Goal: Information Seeking & Learning: Learn about a topic

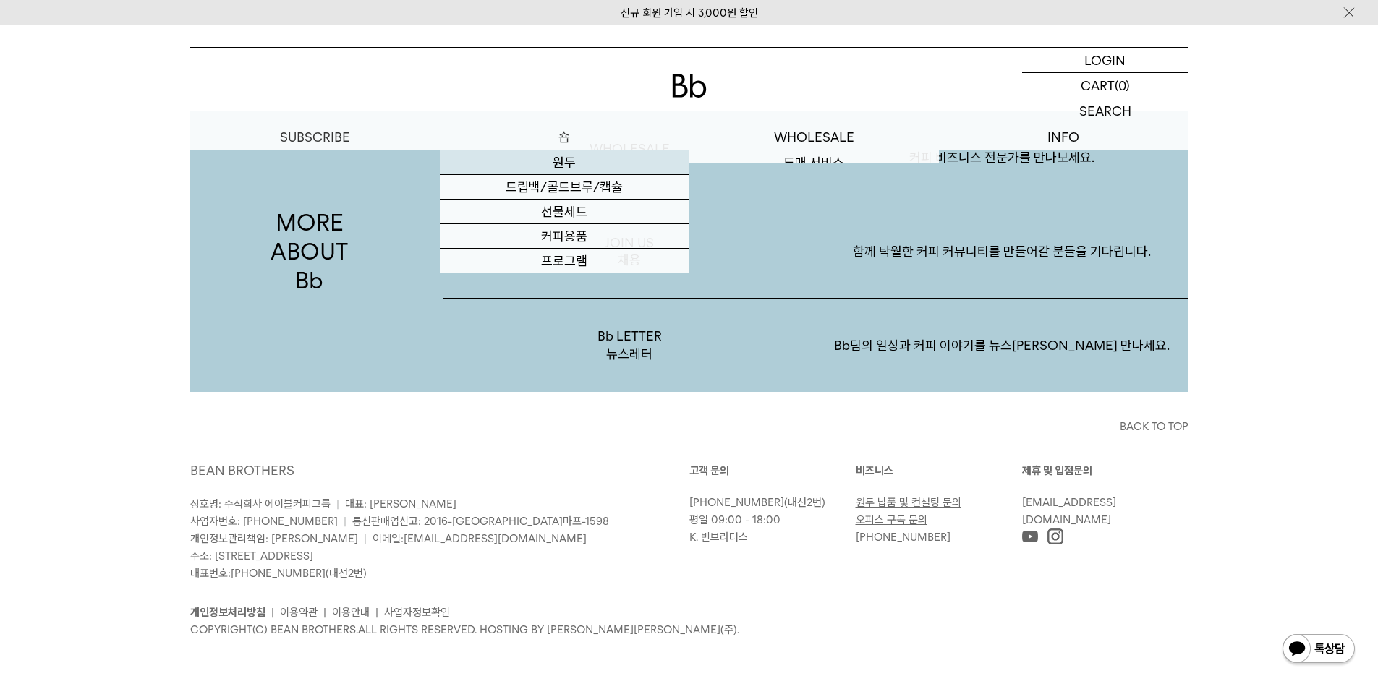
click at [570, 157] on link "원두" at bounding box center [564, 162] width 249 height 25
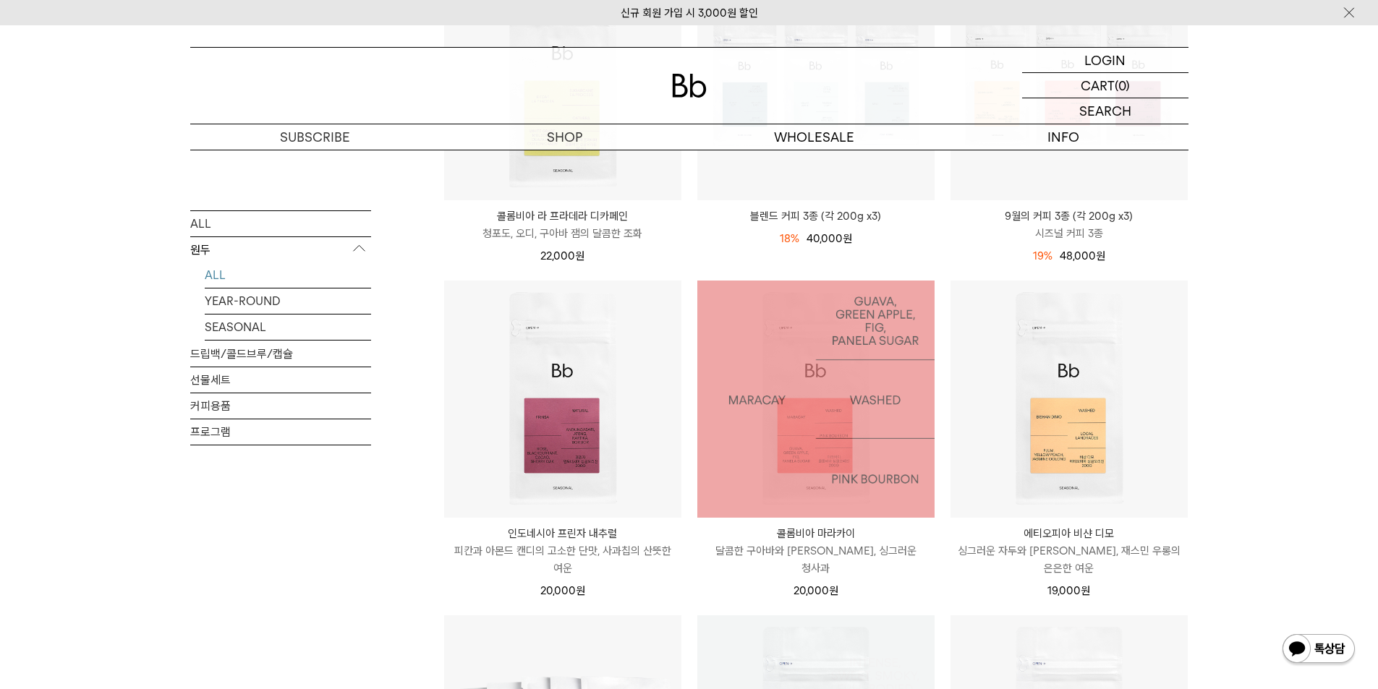
scroll to position [578, 0]
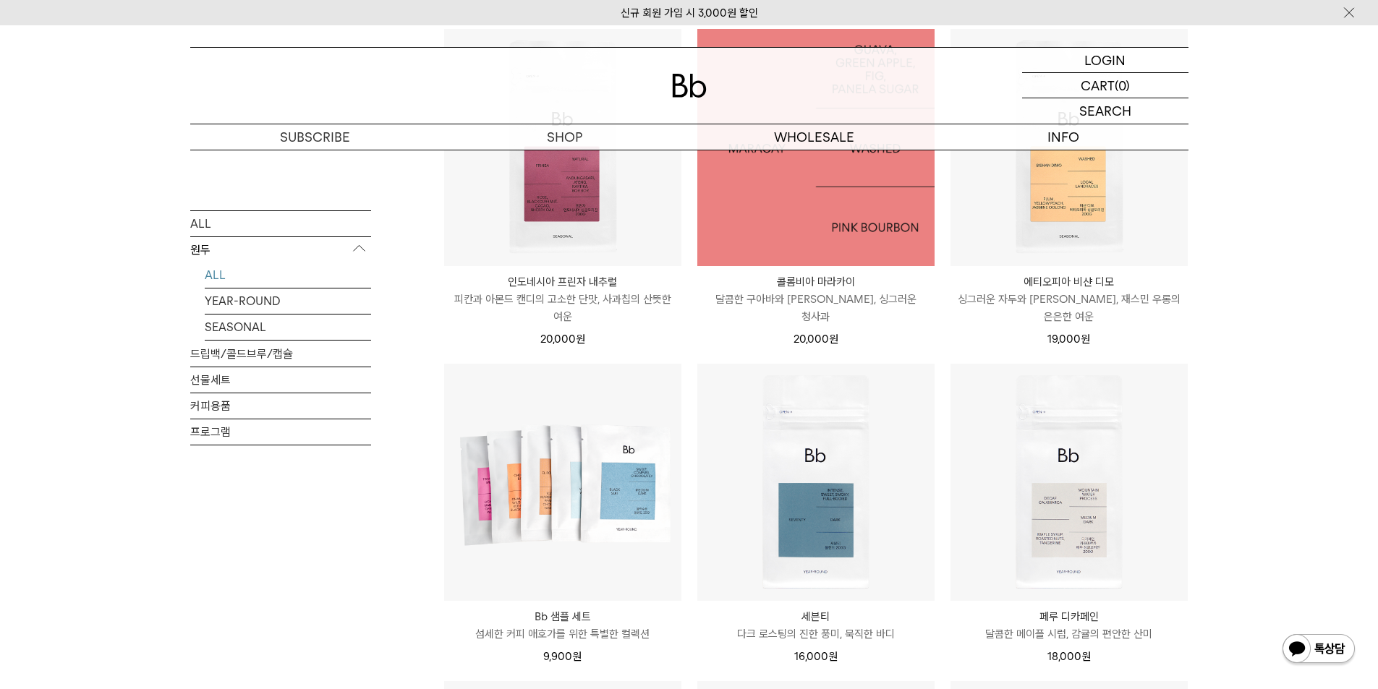
click at [785, 236] on img at bounding box center [815, 147] width 237 height 237
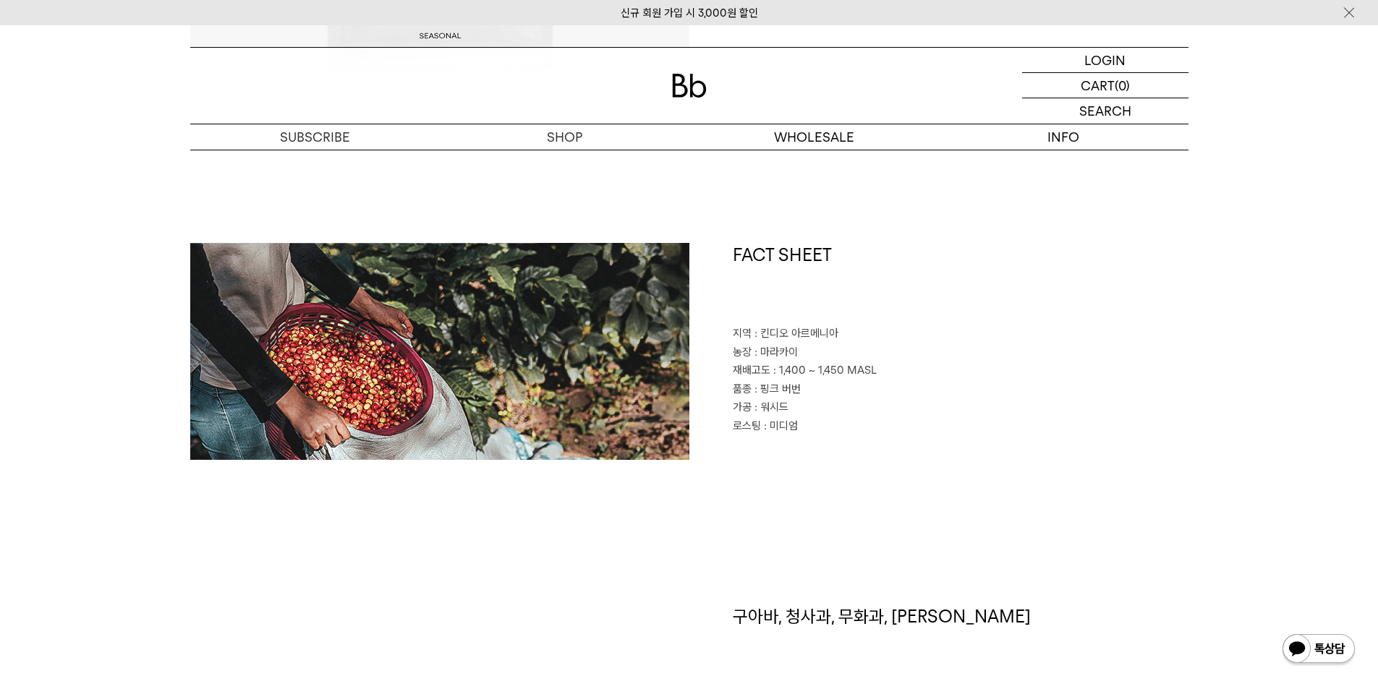
scroll to position [578, 0]
drag, startPoint x: 826, startPoint y: 429, endPoint x: 735, endPoint y: 336, distance: 129.9
click at [735, 336] on div "FACT SHEET 지역 : 킨디오 아르메니아 농장 : 마라카이 재배고도 : 1,400 ~ 1,450 MASL 품종 : 핑크 버번 가공 : 워…" at bounding box center [938, 352] width 499 height 217
copy div "지역 : 킨디오 아르메니아 농장 : 마라카이 재배고도 : 1,400 ~ 1,450 MASL 품종 : 핑크 버번 가공 : 워시드 로스팅 : 미디엄"
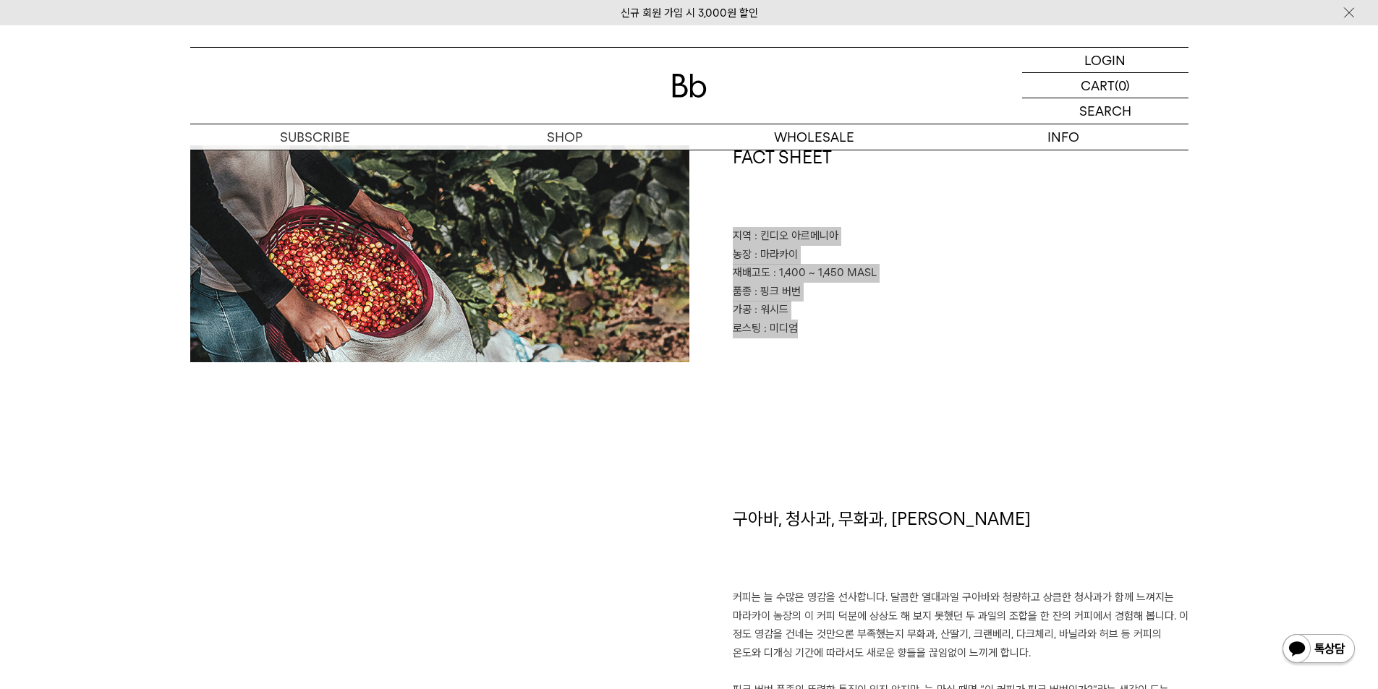
scroll to position [868, 0]
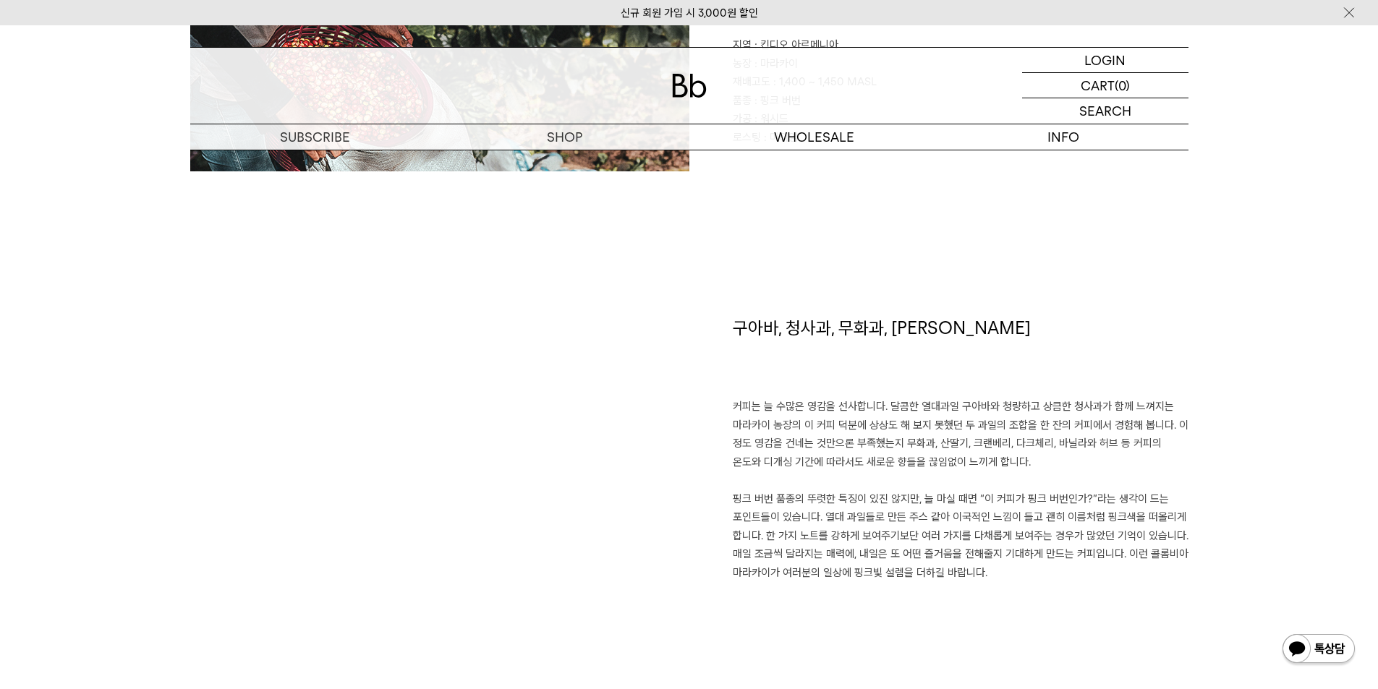
click at [850, 330] on h1 "구아바, 청사과, 무화과, 파넬라 슈거" at bounding box center [961, 357] width 456 height 82
copy div "구아바, 청사과, 무화과, 파넬라 슈거"
drag, startPoint x: 1023, startPoint y: 576, endPoint x: 719, endPoint y: 403, distance: 349.7
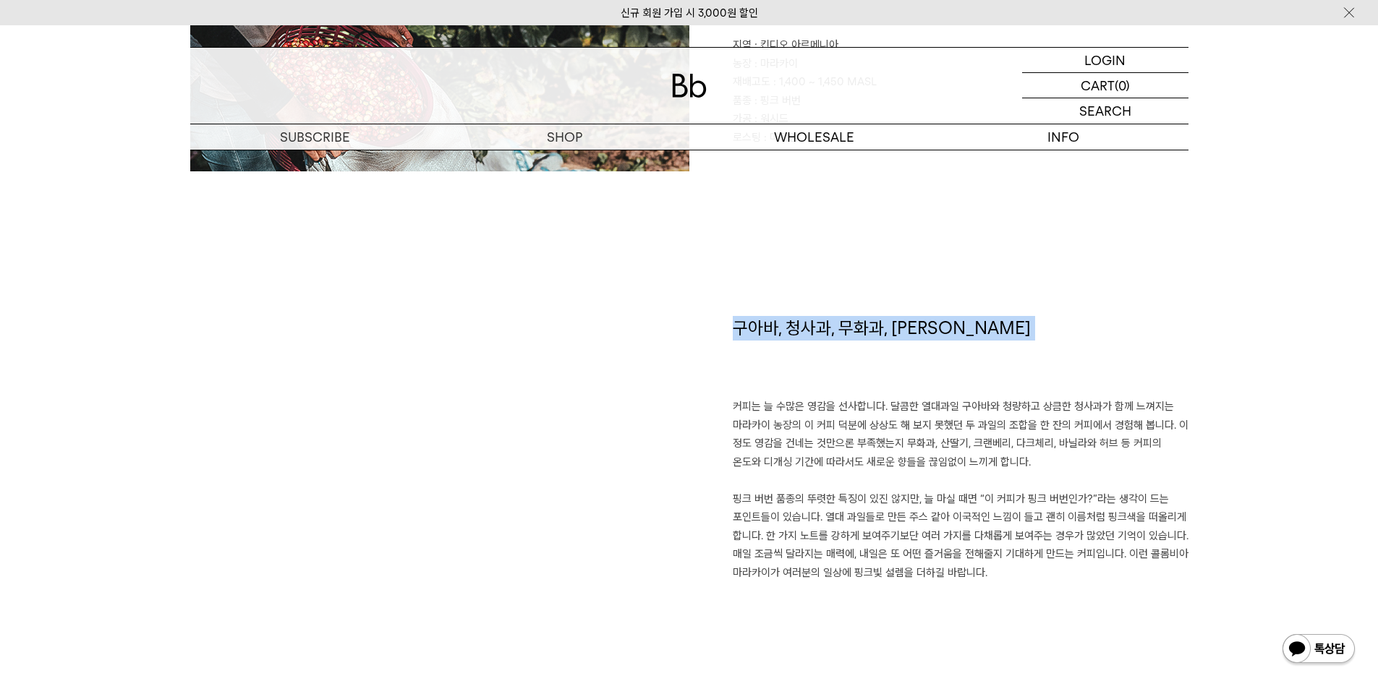
click at [719, 403] on div "구아바, 청사과, 무화과, 파넬라 슈거 커피는 늘 수많은 영감을 선사합니다. 달콤한 열대과일 구아바와 청량하고 상큼한 청사과가 함께 느껴지는 …" at bounding box center [938, 503] width 499 height 374
copy p "커피는 늘 수많은 영감을 선사합니다. 달콤한 열대과일 구아바와 청량하고 상큼한 청사과가 함께 느껴지는 마라카이 농장의 이 커피 덕분에 상상도 …"
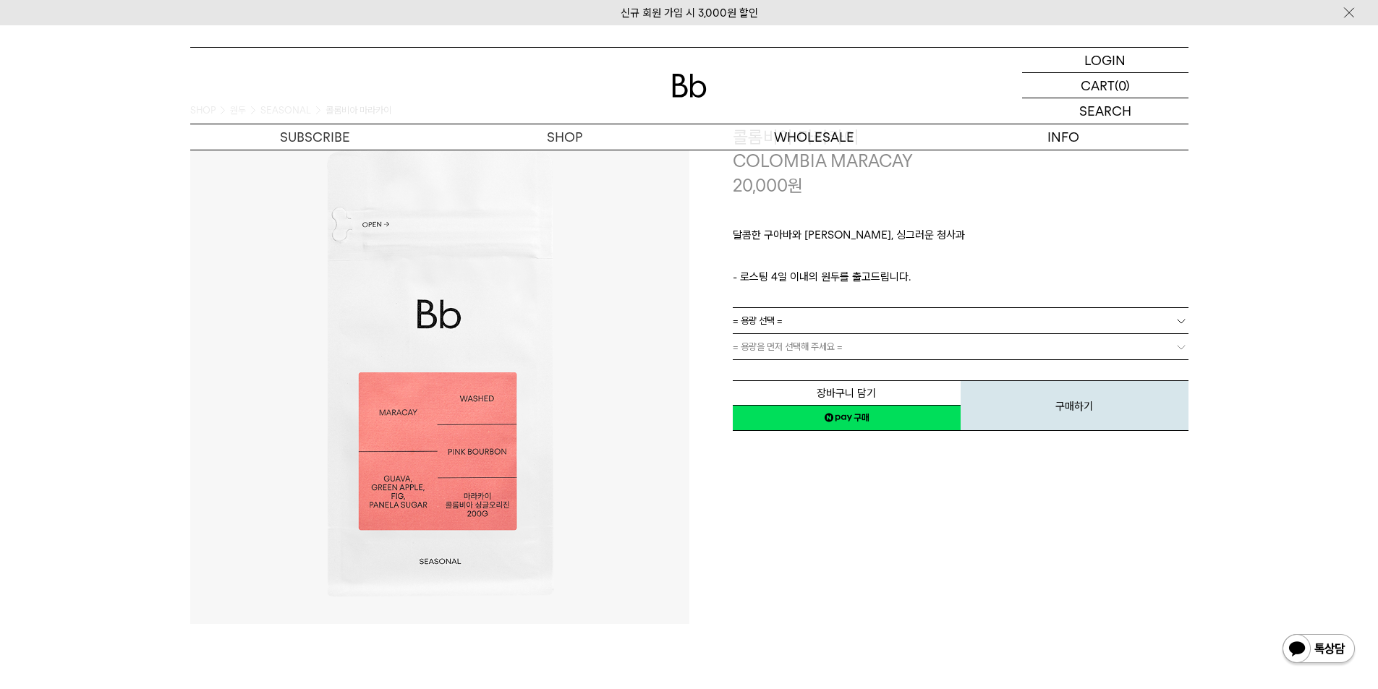
scroll to position [0, 0]
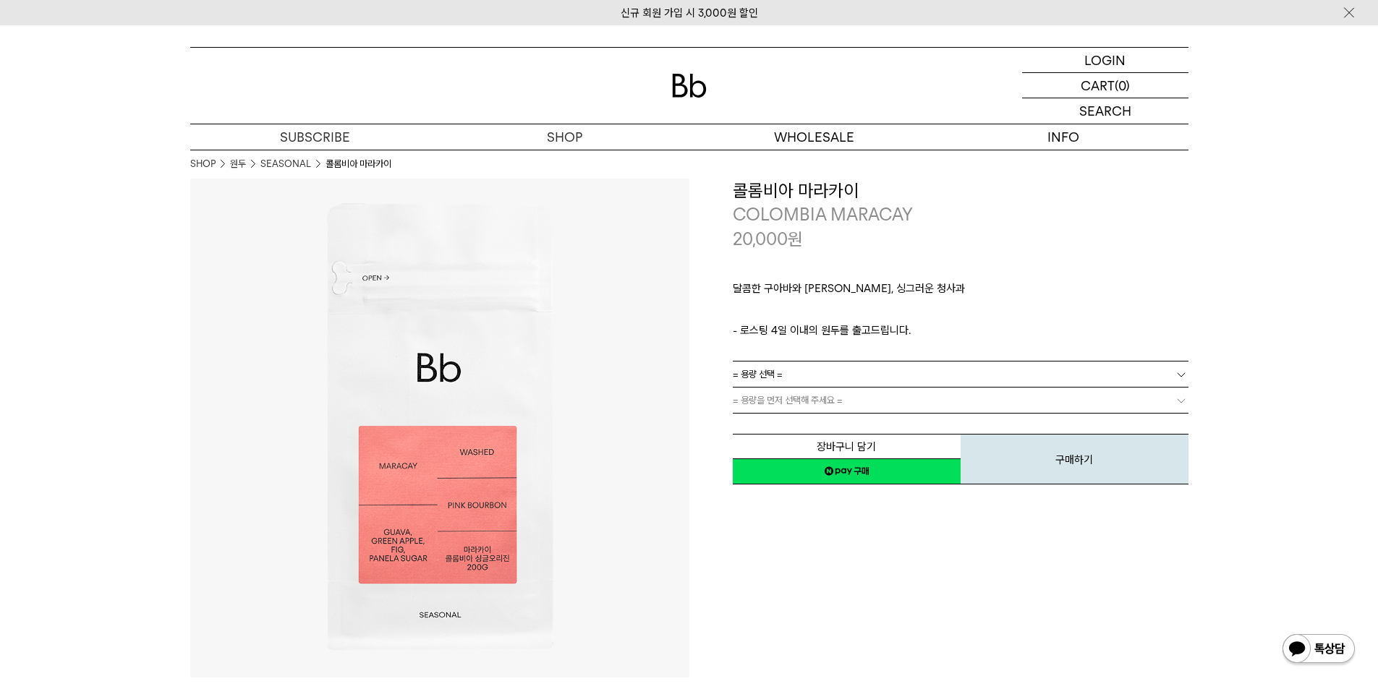
click at [819, 190] on h3 "콜롬비아 마라카이" at bounding box center [961, 191] width 456 height 25
copy div "콜롬비아 마라카이"
click at [888, 213] on p "COLOMBIA MARACAY" at bounding box center [961, 214] width 456 height 25
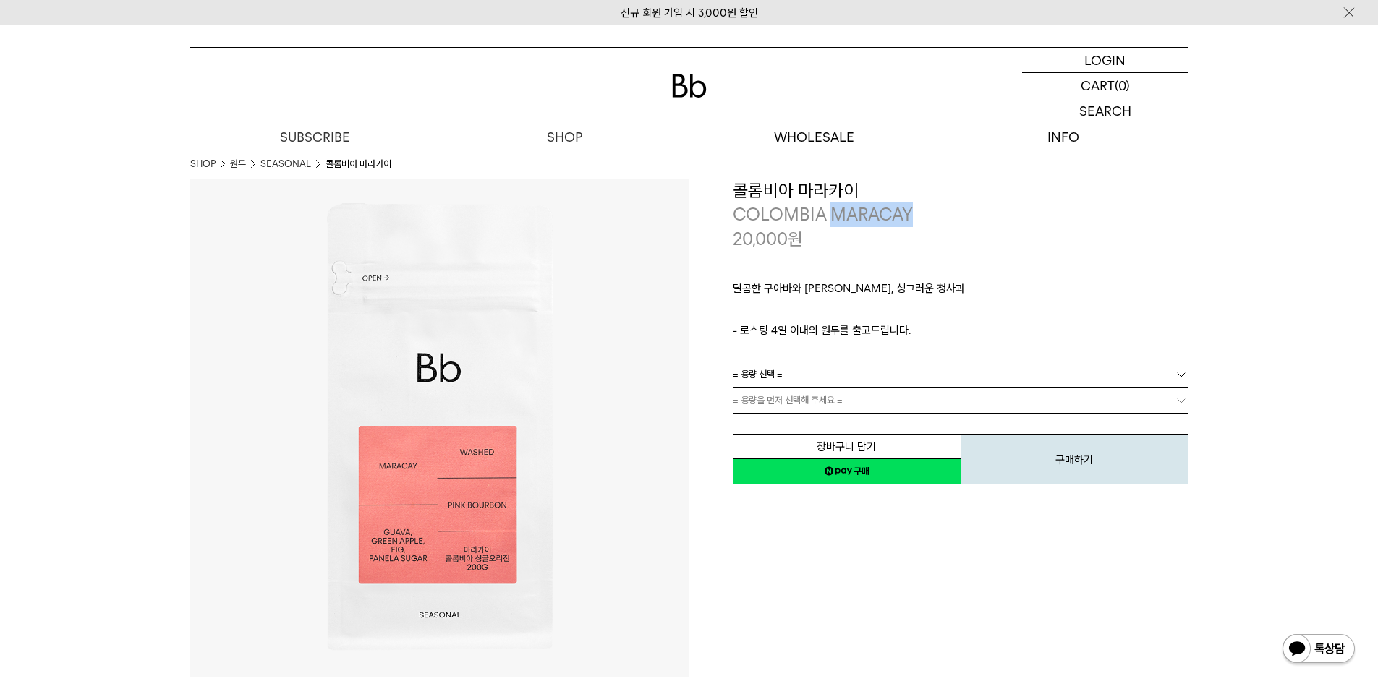
click at [888, 213] on p "COLOMBIA MARACAY" at bounding box center [961, 214] width 456 height 25
copy div "COLOMBIA MARACAY"
click at [819, 203] on p "COLOMBIA MARACAY" at bounding box center [961, 214] width 456 height 25
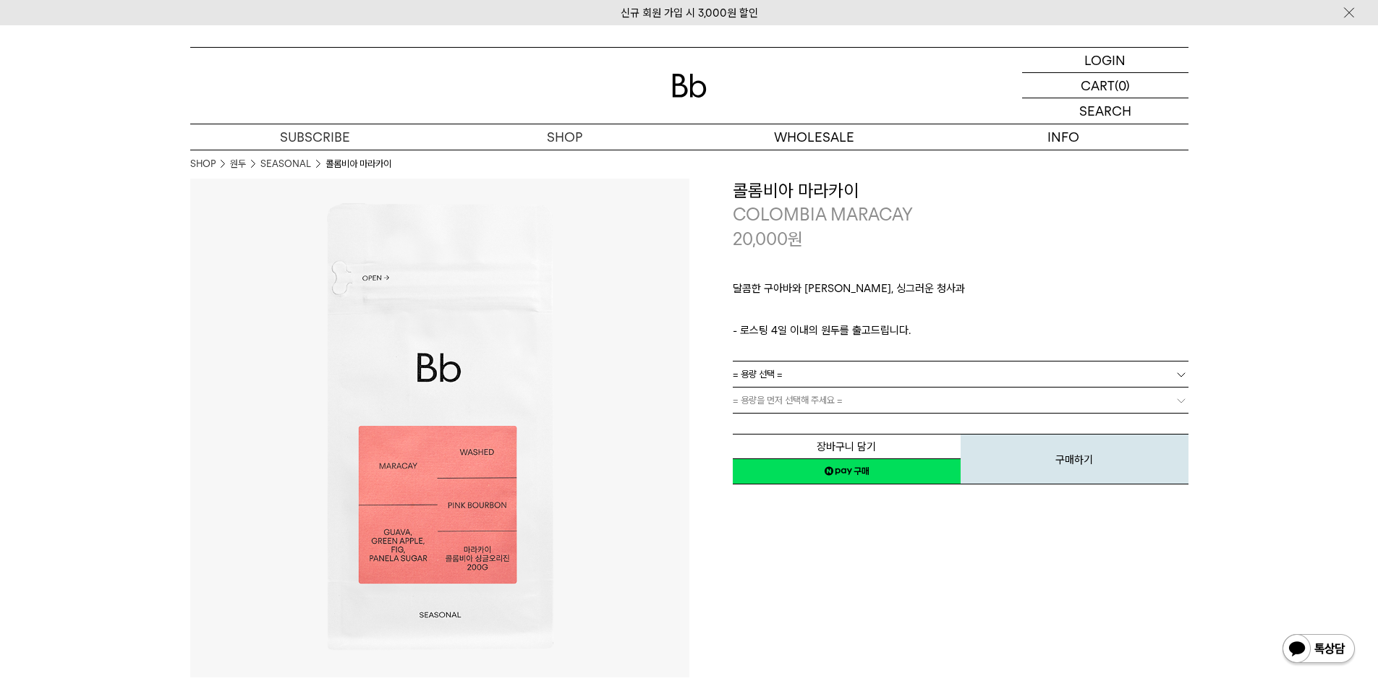
click at [819, 187] on h3 "콜롬비아 마라카이" at bounding box center [961, 191] width 456 height 25
copy div "콜롬비아 마라카이"
click at [853, 377] on link "= 용량 선택 =" at bounding box center [961, 374] width 456 height 25
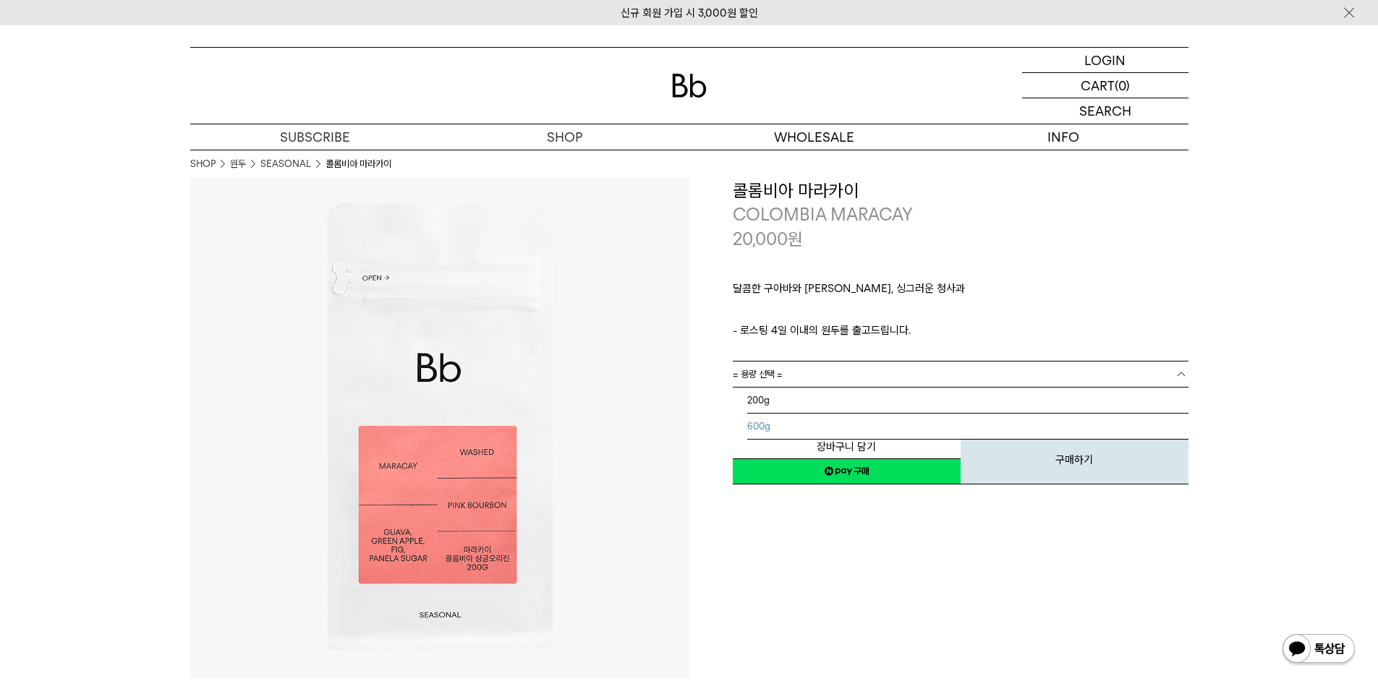
click at [834, 424] on li "600g" at bounding box center [967, 427] width 441 height 26
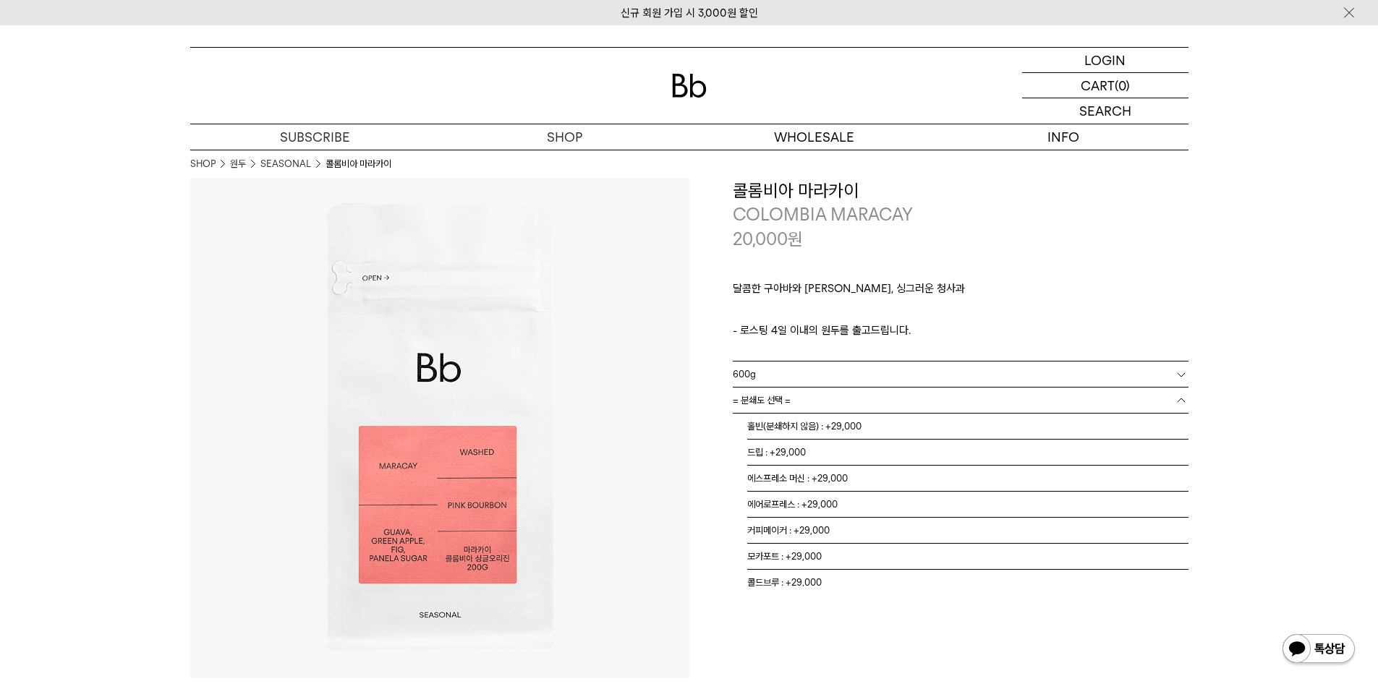
click at [840, 412] on link "= 분쇄도 선택 =" at bounding box center [961, 400] width 456 height 25
click at [837, 450] on li "드립 : +29,000" at bounding box center [967, 453] width 441 height 26
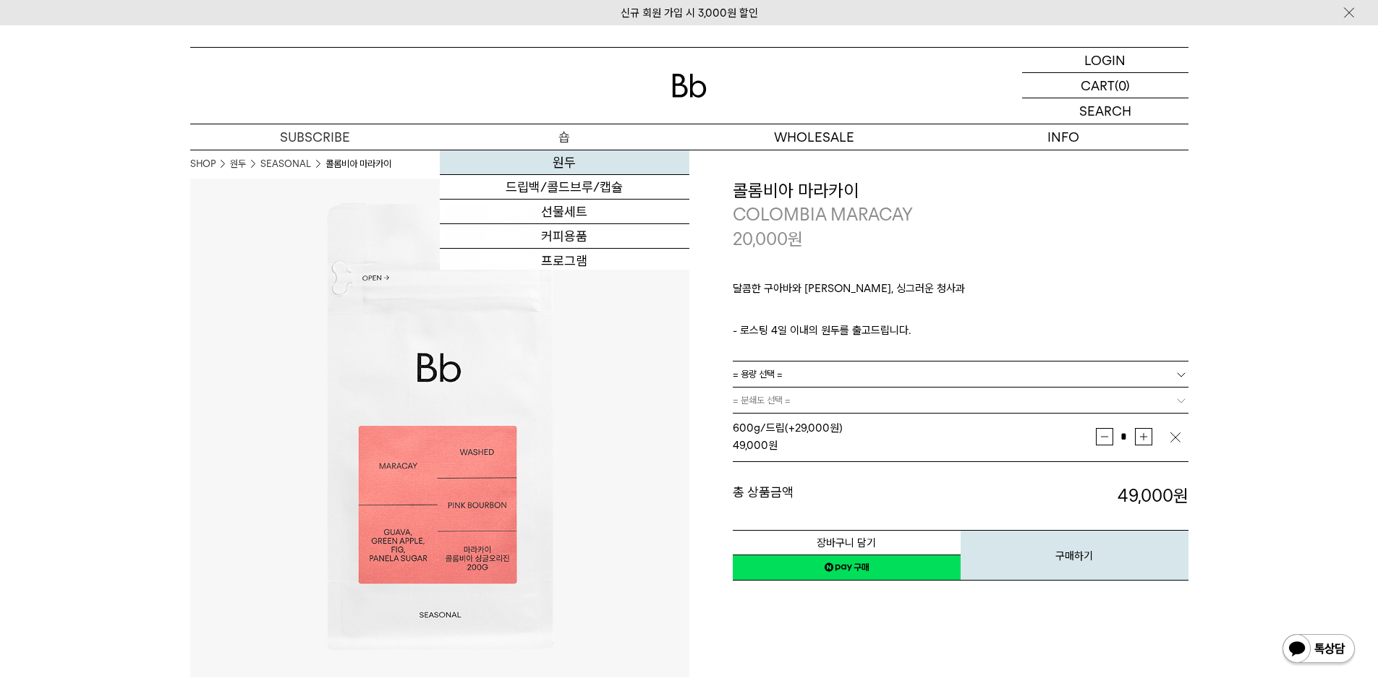
click at [572, 158] on link "원두" at bounding box center [564, 162] width 249 height 25
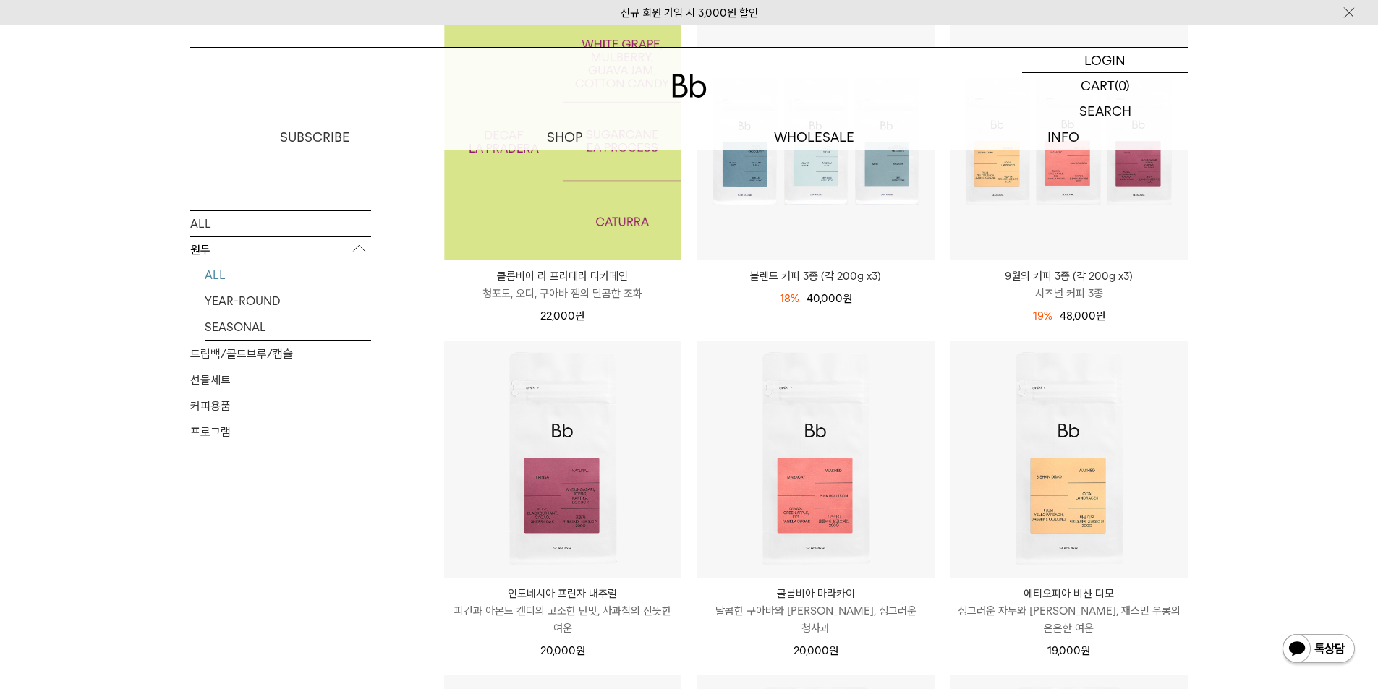
scroll to position [289, 0]
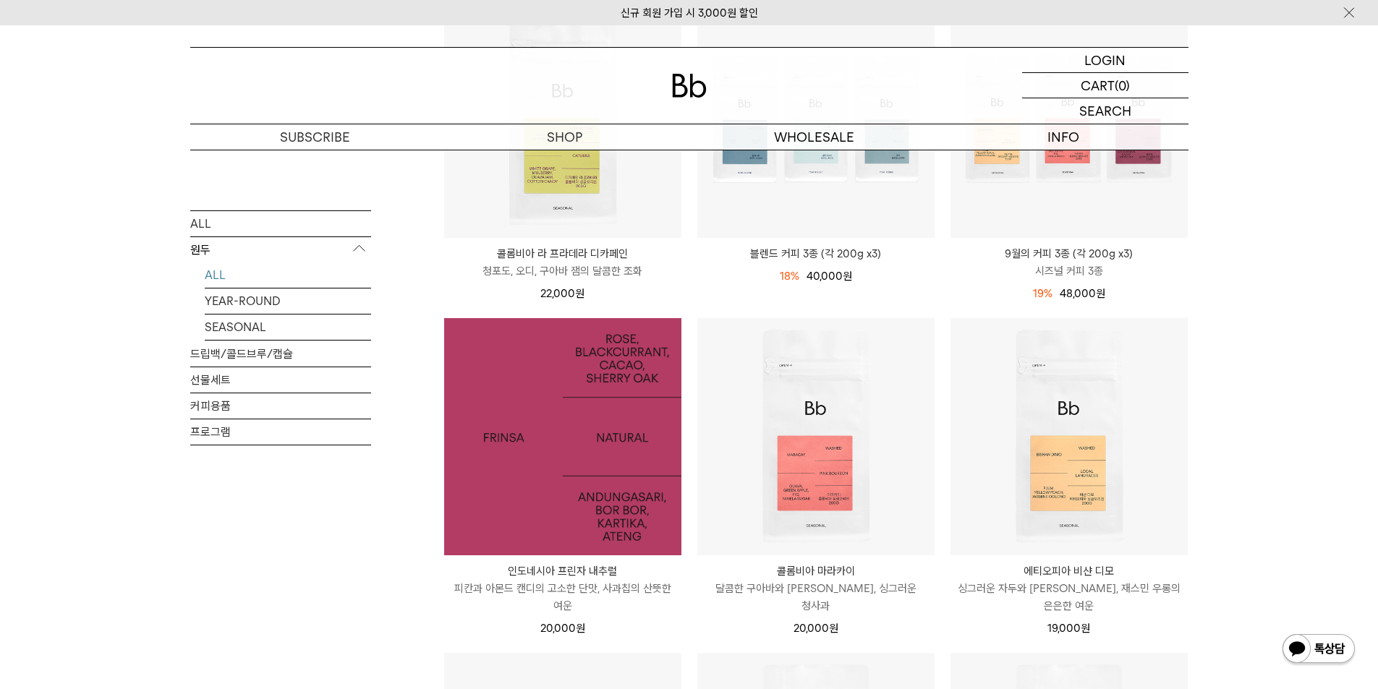
click at [531, 511] on img at bounding box center [562, 436] width 237 height 237
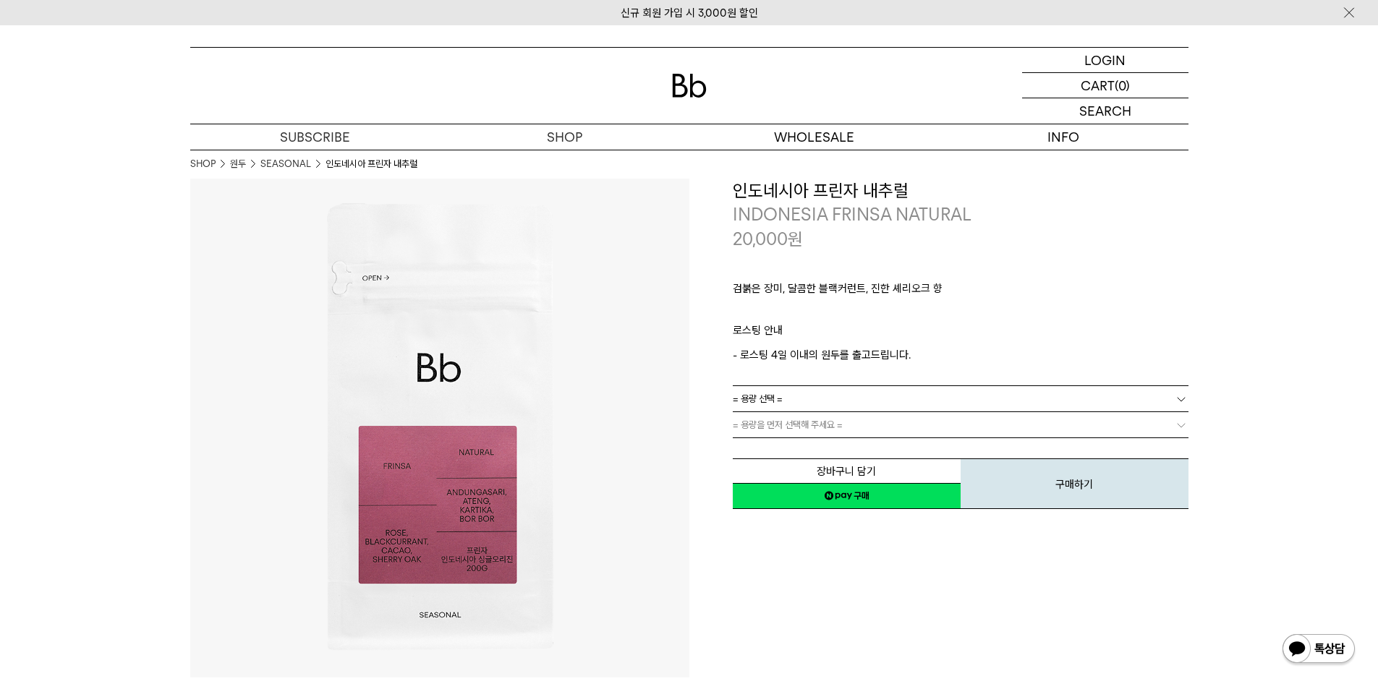
click at [813, 179] on h3 "인도네시아 프린자 내추럴" at bounding box center [961, 191] width 456 height 25
click at [806, 192] on h3 "인도네시아 프린자 내추럴" at bounding box center [961, 191] width 456 height 25
copy div "인도네시아 프린자 내추럴"
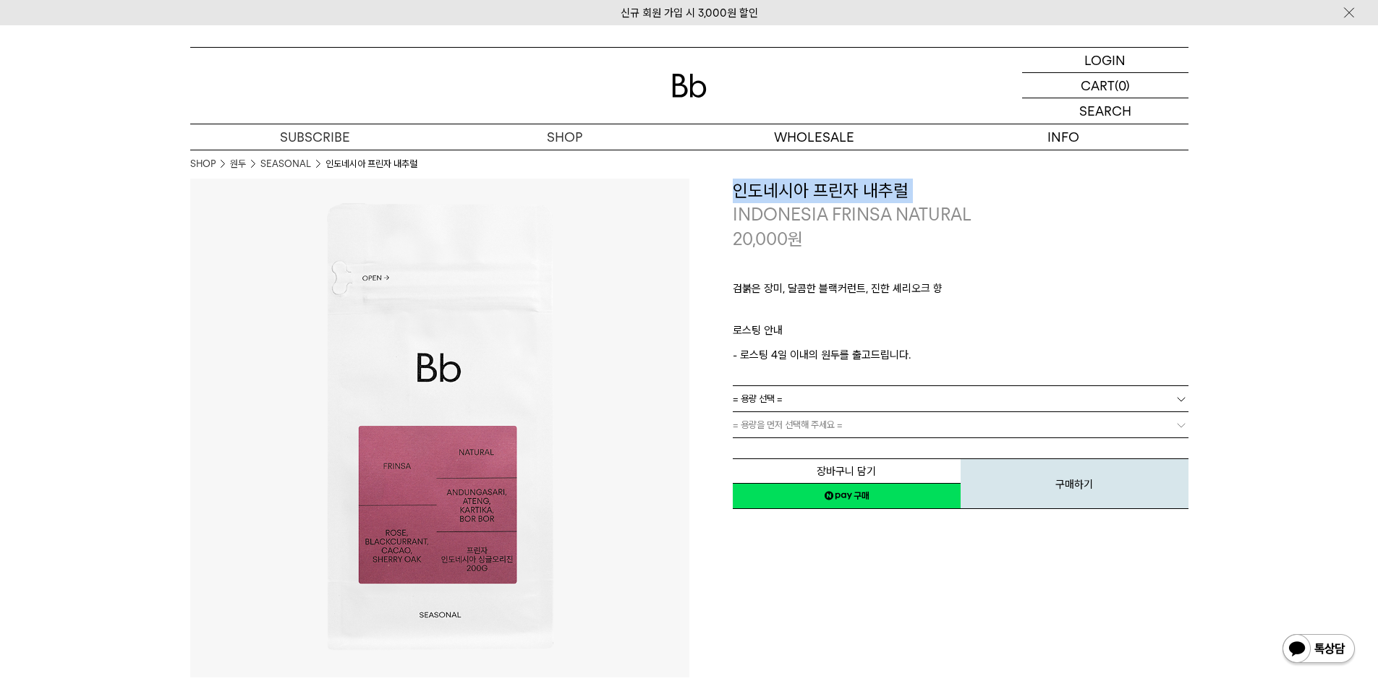
click at [831, 187] on h3 "인도네시아 프린자 내추럴" at bounding box center [961, 191] width 456 height 25
click at [832, 187] on h3 "인도네시아 프린자 내추럴" at bounding box center [961, 191] width 456 height 25
copy div "인도네시아 프린자 내추럴"
click at [944, 214] on p "INDONESIA FRINSA NATURAL" at bounding box center [961, 214] width 456 height 25
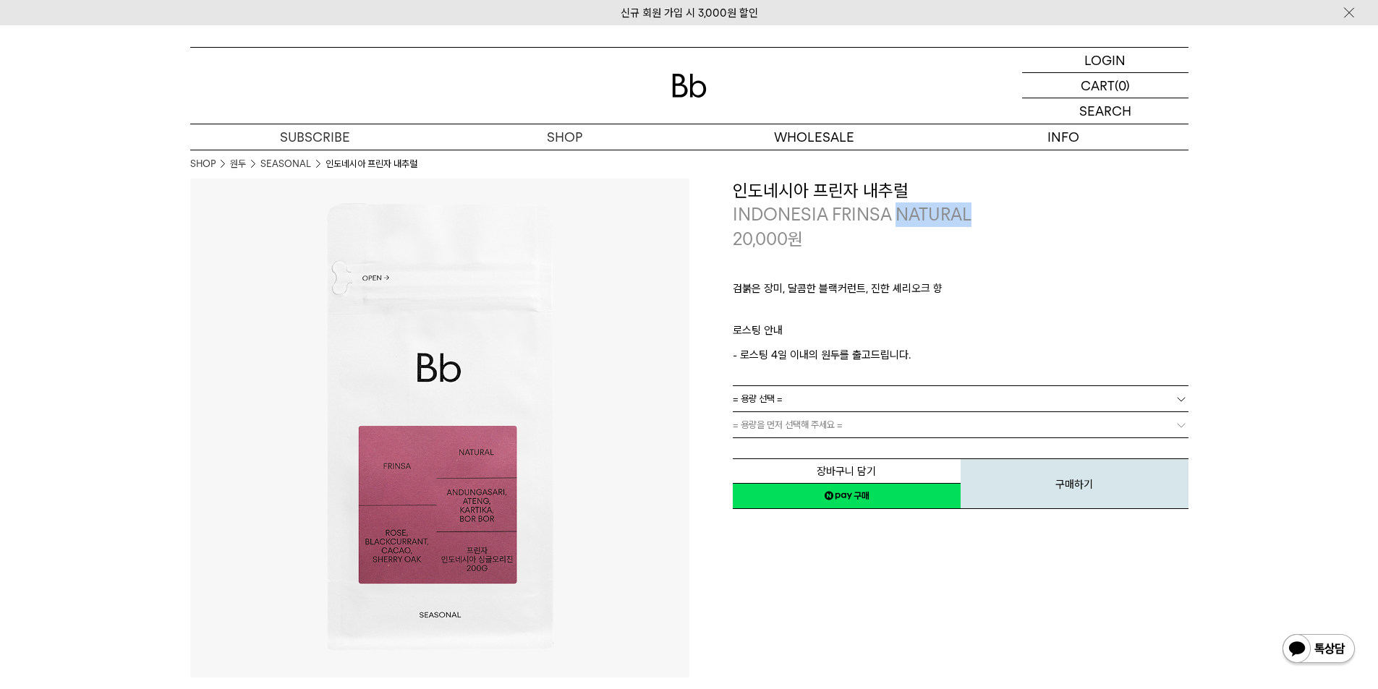
click at [944, 214] on p "INDONESIA FRINSA NATURAL" at bounding box center [961, 214] width 456 height 25
copy div "INDONESIA FRINSA NATURAL"
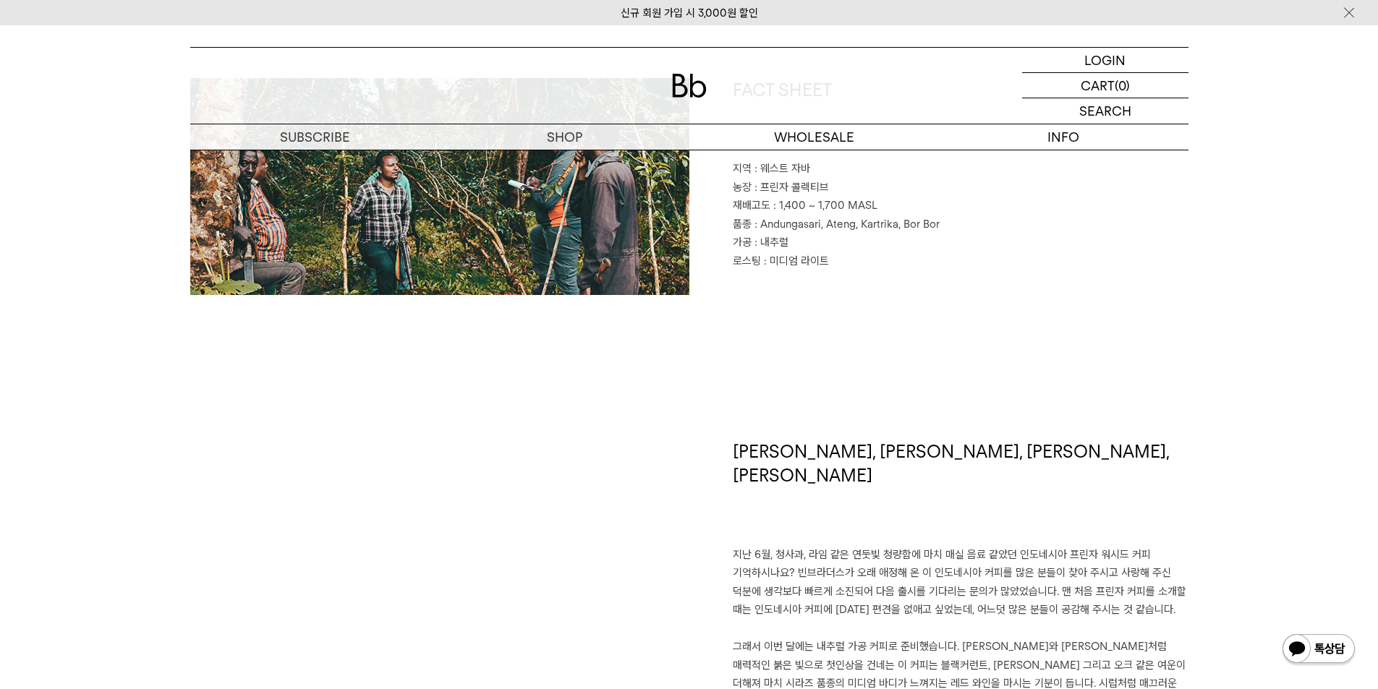
scroll to position [868, 0]
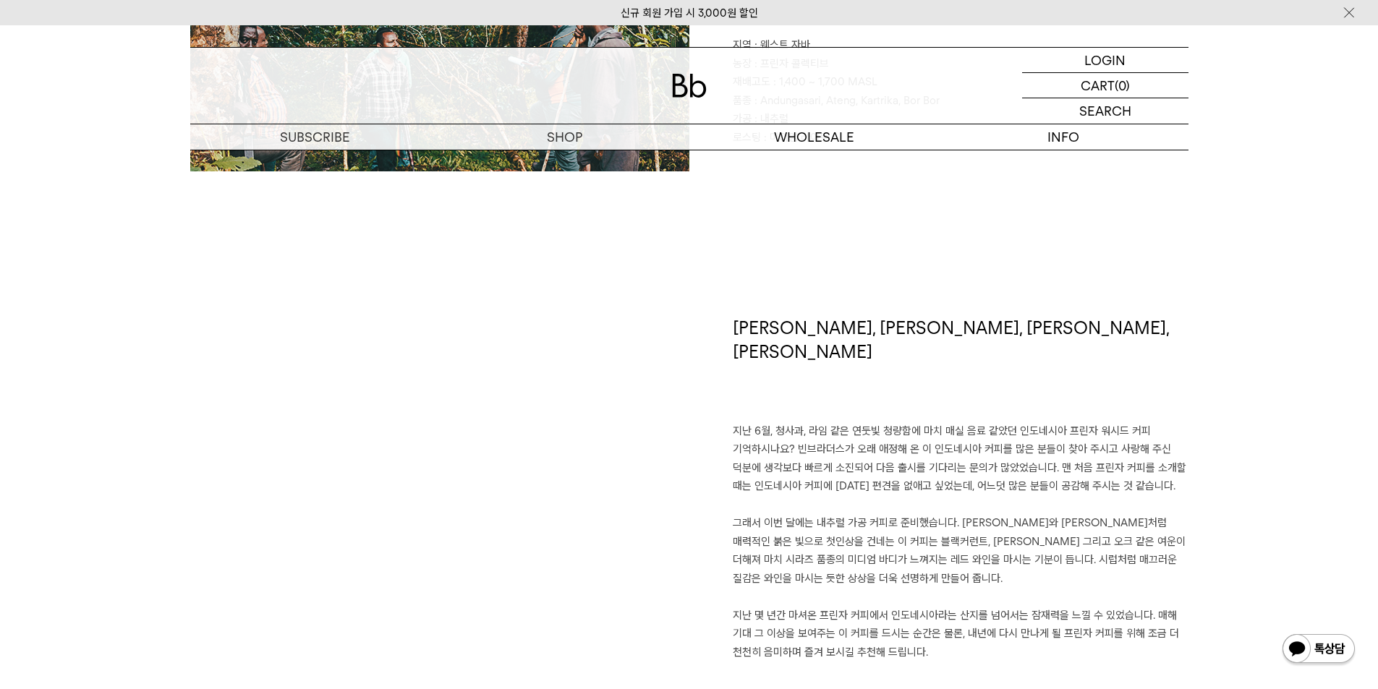
click at [871, 333] on h1 "장미, 블랙커런트, 카카오, 셰리오크" at bounding box center [961, 369] width 456 height 106
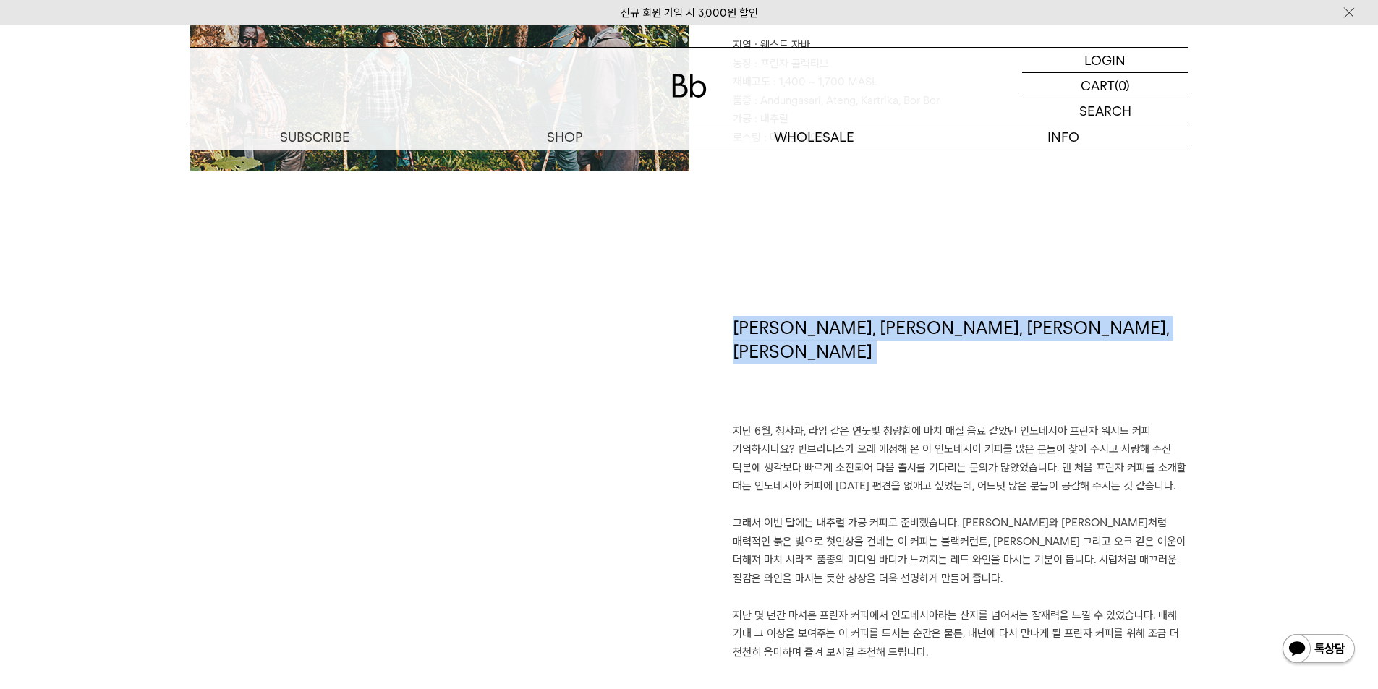
click at [871, 333] on h1 "장미, 블랙커런트, 카카오, 셰리오크" at bounding box center [961, 369] width 456 height 106
copy div "[PERSON_NAME], [PERSON_NAME], [PERSON_NAME], [PERSON_NAME]"
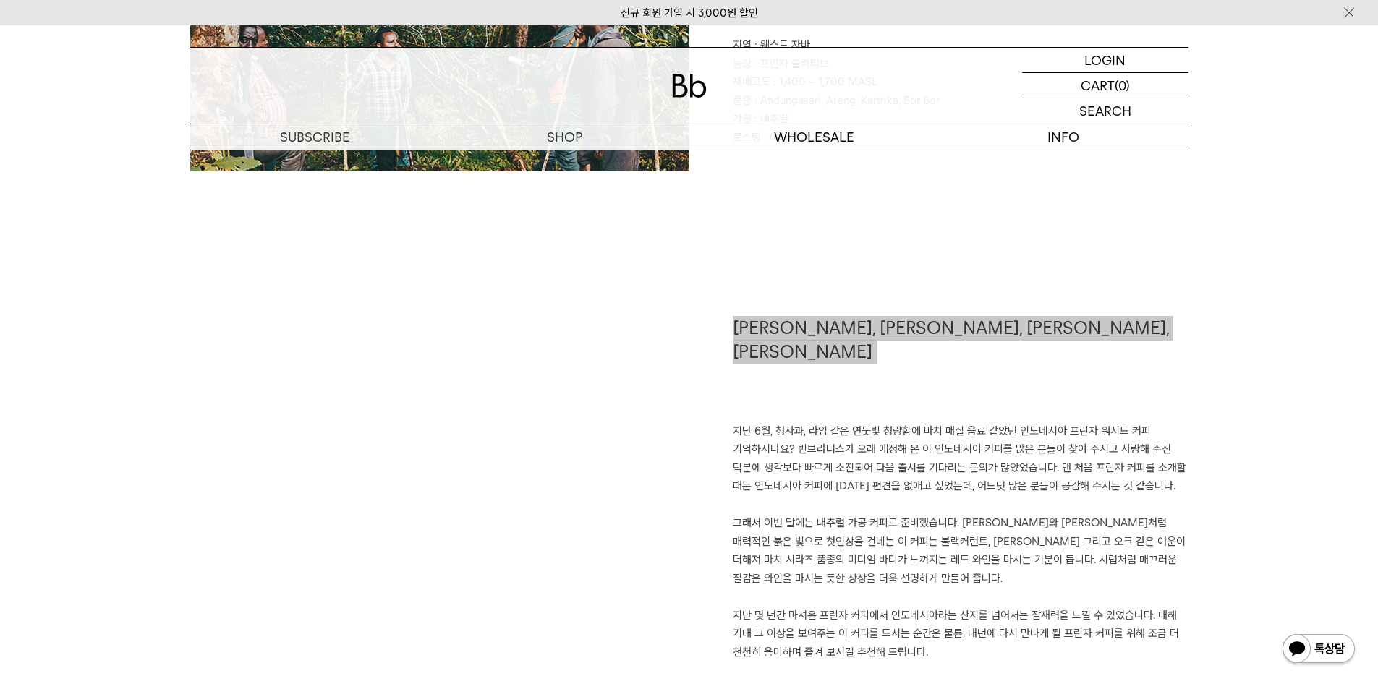
scroll to position [651, 0]
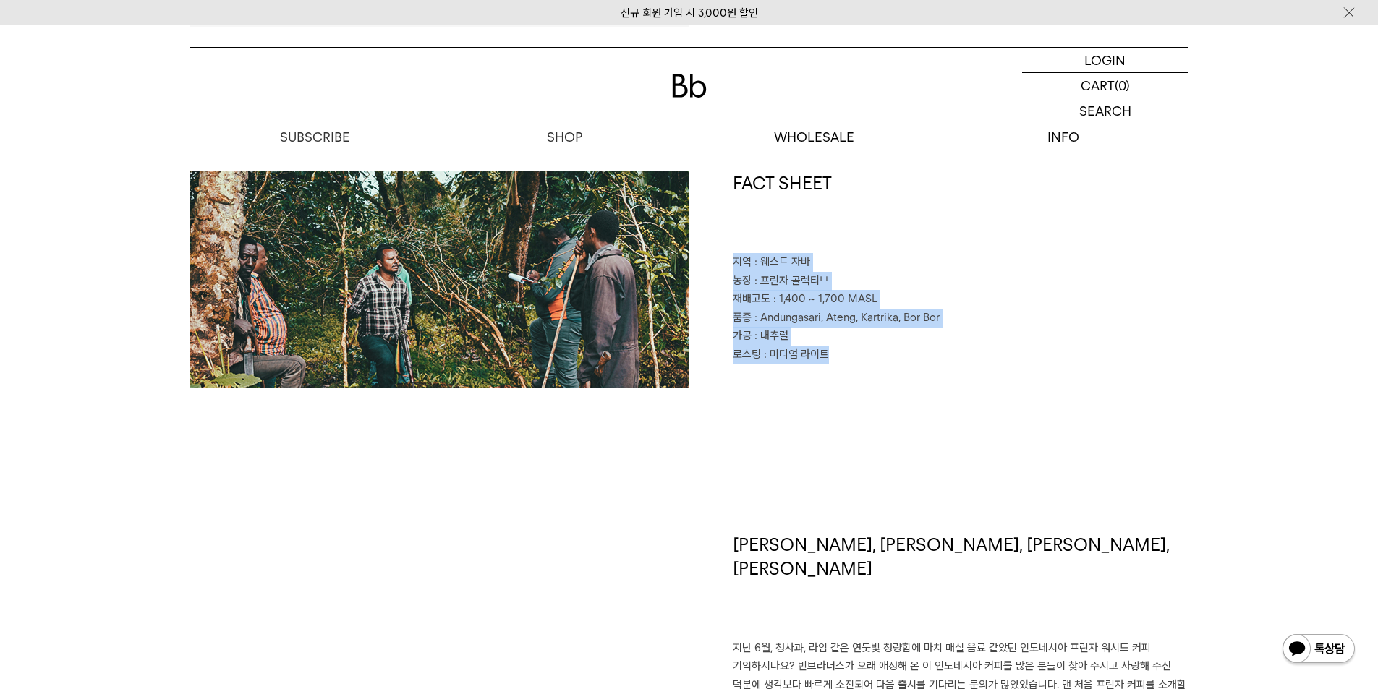
drag, startPoint x: 856, startPoint y: 350, endPoint x: 731, endPoint y: 265, distance: 151.4
click at [731, 264] on div "FACT SHEET 지역 : [GEOGRAPHIC_DATA] 농장 : 프린자 콜렉티브 재배고도 : 1,400 ~ 1,700 MASL 품종 : …" at bounding box center [938, 279] width 499 height 217
copy div "지역 : 웨스트 자바 농장 : 프린자 콜렉티브 재배고도 : 1,400 ~ 1,700 MASL 품종 : Andungasari, Ateng, Ka…"
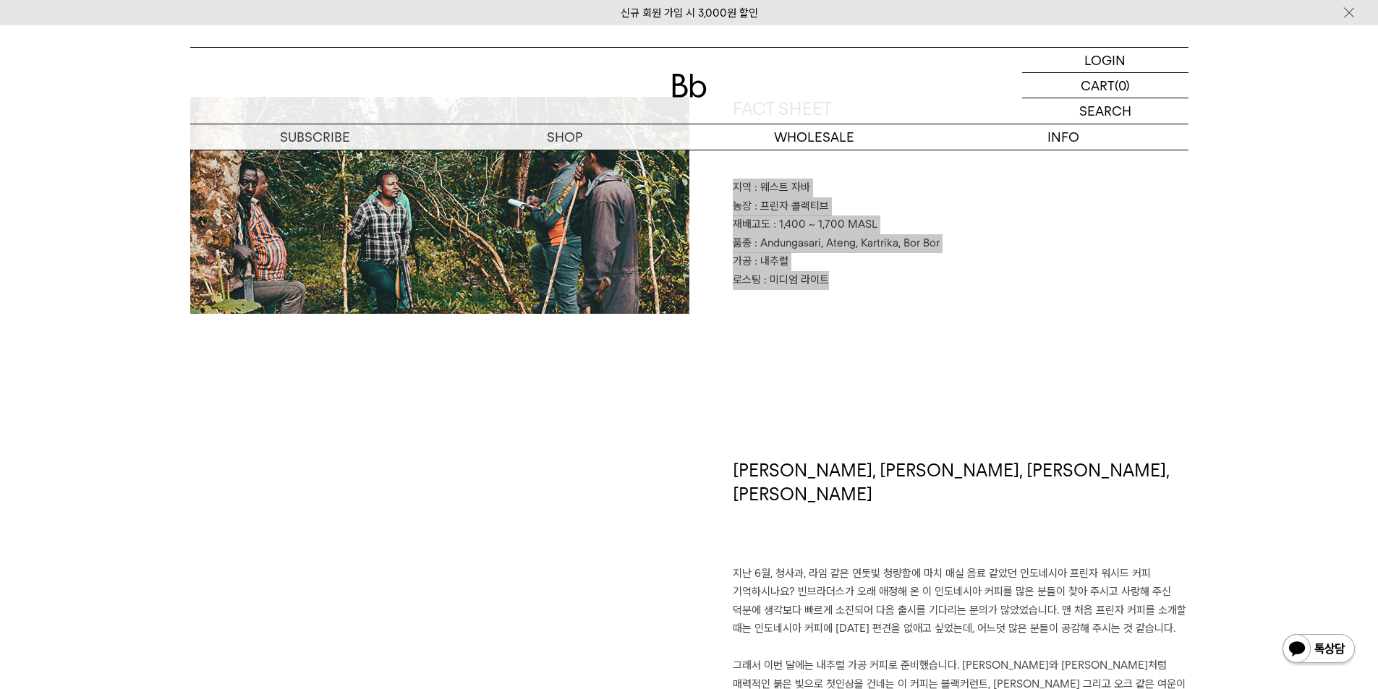
scroll to position [868, 0]
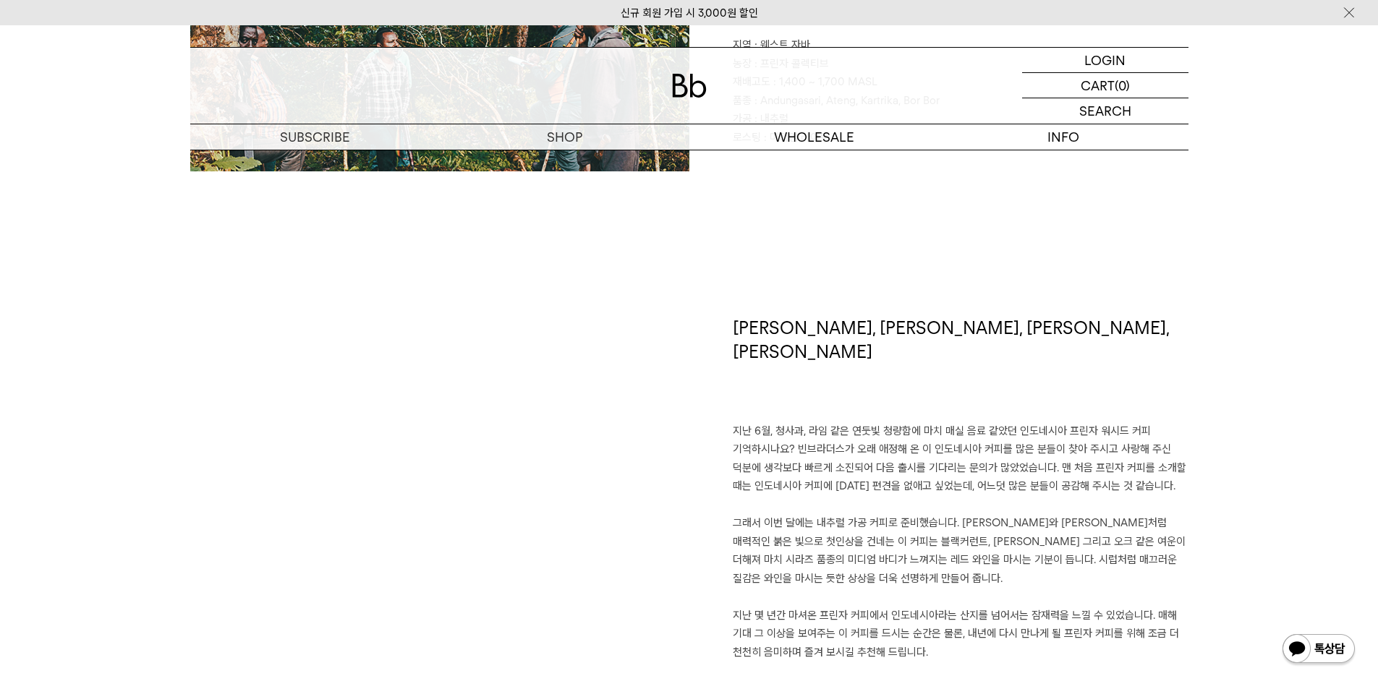
click at [931, 333] on h1 "[PERSON_NAME], [PERSON_NAME], [PERSON_NAME], [PERSON_NAME]" at bounding box center [961, 369] width 456 height 106
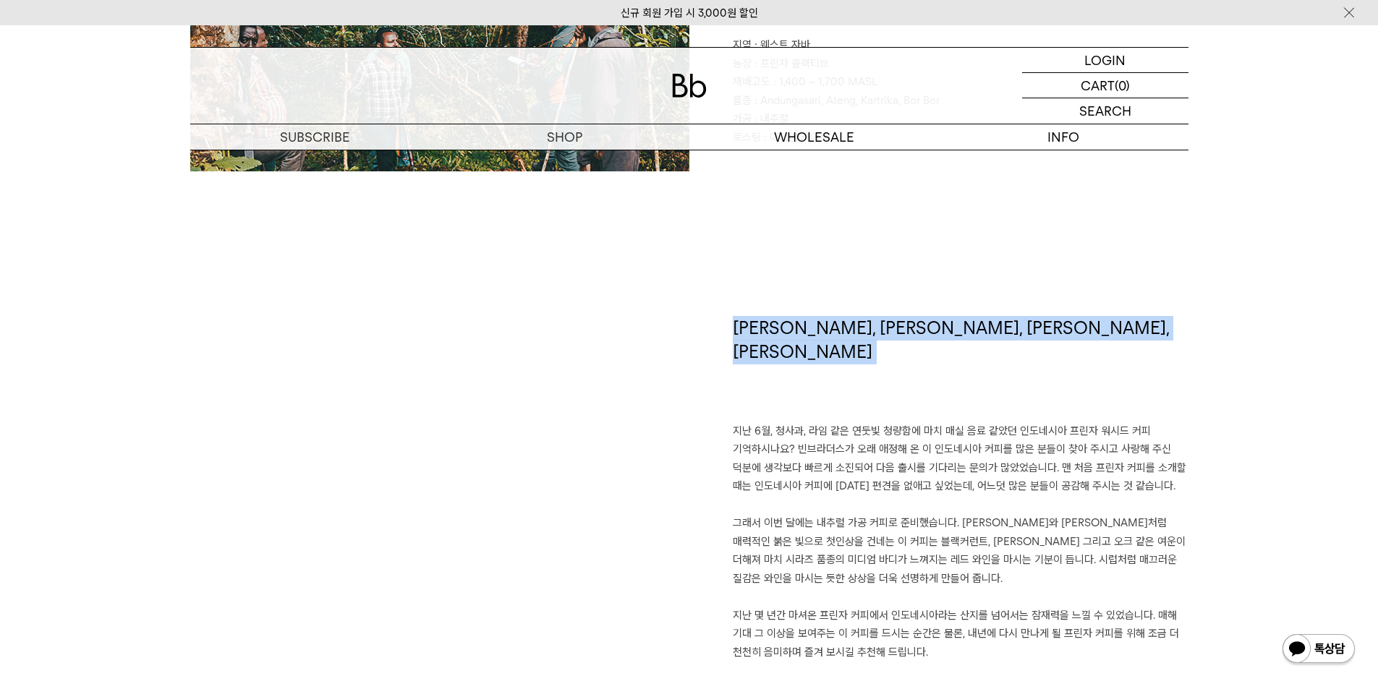
click at [931, 333] on h1 "[PERSON_NAME], [PERSON_NAME], [PERSON_NAME], [PERSON_NAME]" at bounding box center [961, 369] width 456 height 106
copy div "[PERSON_NAME], [PERSON_NAME], [PERSON_NAME], [PERSON_NAME]"
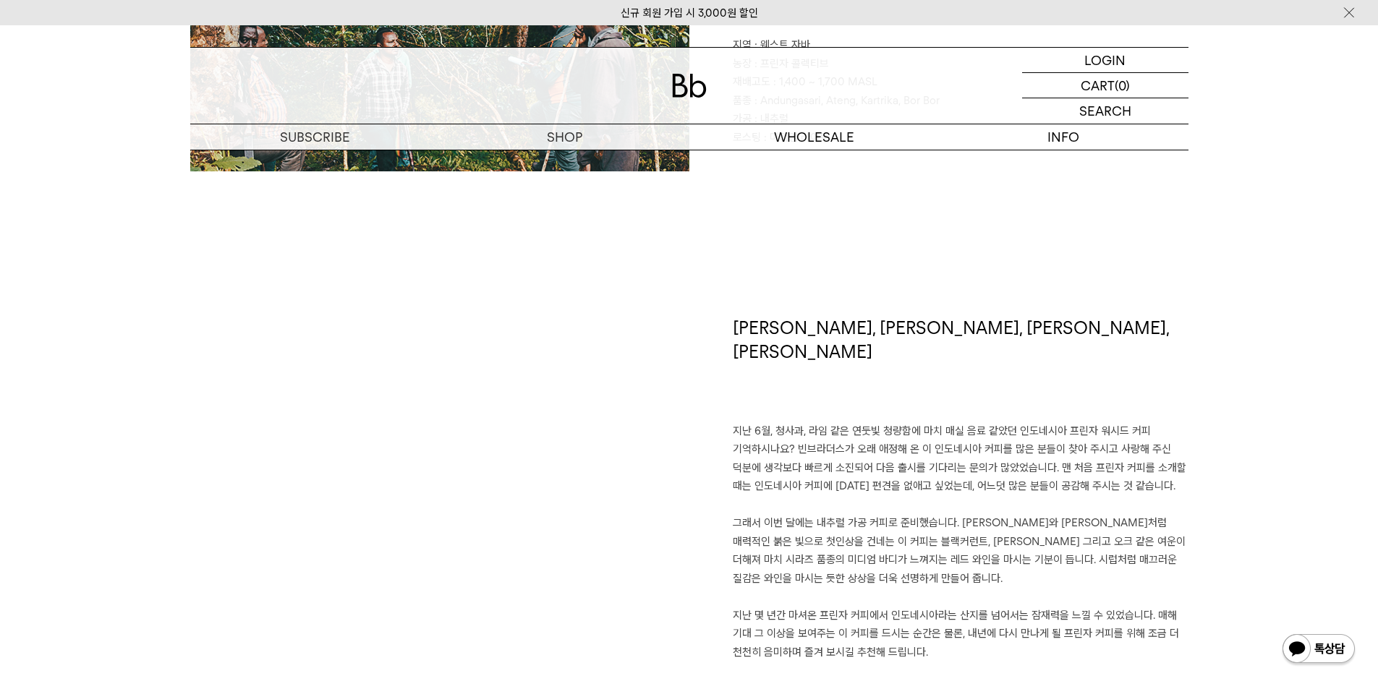
click at [741, 422] on p "지난 6월, 청사과, 라임 같은 연둣빛 청량함에 마치 매실 음료 같았던 인도네시아 프린자 워시드 커피 기억하시나요? 빈브라더스가 오래 애정해 …" at bounding box center [961, 542] width 456 height 240
drag, startPoint x: 733, startPoint y: 405, endPoint x: 956, endPoint y: 640, distance: 324.3
click at [956, 640] on div "장미, 블랙커런트, 카카오, 셰리오크 지난 6월, 청사과, 라임 같은 연둣빛 청량함에 마치 매실 음료 같았던 인도네시아 프린자 워시드 커피 기…" at bounding box center [938, 503] width 499 height 374
copy p "지난 6월, 청사과, 라임 같은 연둣빛 청량함에 마치 매실 음료 같았던 인도네시아 프린자 워시드 커피 기억하시나요? 빈브라더스가 오래 애정해 …"
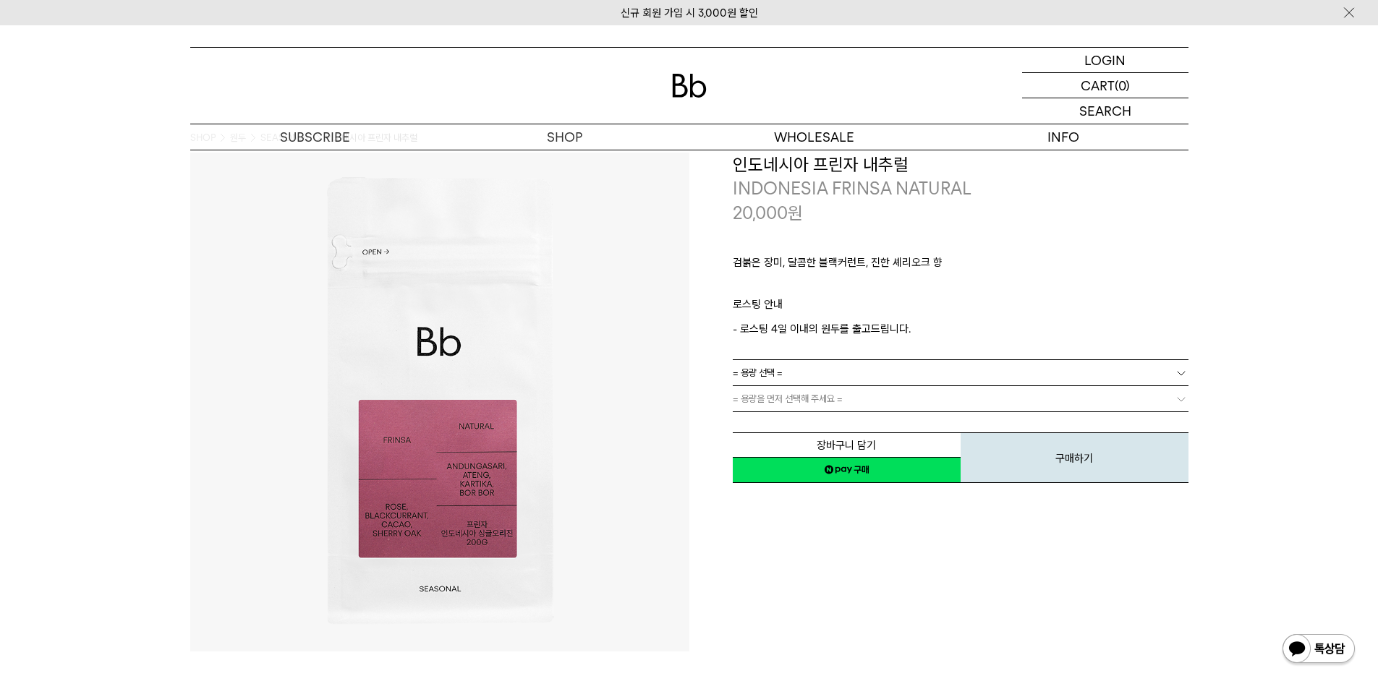
scroll to position [0, 0]
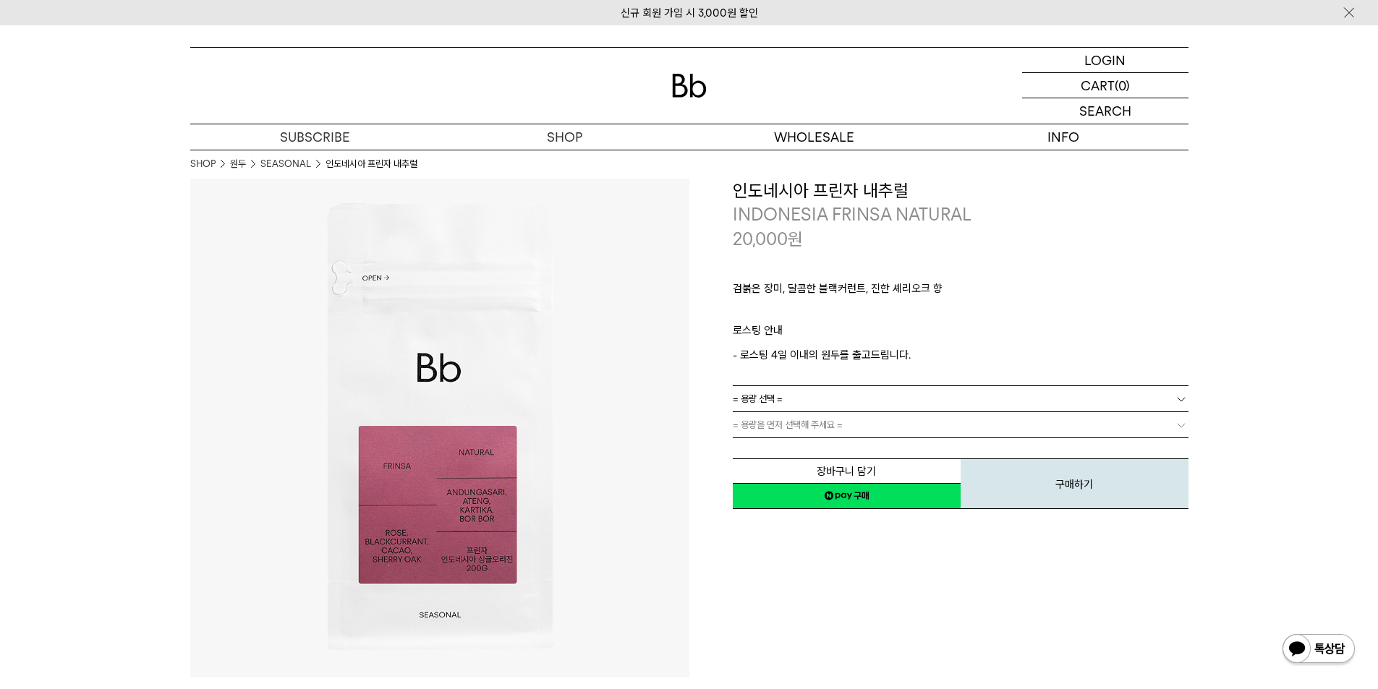
click at [839, 187] on h3 "인도네시아 프린자 내추럴" at bounding box center [961, 191] width 456 height 25
copy div "인도네시아 프린자 내추럴"
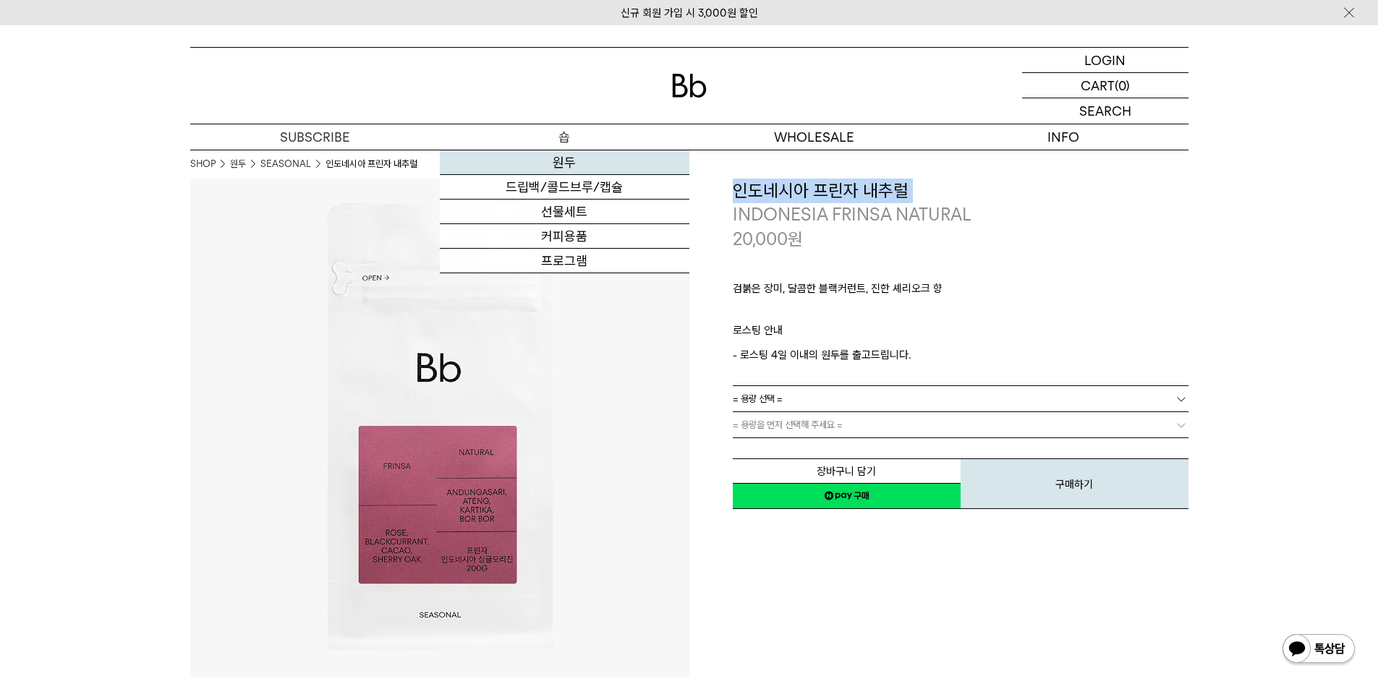
click at [583, 161] on link "원두" at bounding box center [564, 162] width 249 height 25
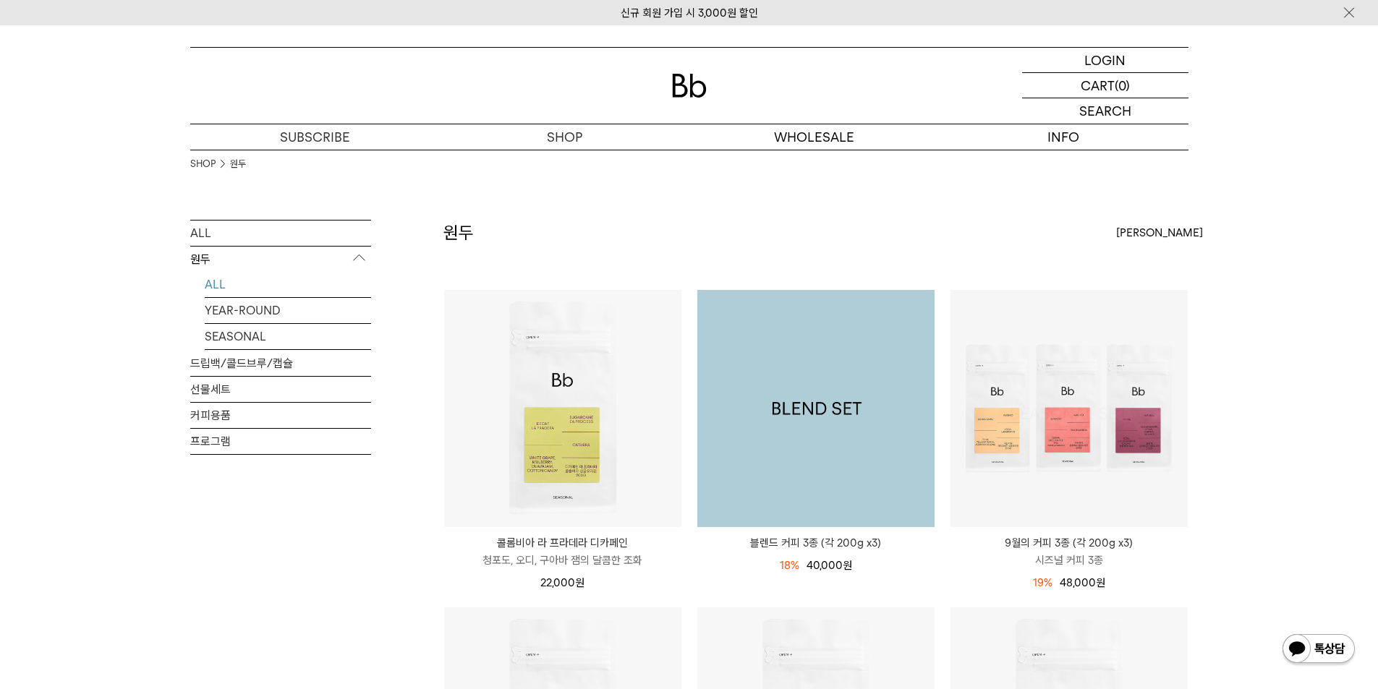
click at [1117, 437] on img at bounding box center [1068, 408] width 237 height 237
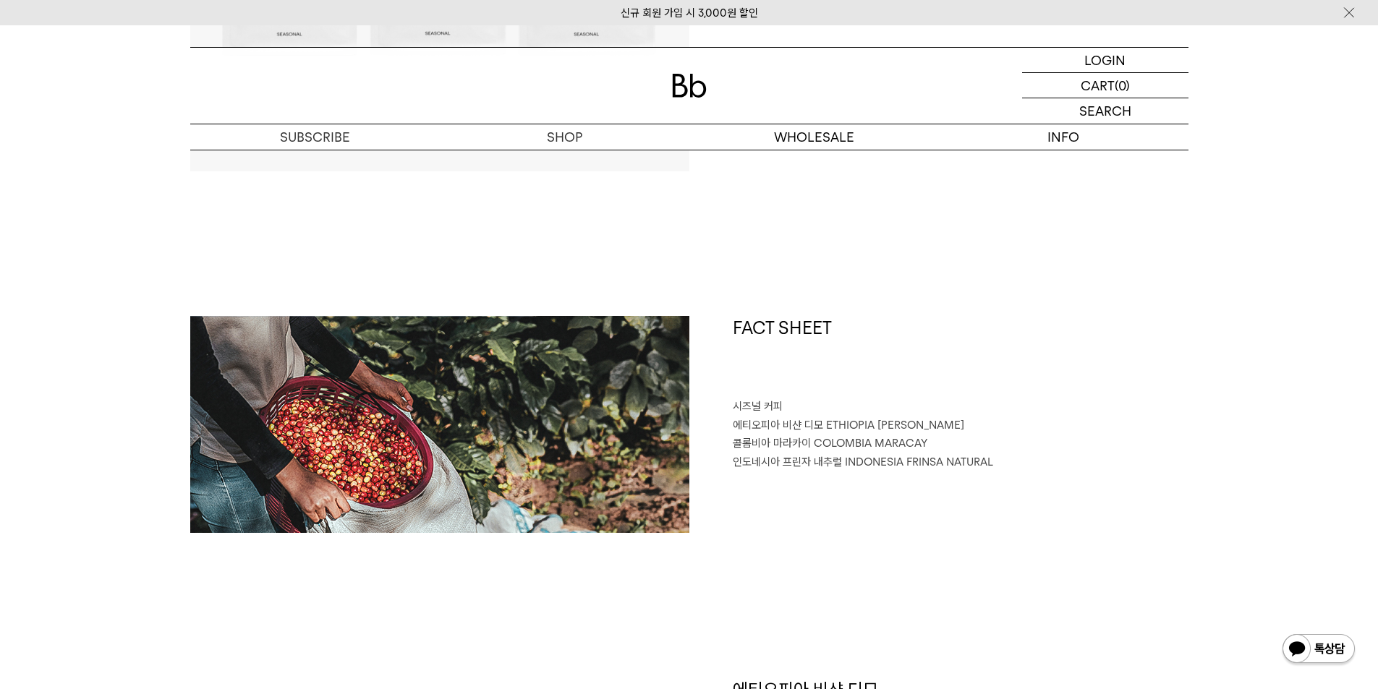
scroll to position [578, 0]
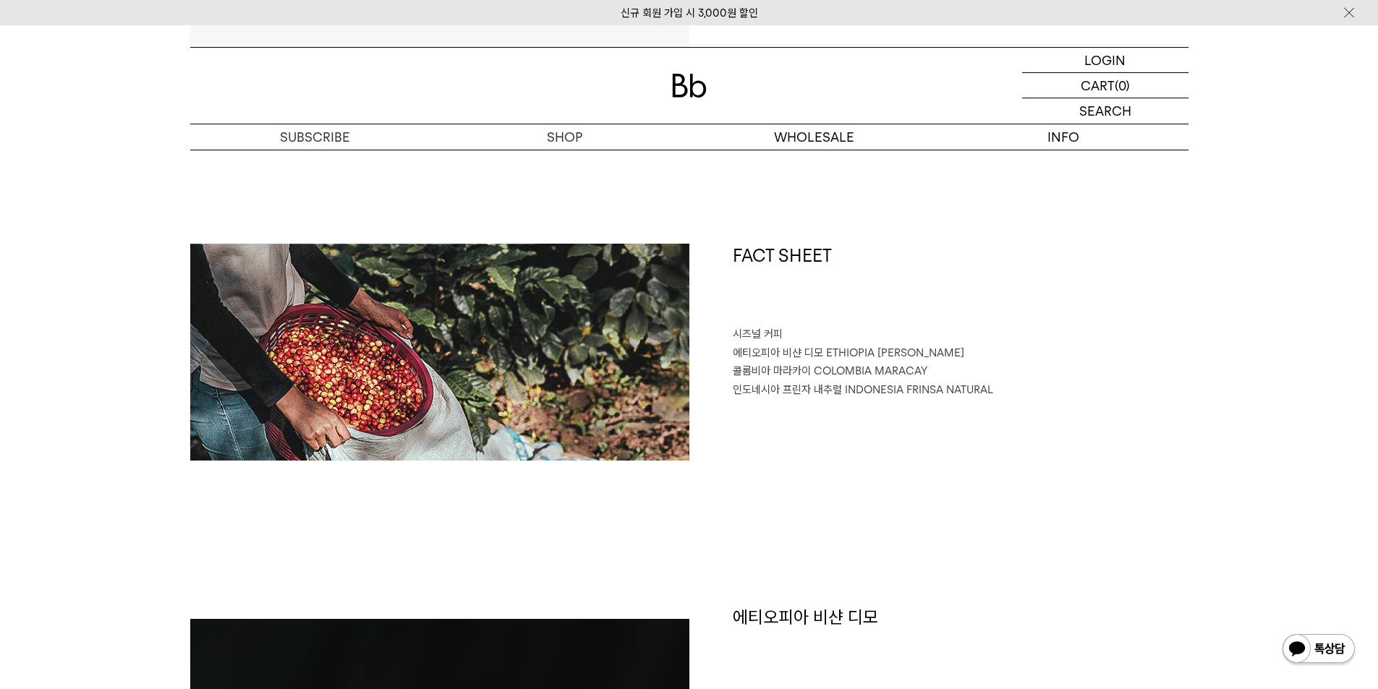
click at [772, 366] on span "콜롬비아 마라카이" at bounding box center [772, 370] width 78 height 13
click at [754, 354] on span "에티오피아 비샨 디모" at bounding box center [778, 352] width 90 height 13
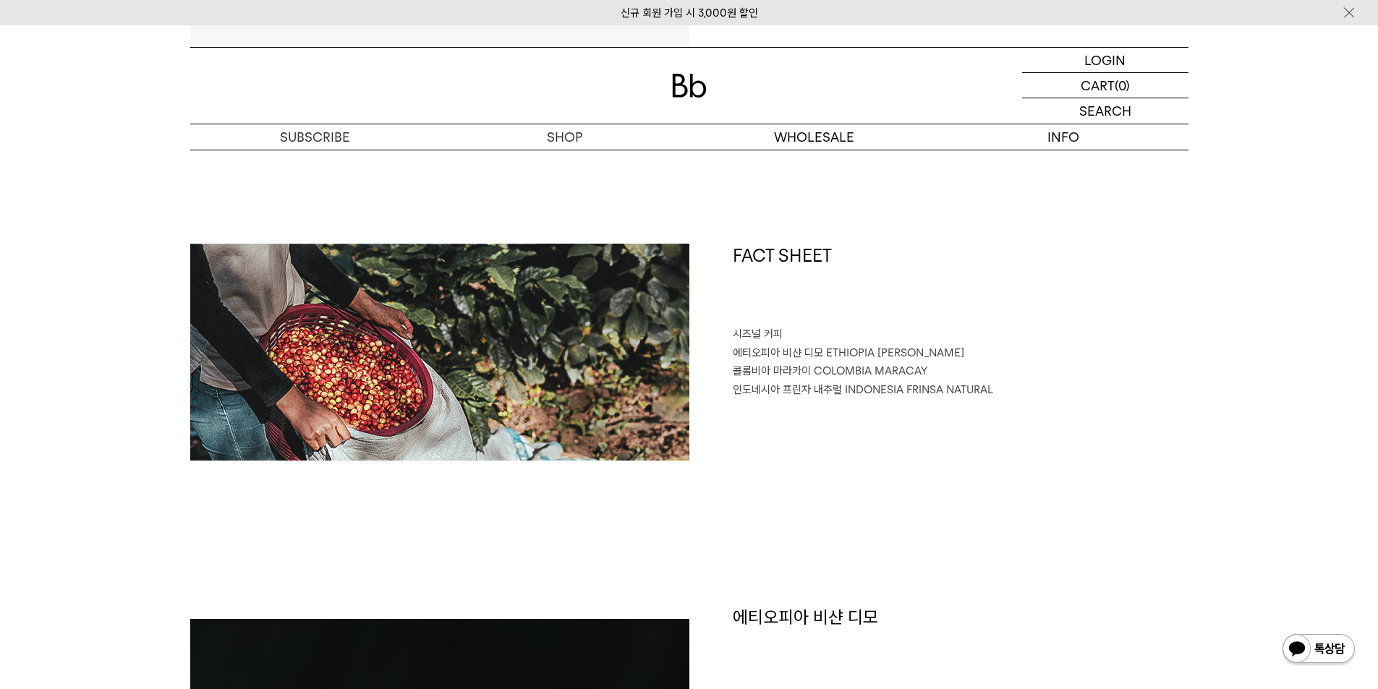
click at [819, 346] on p "에티오피아 비샨 디모 ETHIOPIA BISHAN DIMO" at bounding box center [961, 353] width 456 height 19
drag, startPoint x: 821, startPoint y: 349, endPoint x: 728, endPoint y: 356, distance: 92.8
click at [728, 356] on div "FACT SHEET 시즈널 커피 에티오피아 비샨 디모 ETHIOPIA BISHAN DIMO 콜롬비아 마라카이 COLOMBIA MARACAY 인…" at bounding box center [938, 352] width 499 height 217
copy span "에티오피아 비샨 디모"
click at [821, 355] on p "에티오피아 비샨 디모 ETHIOPIA BISHAN DIMO" at bounding box center [961, 353] width 456 height 19
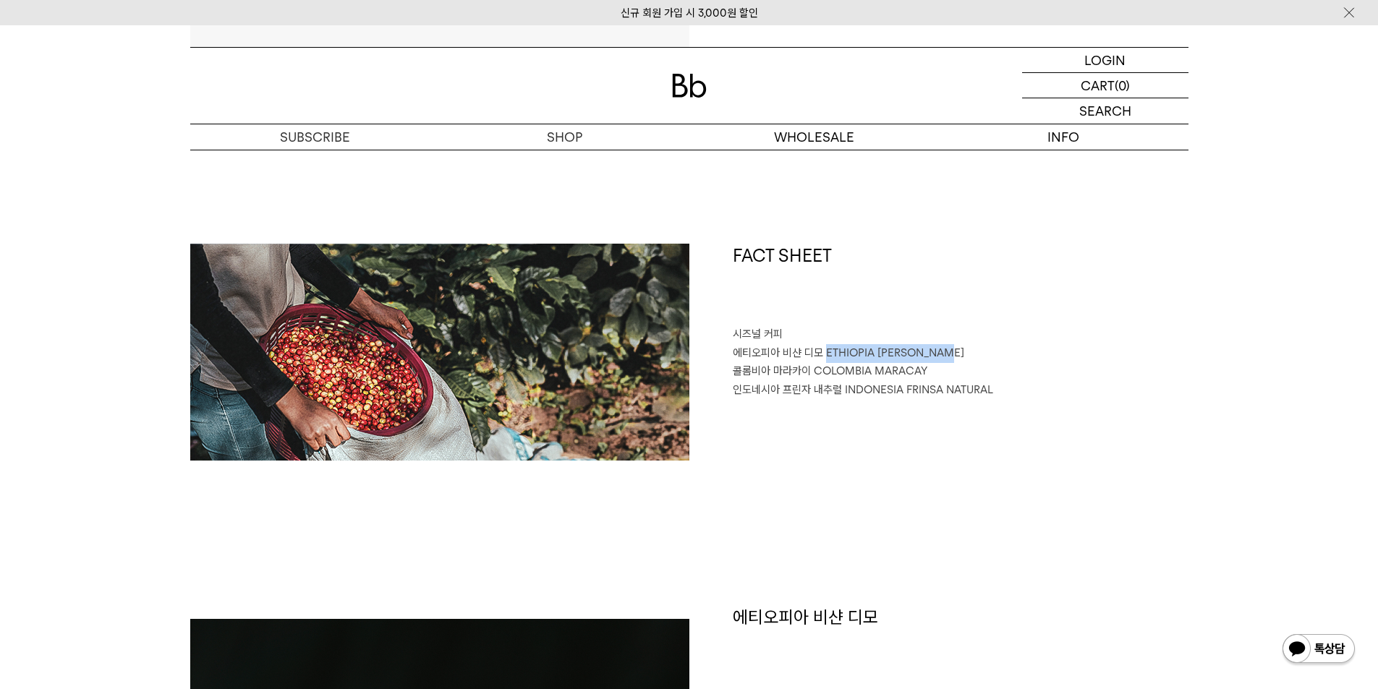
drag, startPoint x: 825, startPoint y: 355, endPoint x: 959, endPoint y: 349, distance: 133.9
click at [959, 349] on p "에티오피아 비샨 디모 ETHIOPIA BISHAN DIMO" at bounding box center [961, 353] width 456 height 19
copy span "ETHIOPIA BISHAN DIMO"
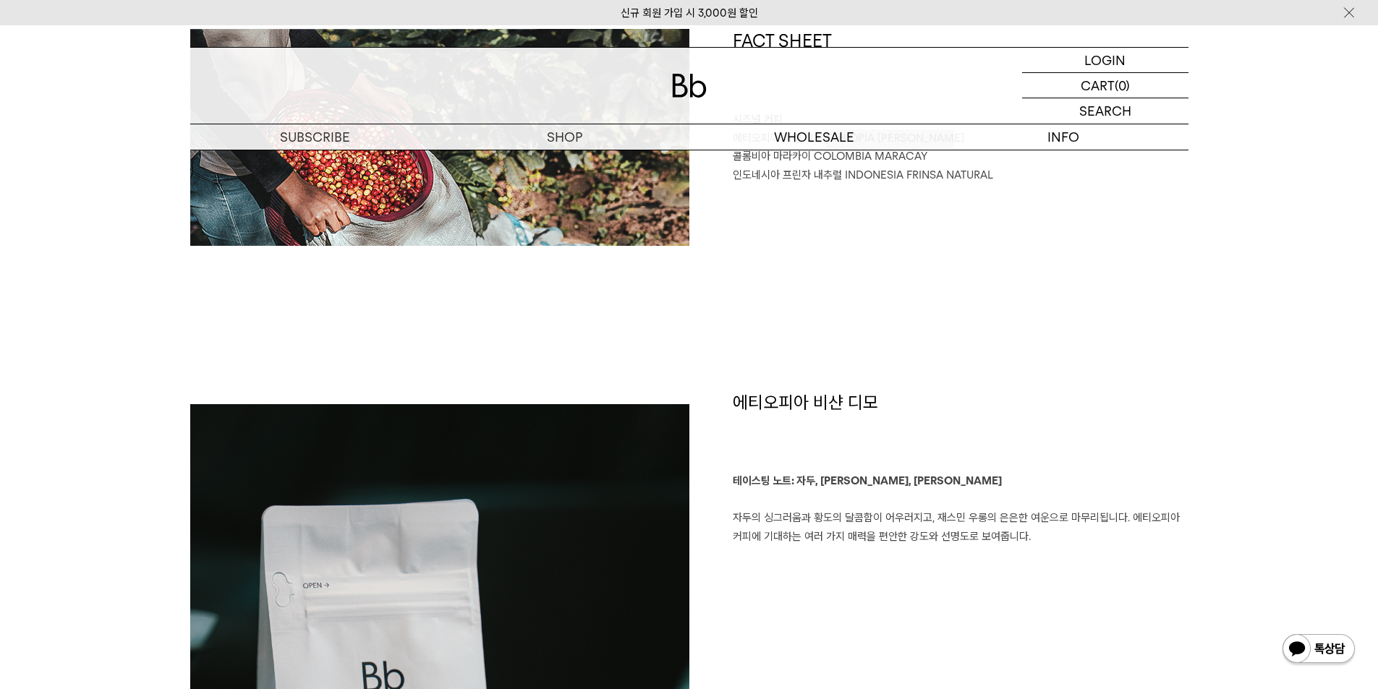
scroll to position [795, 0]
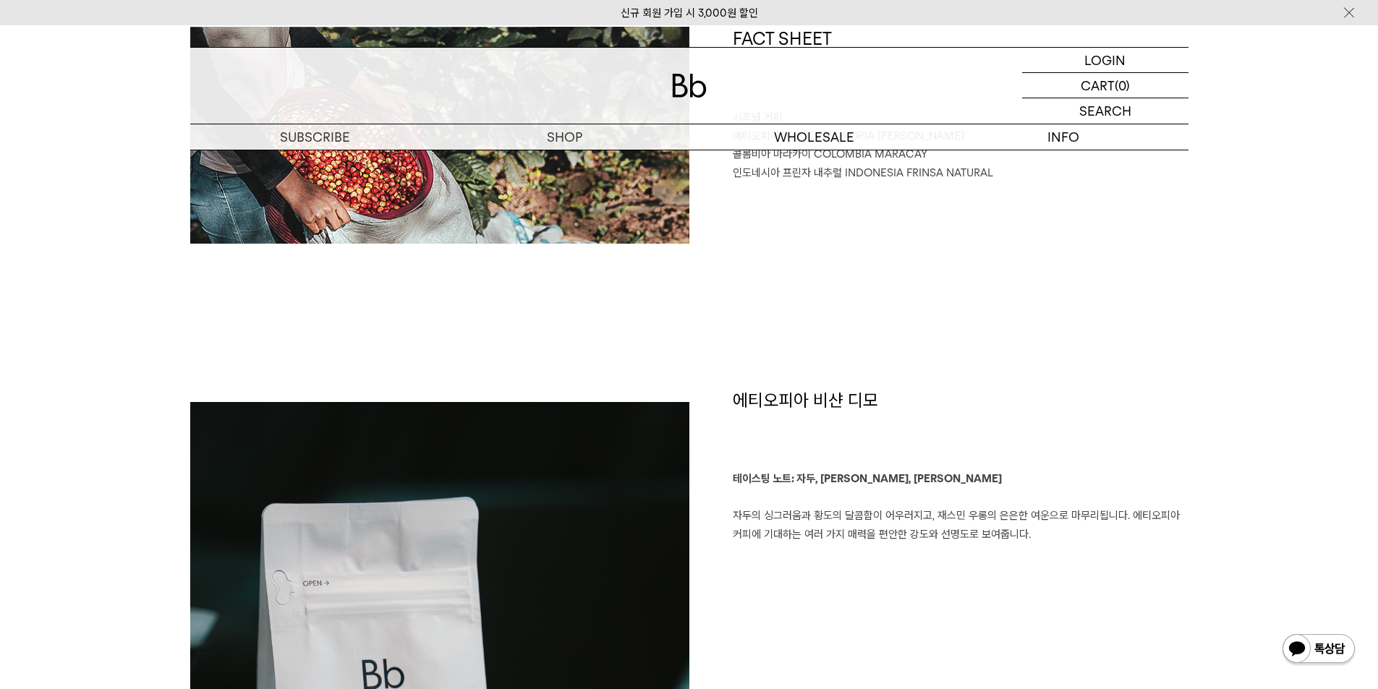
click at [853, 474] on b "테이스팅 노트: 자두, 황도, 재스민 우롱" at bounding box center [867, 478] width 269 height 13
drag, startPoint x: 800, startPoint y: 479, endPoint x: 918, endPoint y: 472, distance: 118.0
click at [918, 472] on p "테이스팅 노트: 자두, 황도, 재스민 우롱 자두의 싱그러움과 황도의 달콤함이 어우러지고, 재스민 우롱의 은은한 여운으로 마무리됩니다. 에티오피…" at bounding box center [961, 507] width 456 height 74
copy b "자두, 황도, 재스민 우롱"
drag, startPoint x: 1065, startPoint y: 539, endPoint x: 718, endPoint y: 524, distance: 347.5
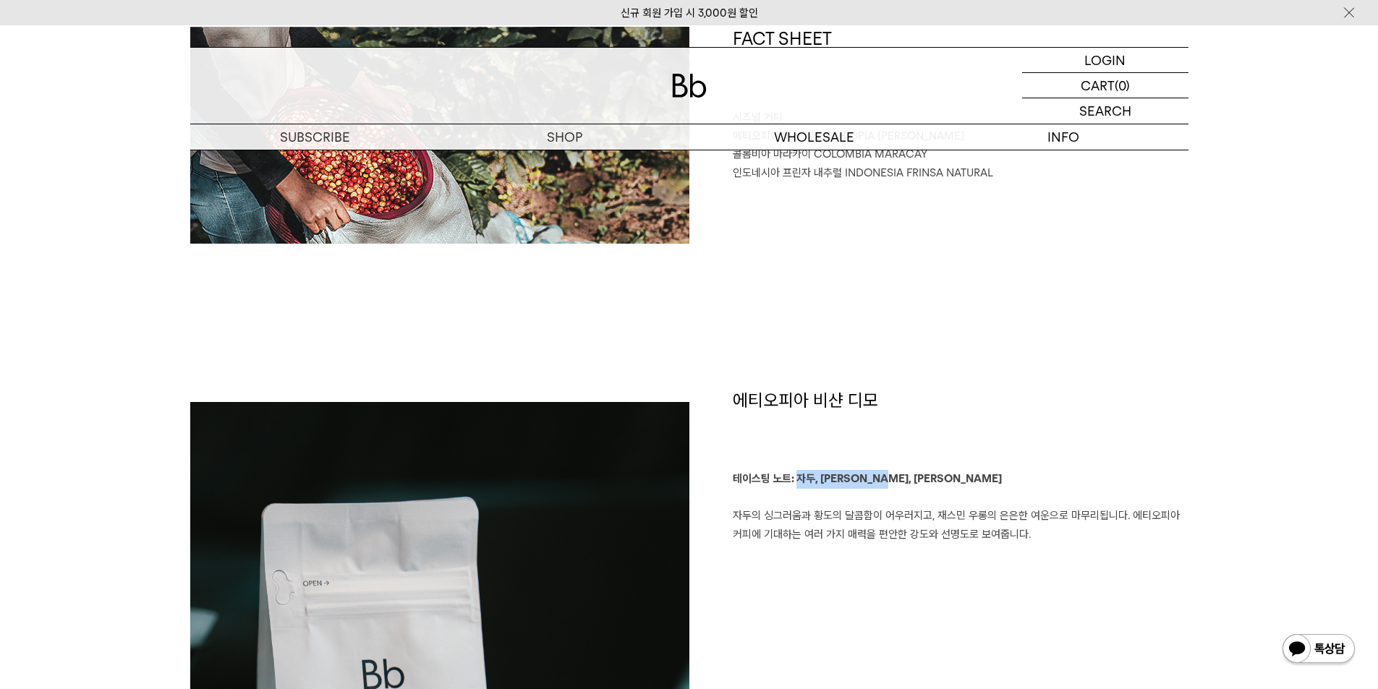
copy p "자두의 싱그러움과 황도의 달콤함이 어우러지고, 재스민 우롱의 은은한 여운으로 마무리됩니다. 에티오피아 커피에 기대하는 여러 가지 매력을 편안한…"
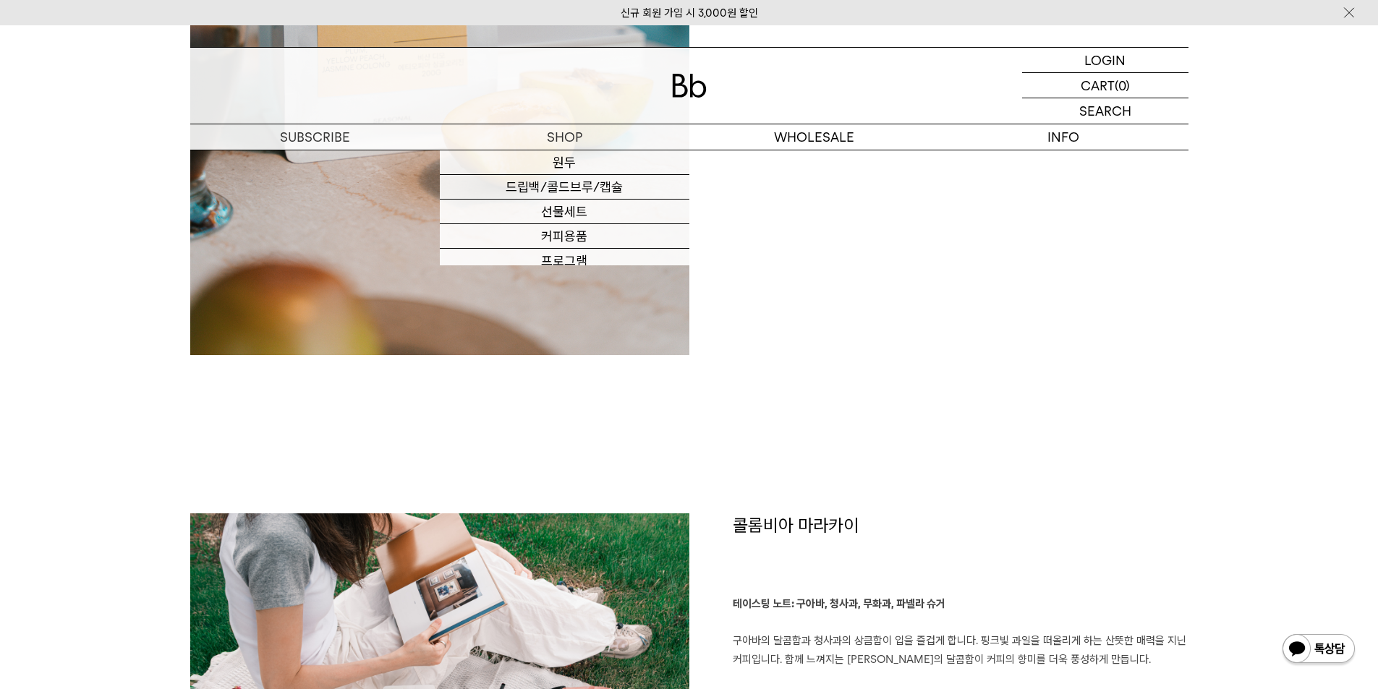
scroll to position [1808, 0]
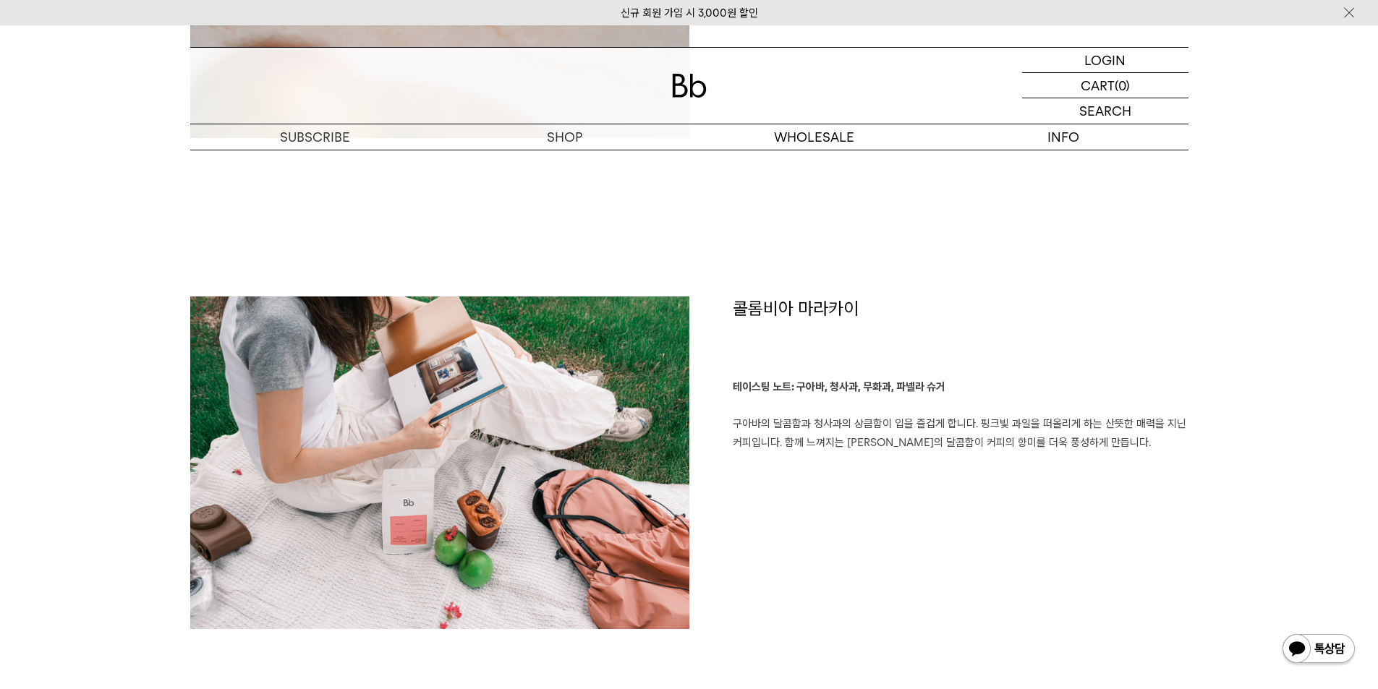
click at [802, 313] on h1 "콜롬비아 마라카이" at bounding box center [961, 337] width 456 height 82
copy div "콜롬비아 마라카이"
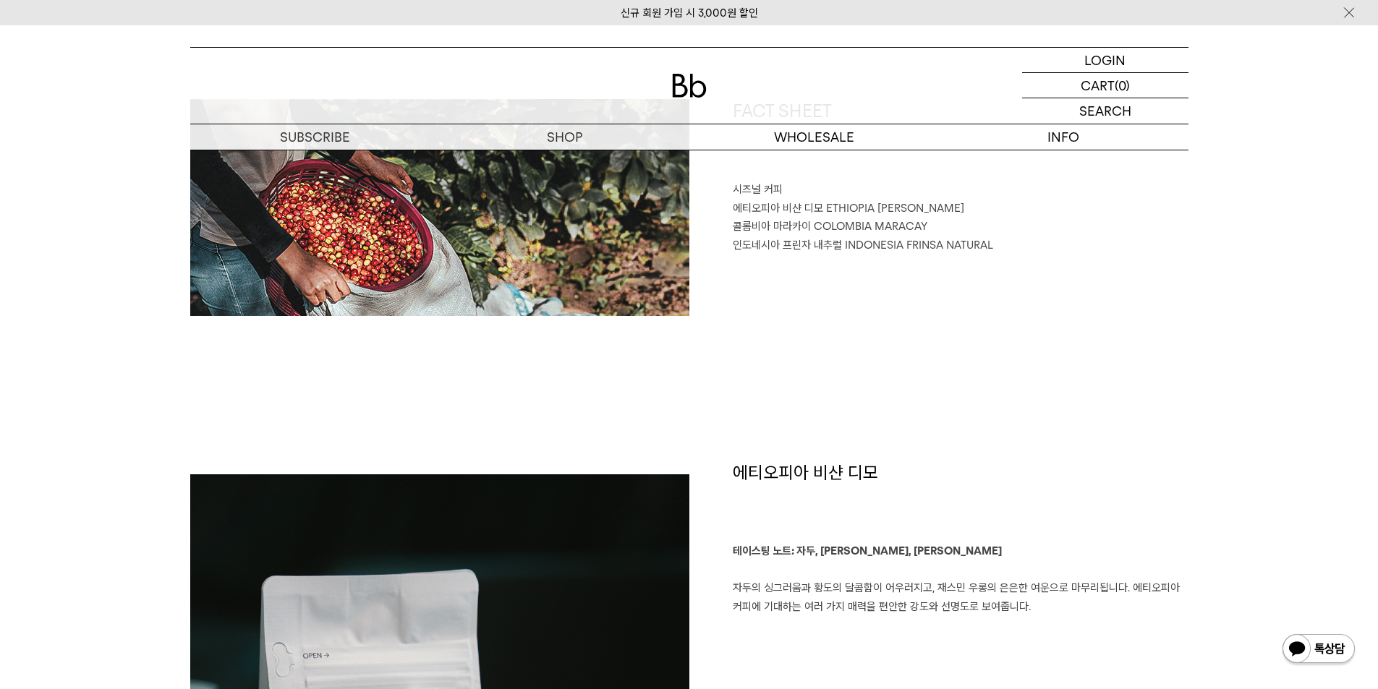
scroll to position [506, 0]
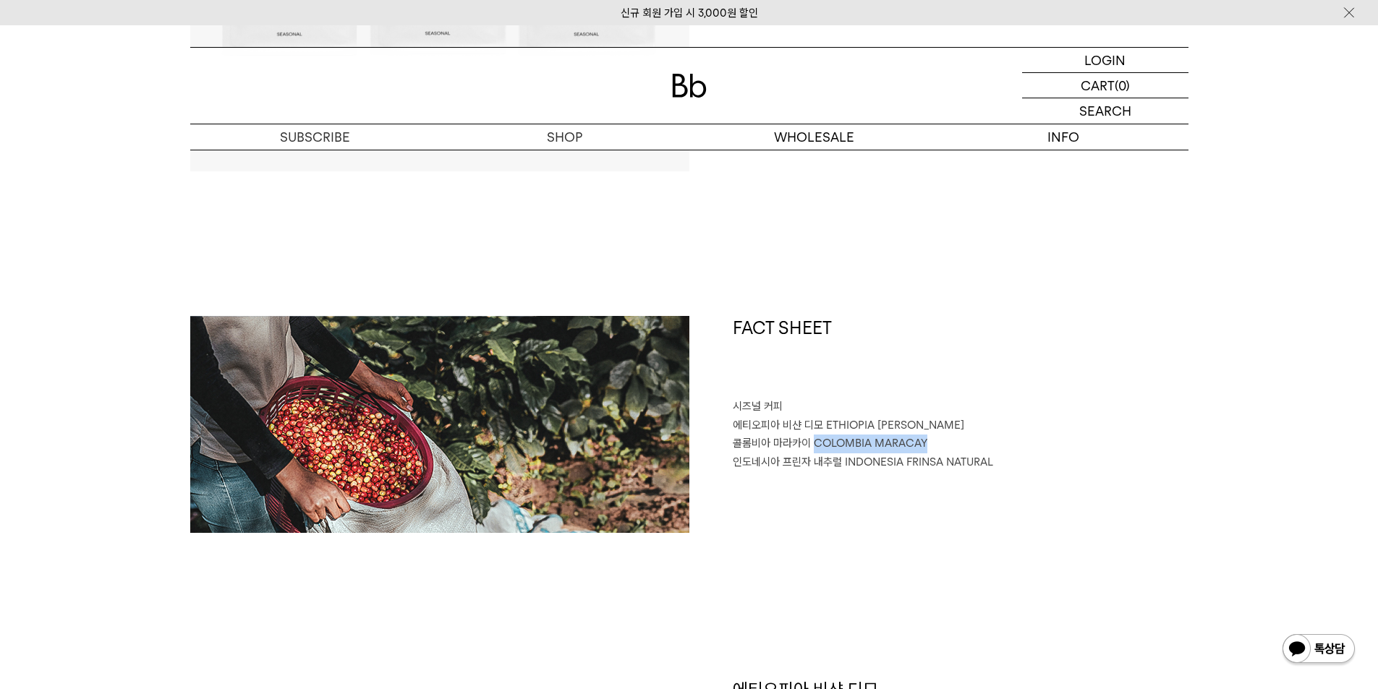
drag, startPoint x: 814, startPoint y: 445, endPoint x: 941, endPoint y: 437, distance: 126.8
click at [941, 437] on p "콜롬비아 마라카이 COLOMBIA MARACAY" at bounding box center [961, 444] width 456 height 19
copy span "COLOMBIA MARACAY"
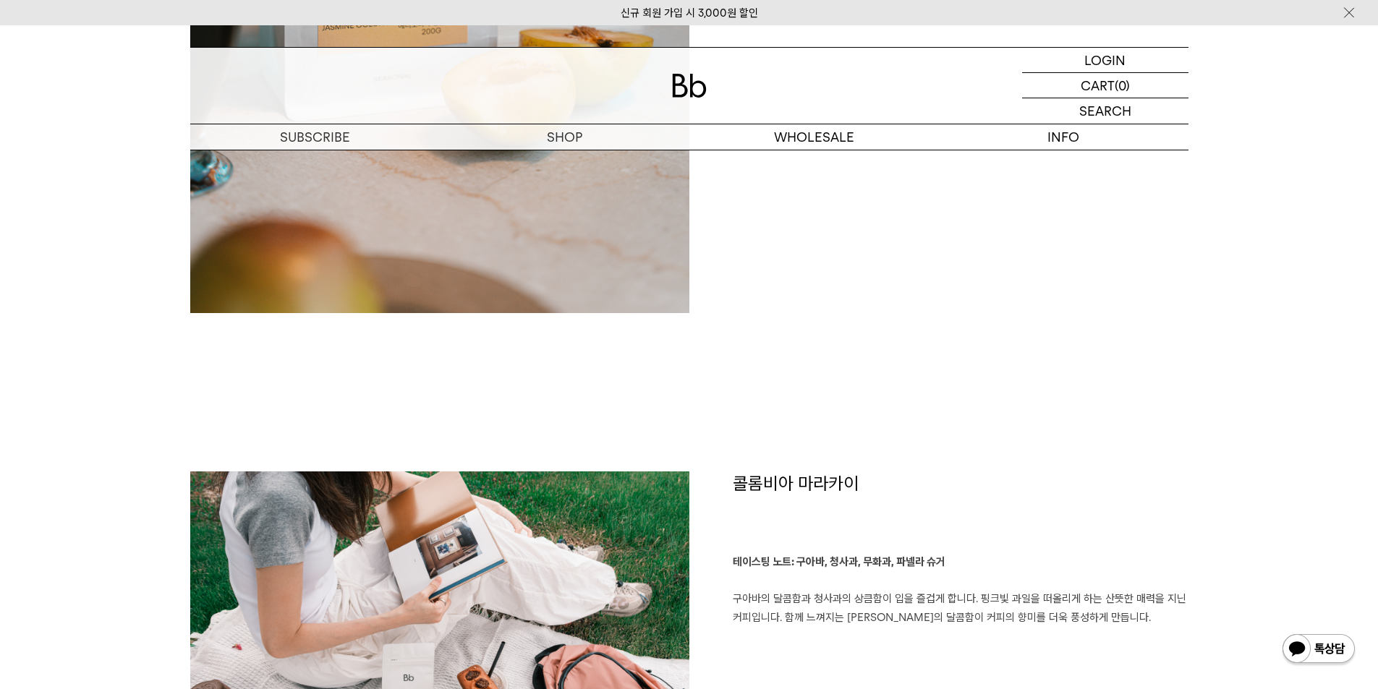
scroll to position [1735, 0]
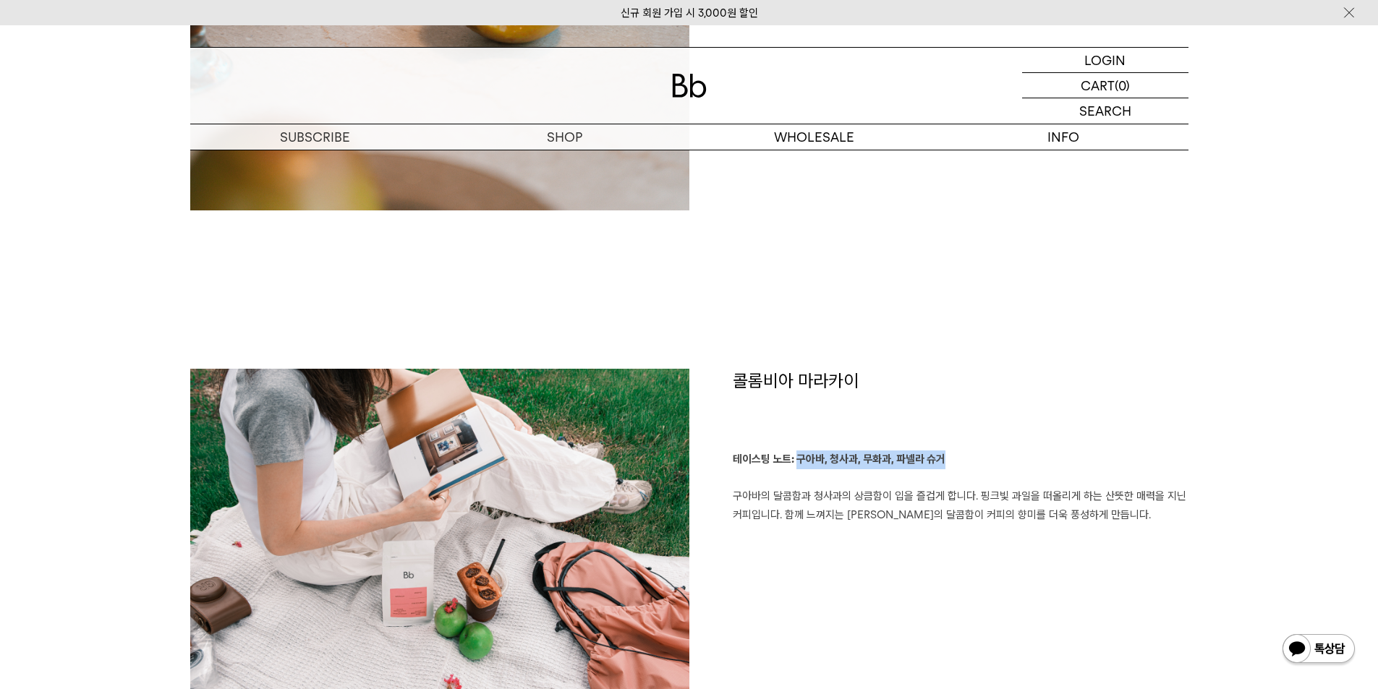
drag, startPoint x: 797, startPoint y: 460, endPoint x: 945, endPoint y: 469, distance: 148.5
click at [945, 469] on p "테이스팅 노트: 구아바, 청사과, 무화과, 파넬라 슈거 구아바의 달콤함과 청사과의 상큼함이 입을 즐겁게 합니다. 핑크빛 과일을 떠올리게 하는 …" at bounding box center [961, 487] width 456 height 74
copy b "구아바, 청사과, 무화과, 파넬라 슈거"
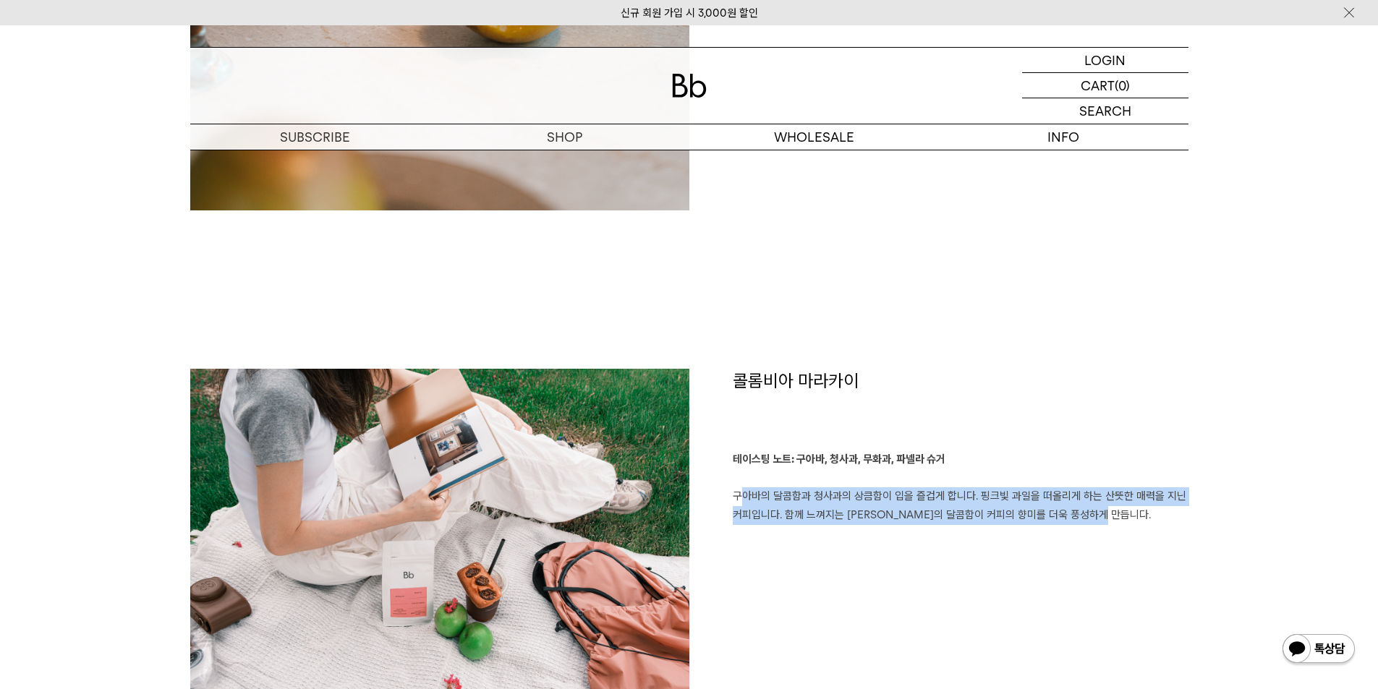
drag, startPoint x: 1127, startPoint y: 522, endPoint x: 726, endPoint y: 496, distance: 402.2
click at [726, 496] on div "콜롬비아 마라카이 테이스팅 노트: 구아바, 청사과, 무화과, 파넬라 슈거 구아바의 달콤함과 청사과의 상큼함이 입을 즐겁게 합니다. 핑크빛 과일…" at bounding box center [938, 542] width 499 height 346
copy p "구아바의 달콤함과 청사과의 상큼함이 입을 즐겁게 합니다. 핑크빛 과일을 떠올리게 하는 산뜻한 매력을 지닌 커피입니다. 함께 느껴지는 파넬라 슈…"
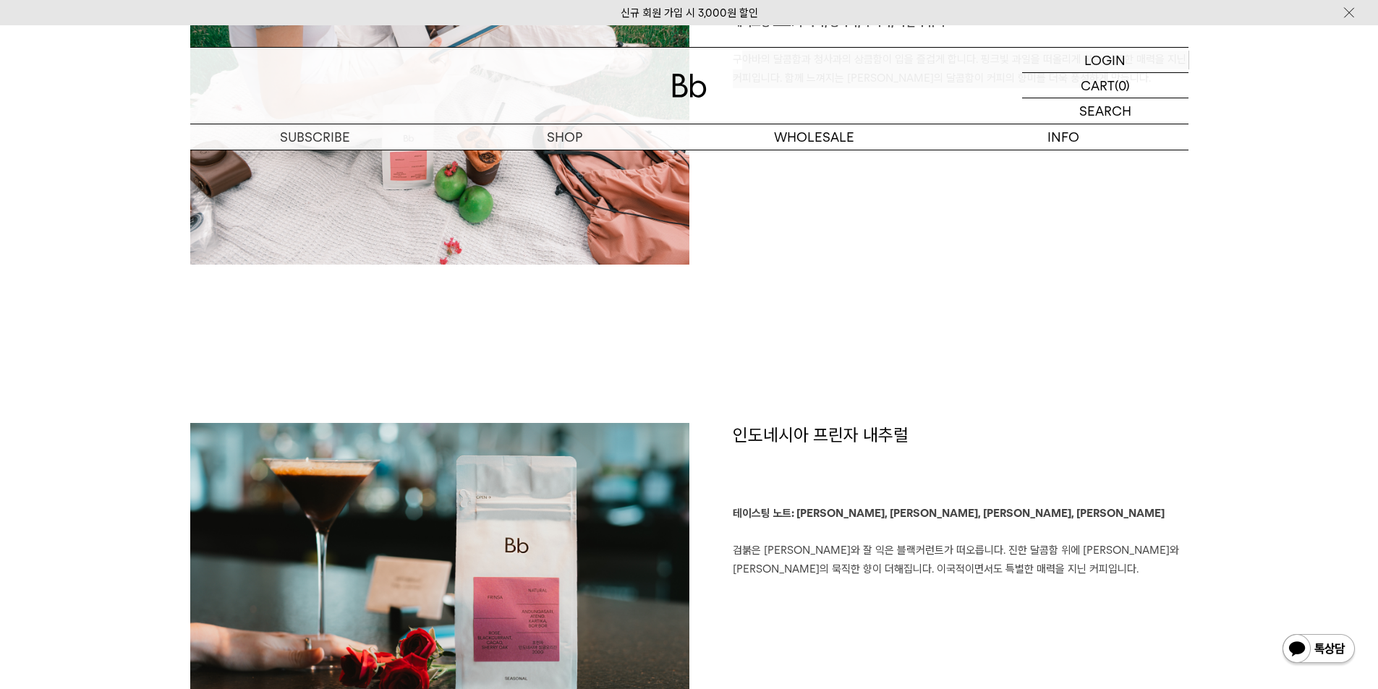
scroll to position [2314, 0]
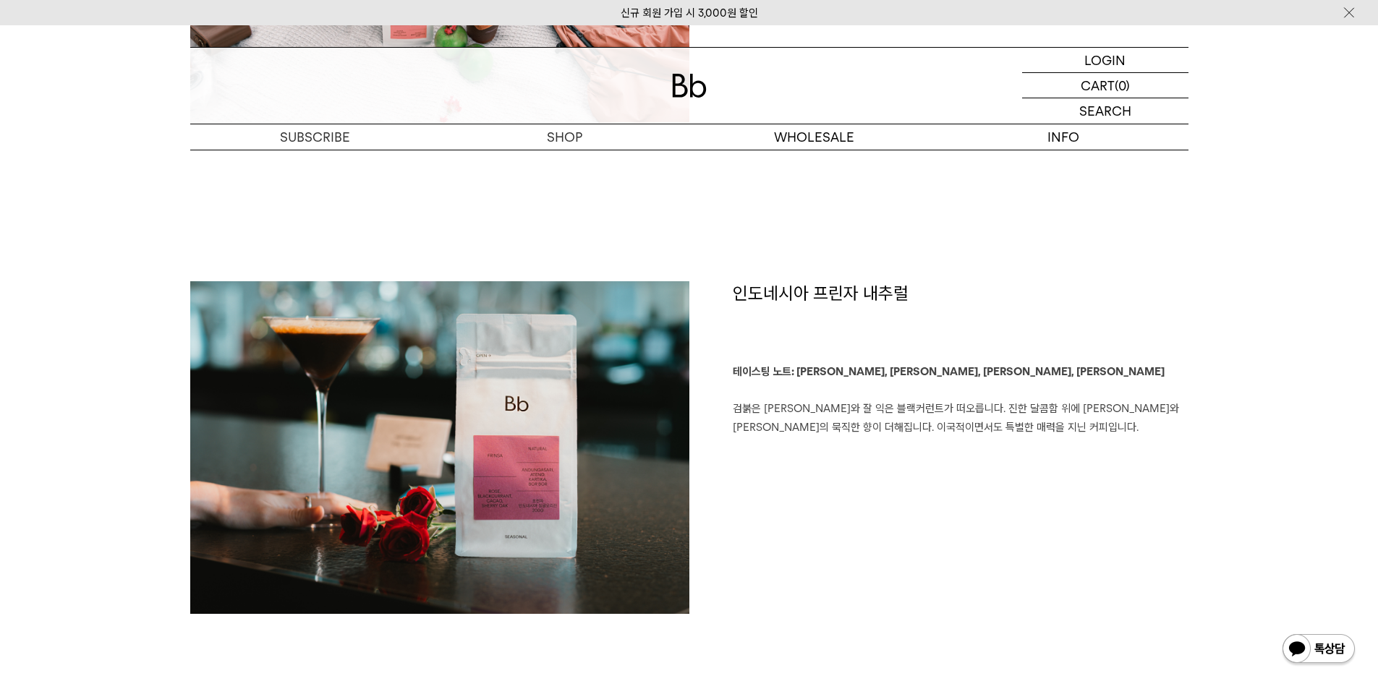
click at [818, 296] on h1 "인도네시아 프린자 내추럴" at bounding box center [961, 322] width 456 height 82
copy div "인도네시아 프린자 내추럴"
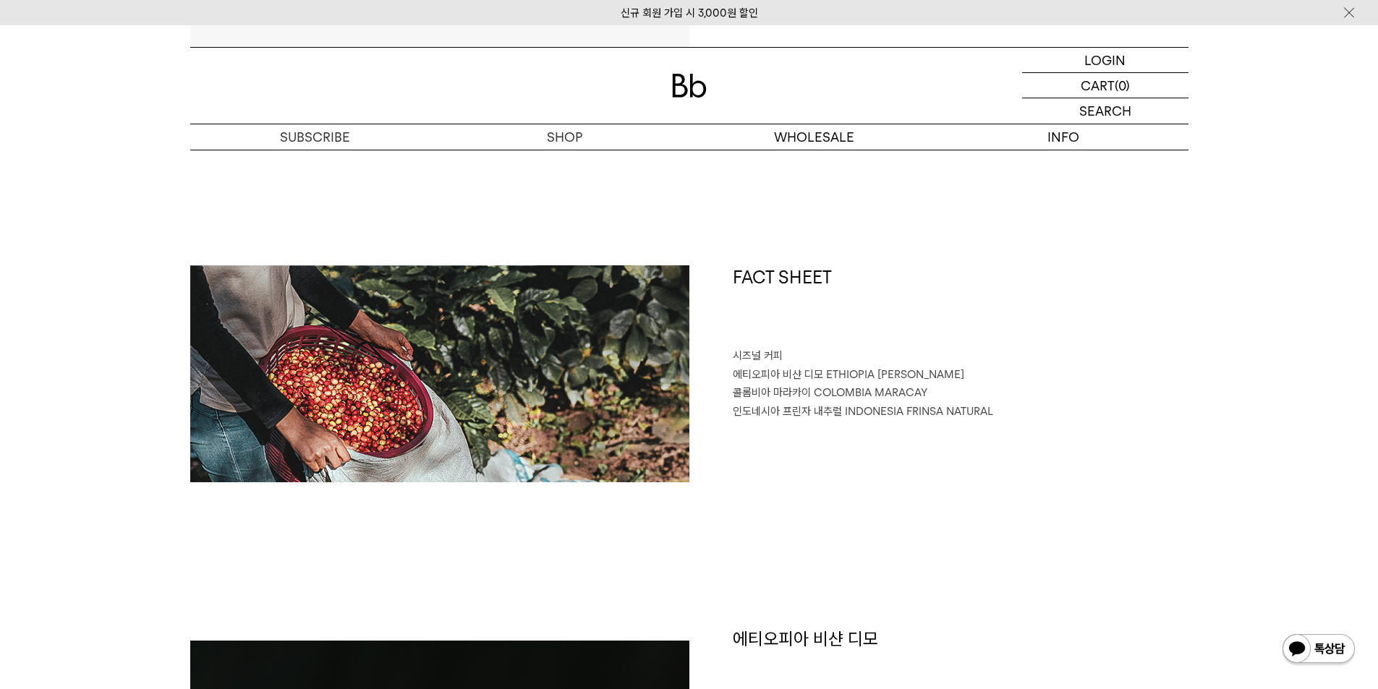
scroll to position [434, 0]
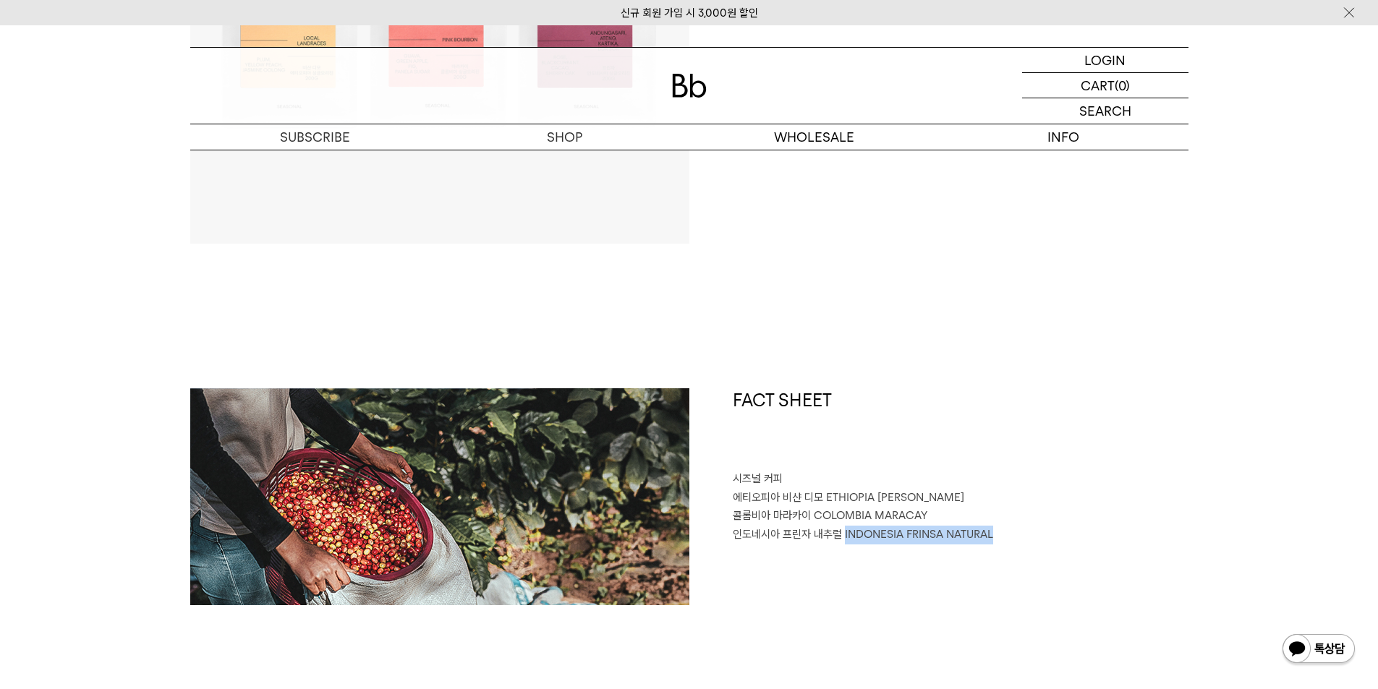
drag, startPoint x: 842, startPoint y: 530, endPoint x: 1015, endPoint y: 532, distance: 173.6
click at [1012, 534] on p "인도네시아 프린자 내추럴 INDONESIA FRINSA NATURAL" at bounding box center [961, 535] width 456 height 19
copy span "INDONESIA FRINSA NATURAL"
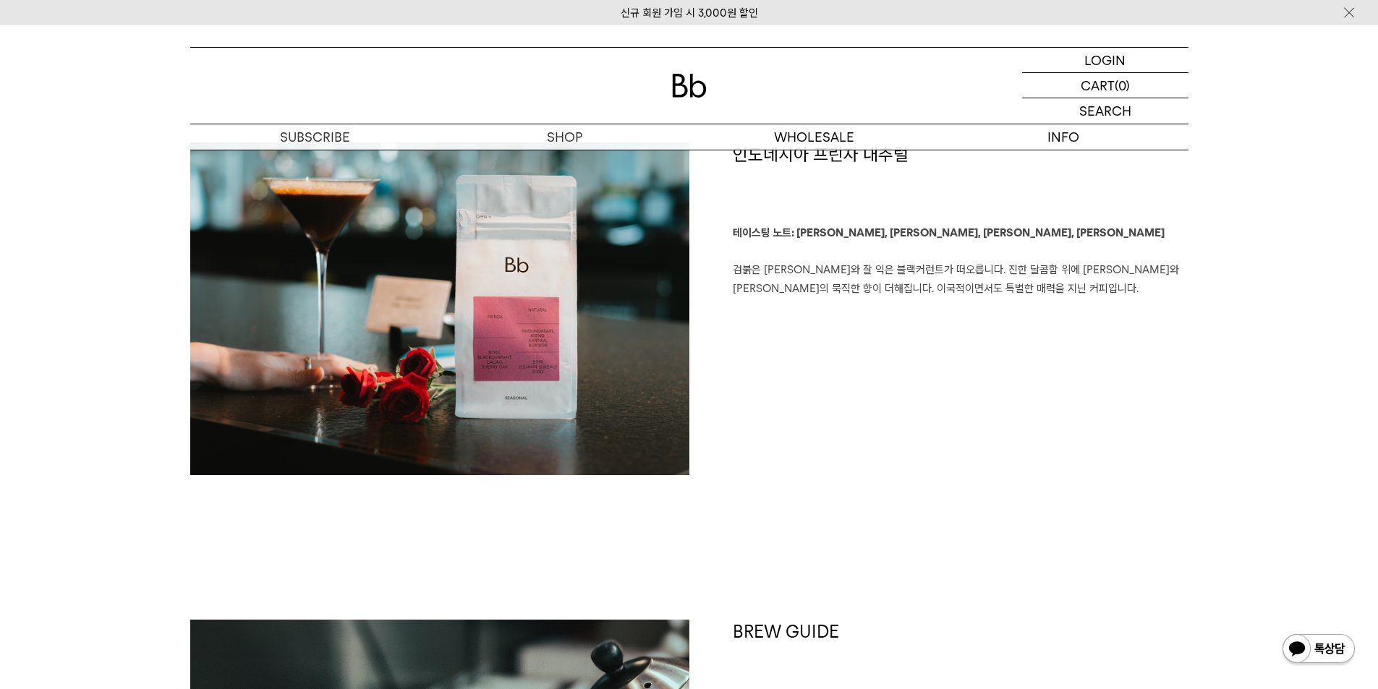
scroll to position [2459, 0]
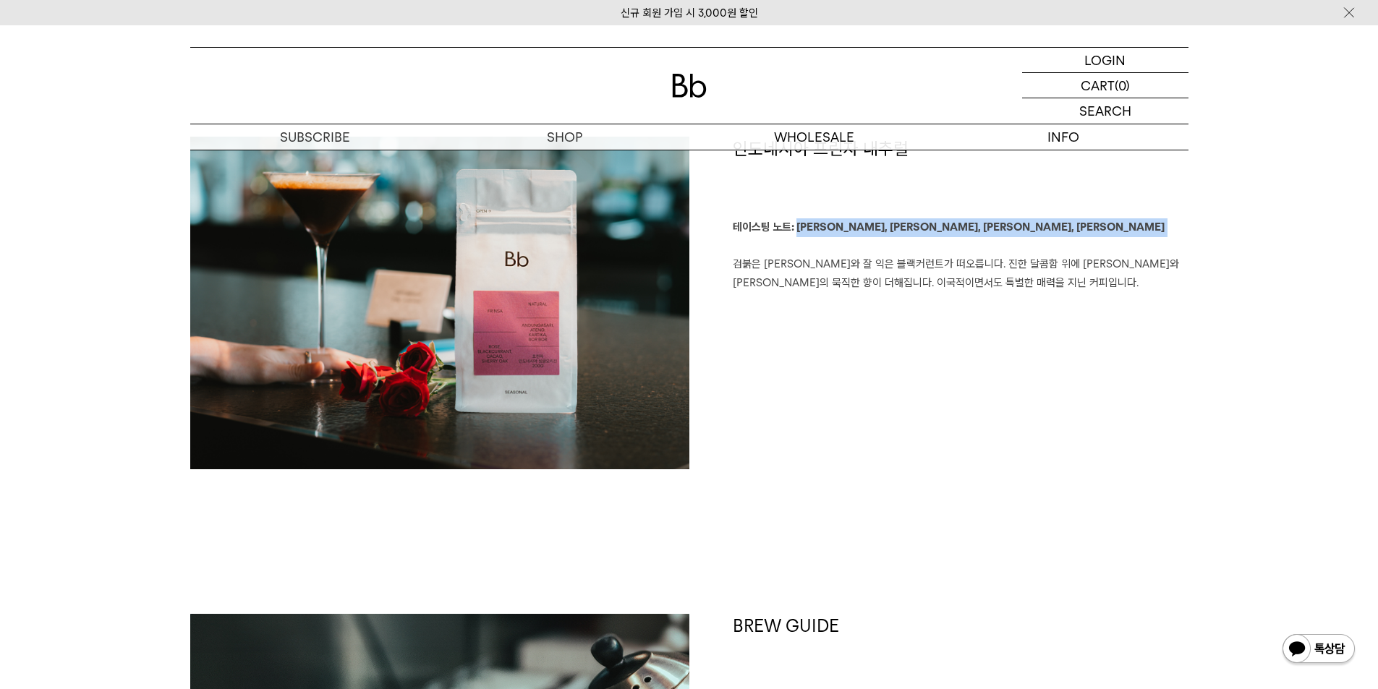
drag, startPoint x: 798, startPoint y: 226, endPoint x: 928, endPoint y: 238, distance: 130.0
click at [928, 238] on p "테이스팅 노트: 장미, 블랙커런트, 카카오, 셰리오크 검붉은 장미와 잘 익은 블랙커런트가 떠오릅니다. 진한 달콤함 위에 카카오와 셰리오크의 묵…" at bounding box center [961, 255] width 456 height 74
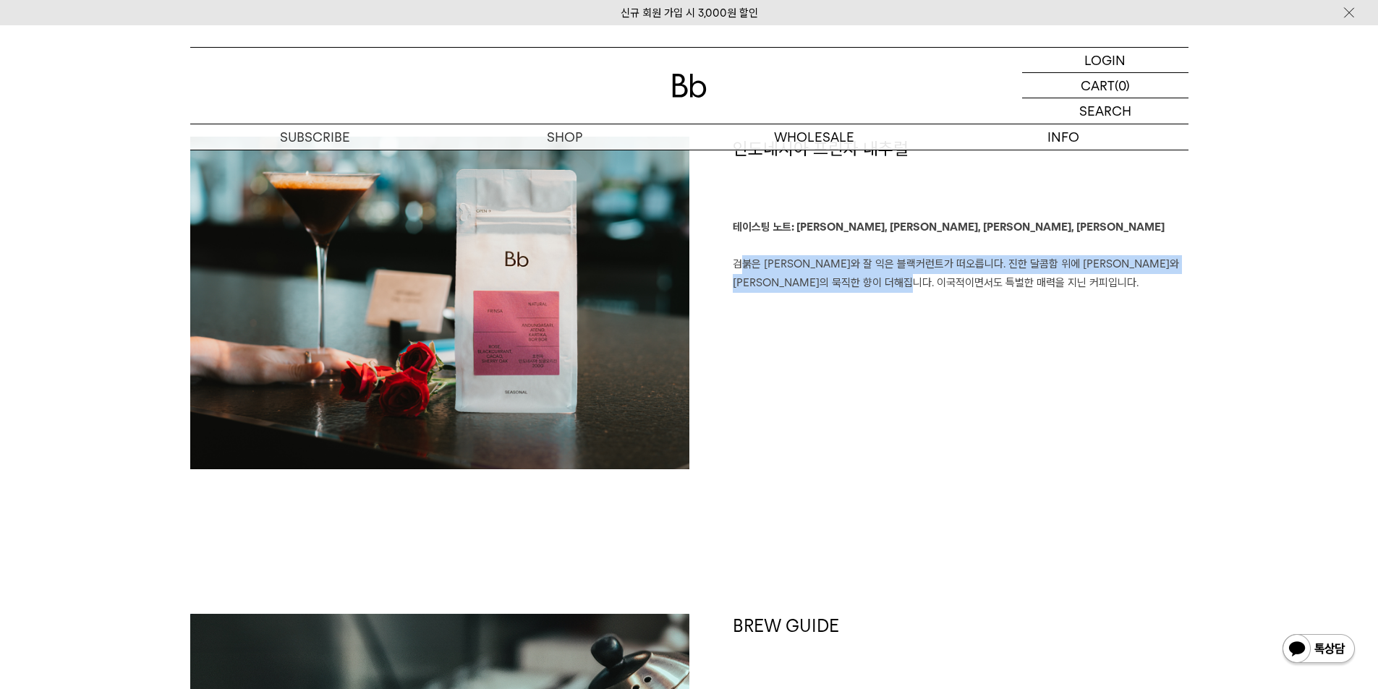
drag, startPoint x: 985, startPoint y: 298, endPoint x: 730, endPoint y: 264, distance: 256.8
click at [730, 264] on div "인도네시아 프린자 내추럴 테이스팅 노트: 장미, 블랙커런트, 카카오, 셰리오크 검붉은 장미와 잘 익은 블랙커런트가 떠오릅니다. 진한 달콤함 위…" at bounding box center [938, 303] width 499 height 333
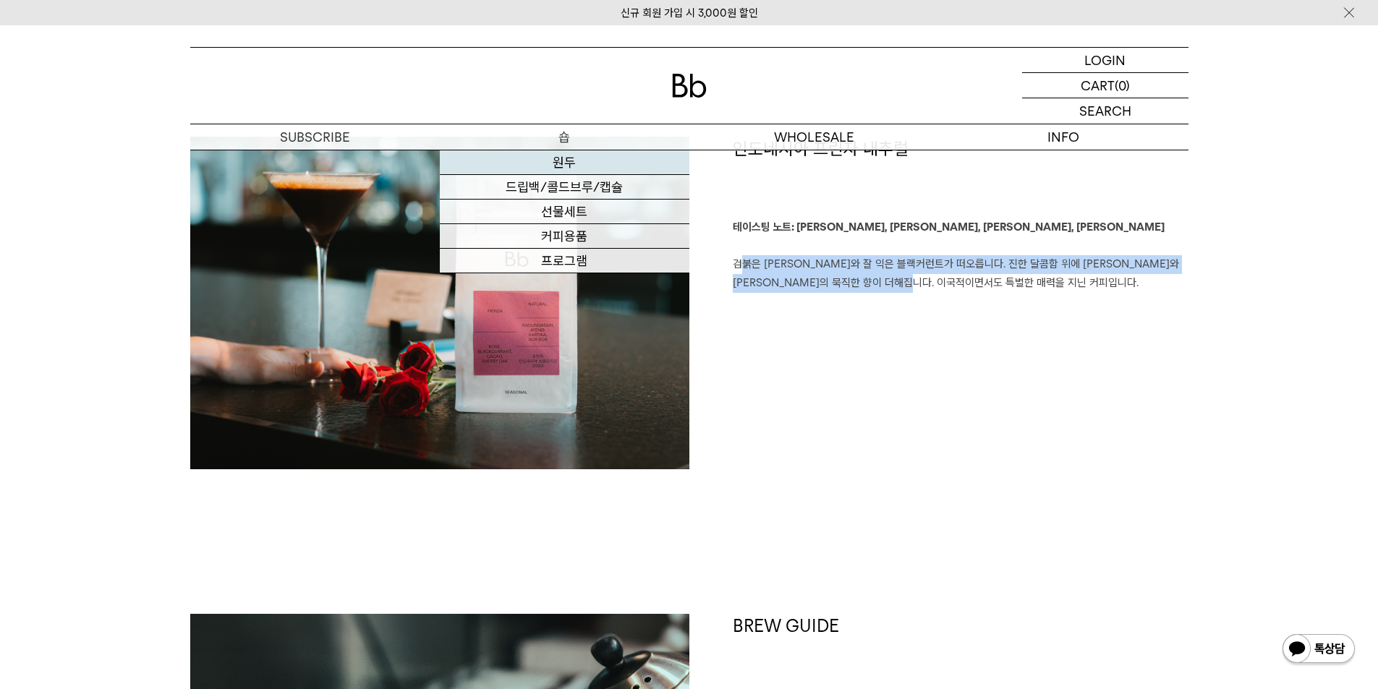
click at [588, 161] on link "원두" at bounding box center [564, 162] width 249 height 25
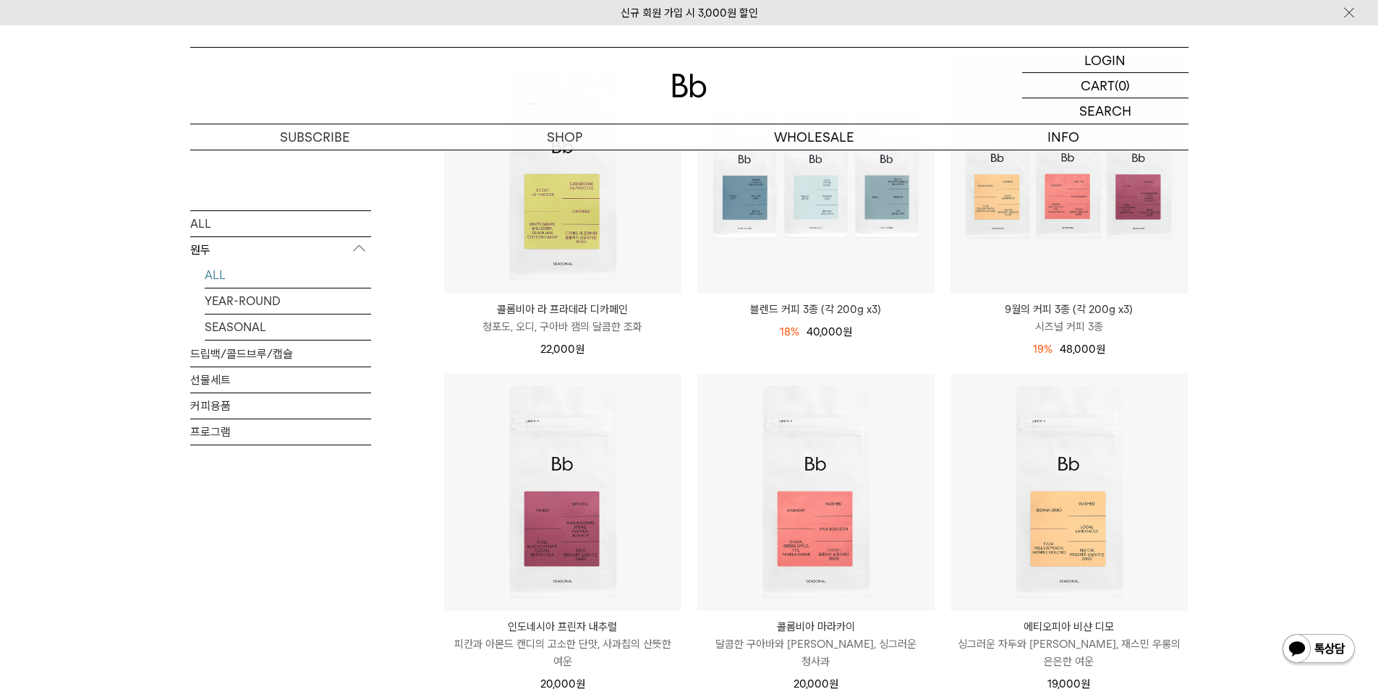
scroll to position [362, 0]
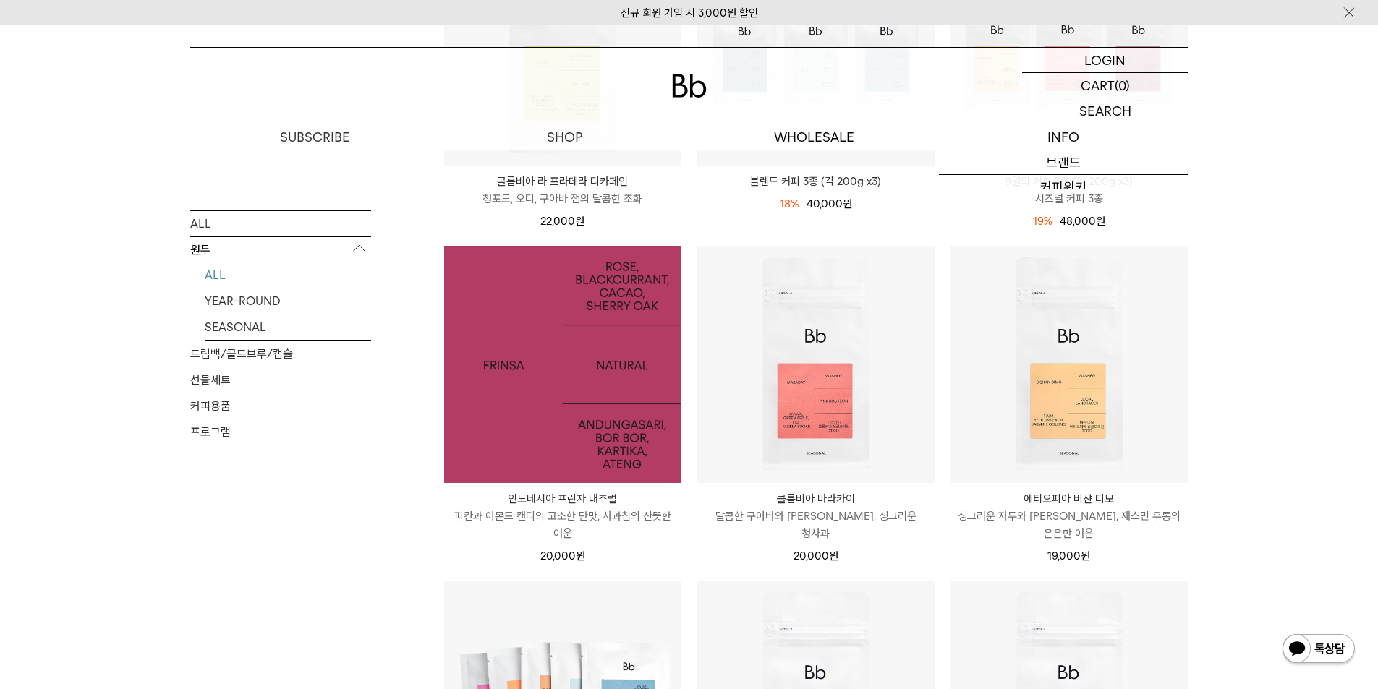
click at [584, 405] on img at bounding box center [562, 364] width 237 height 237
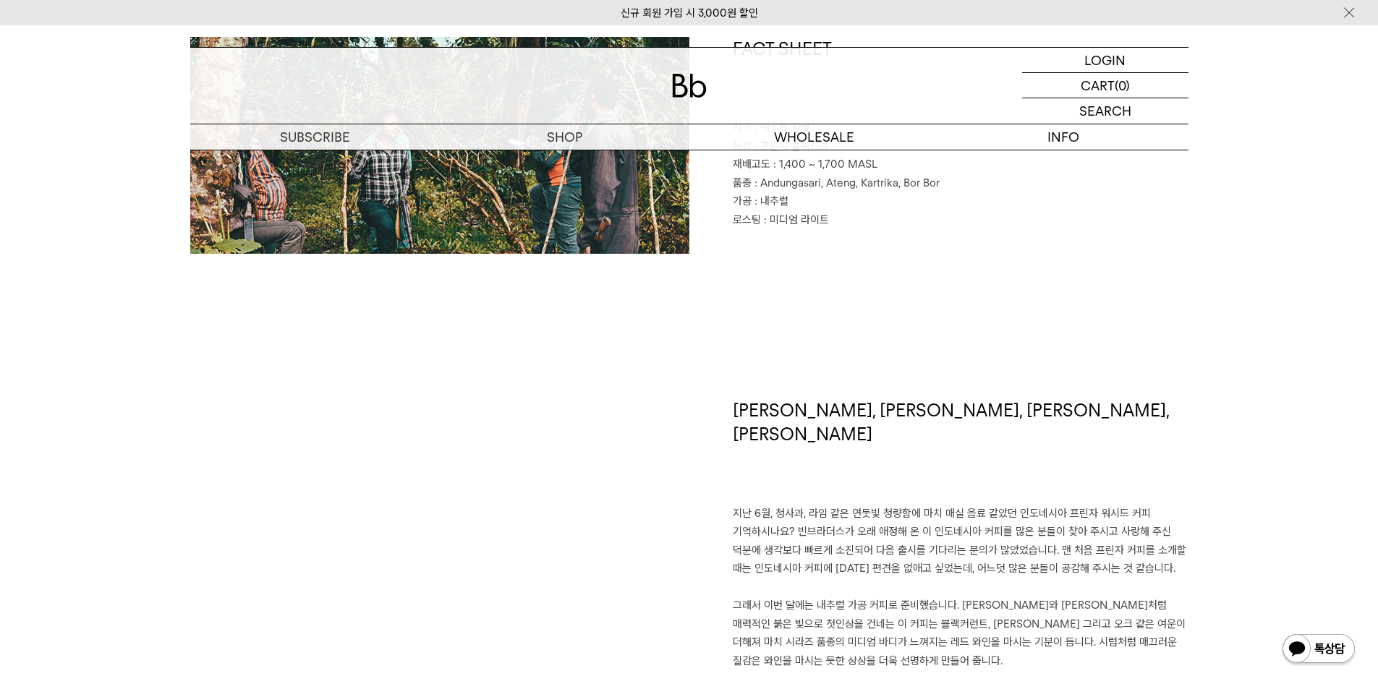
scroll to position [651, 0]
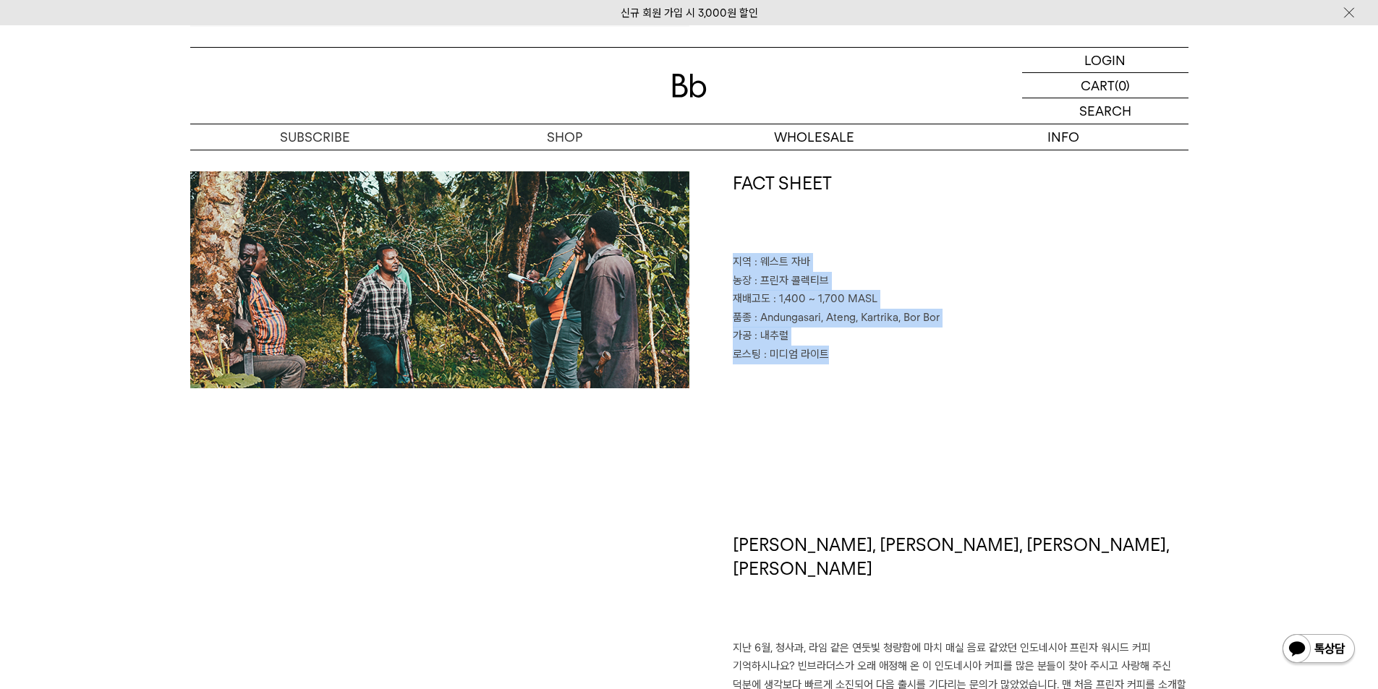
drag, startPoint x: 827, startPoint y: 346, endPoint x: 726, endPoint y: 262, distance: 131.9
click at [726, 262] on div "FACT SHEET 지역 : [GEOGRAPHIC_DATA] 농장 : 프린자 콜렉티브 재배고도 : 1,400 ~ 1,700 MASL 품종 : …" at bounding box center [938, 279] width 499 height 217
copy div "지역 : 웨스트 자바 농장 : 프린자 콜렉티브 재배고도 : 1,400 ~ 1,700 MASL 품종 : Andungasari, Ateng, Ka…"
click at [863, 372] on div "FACT SHEET 지역 : [GEOGRAPHIC_DATA] 농장 : 프린자 콜렉티브 재배고도 : 1,400 ~ 1,700 MASL 품종 : …" at bounding box center [938, 279] width 499 height 217
click at [858, 356] on p "로스팅 : [PERSON_NAME]" at bounding box center [961, 355] width 456 height 19
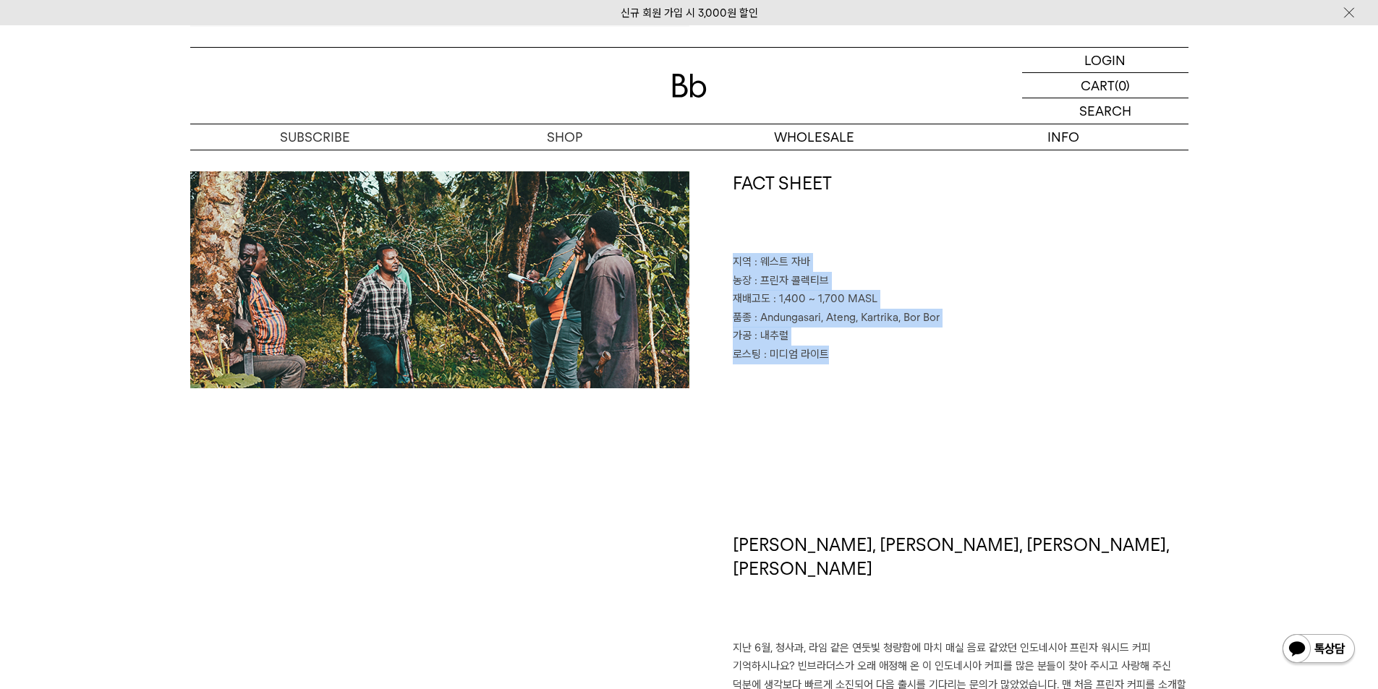
click at [837, 355] on p "로스팅 : [PERSON_NAME]" at bounding box center [961, 355] width 456 height 19
drag, startPoint x: 845, startPoint y: 362, endPoint x: 734, endPoint y: 265, distance: 147.1
click at [734, 265] on div "FACT SHEET 지역 : [GEOGRAPHIC_DATA] 농장 : 프린자 콜렉티브 재배고도 : 1,400 ~ 1,700 MASL 품종 : …" at bounding box center [938, 279] width 499 height 217
copy div "지역 : 웨스트 자바 농장 : 프린자 콜렉티브 재배고도 : 1,400 ~ 1,700 MASL 품종 : Andungasari, Ateng, Ka…"
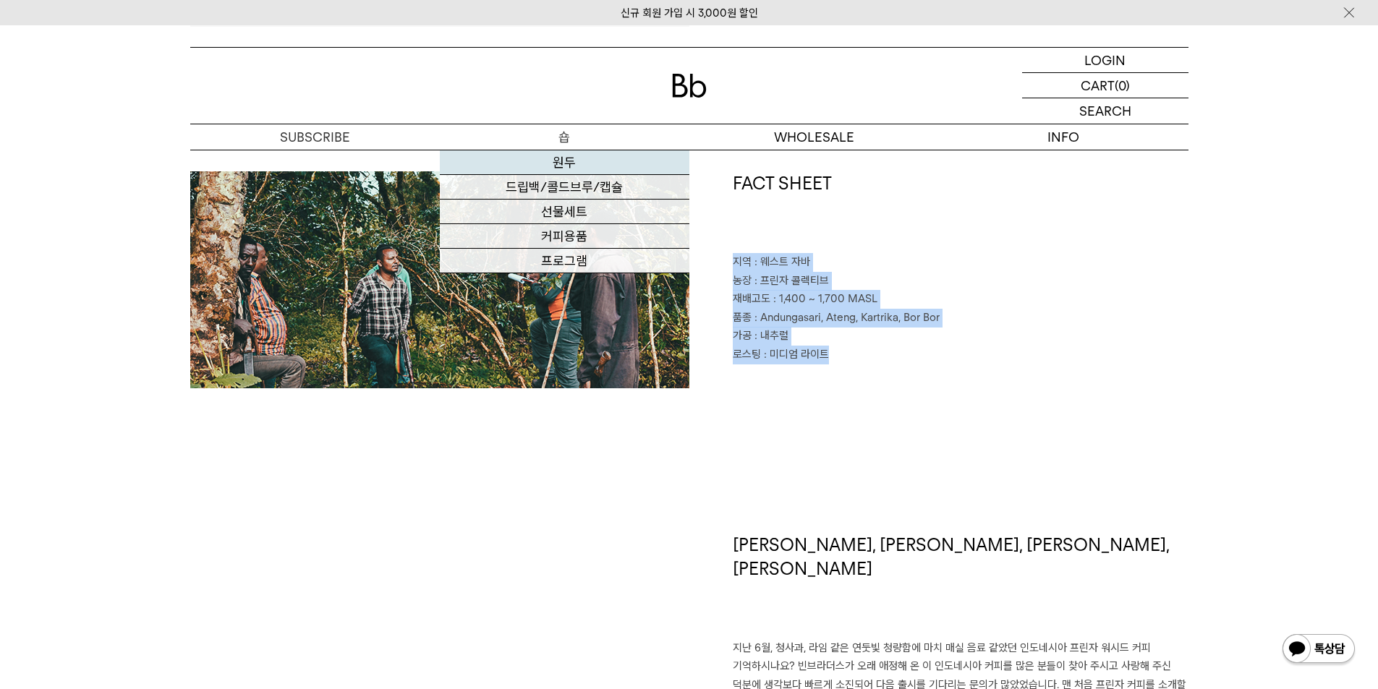
click at [558, 167] on link "원두" at bounding box center [564, 162] width 249 height 25
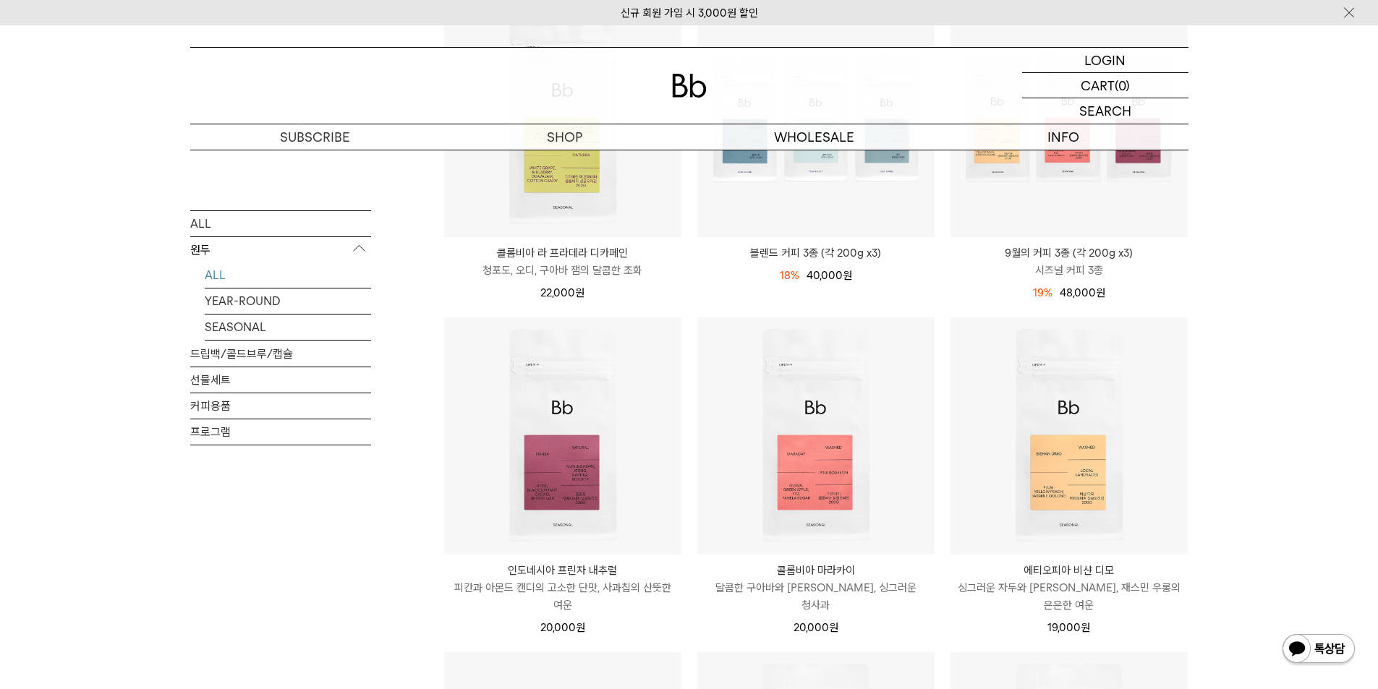
scroll to position [362, 0]
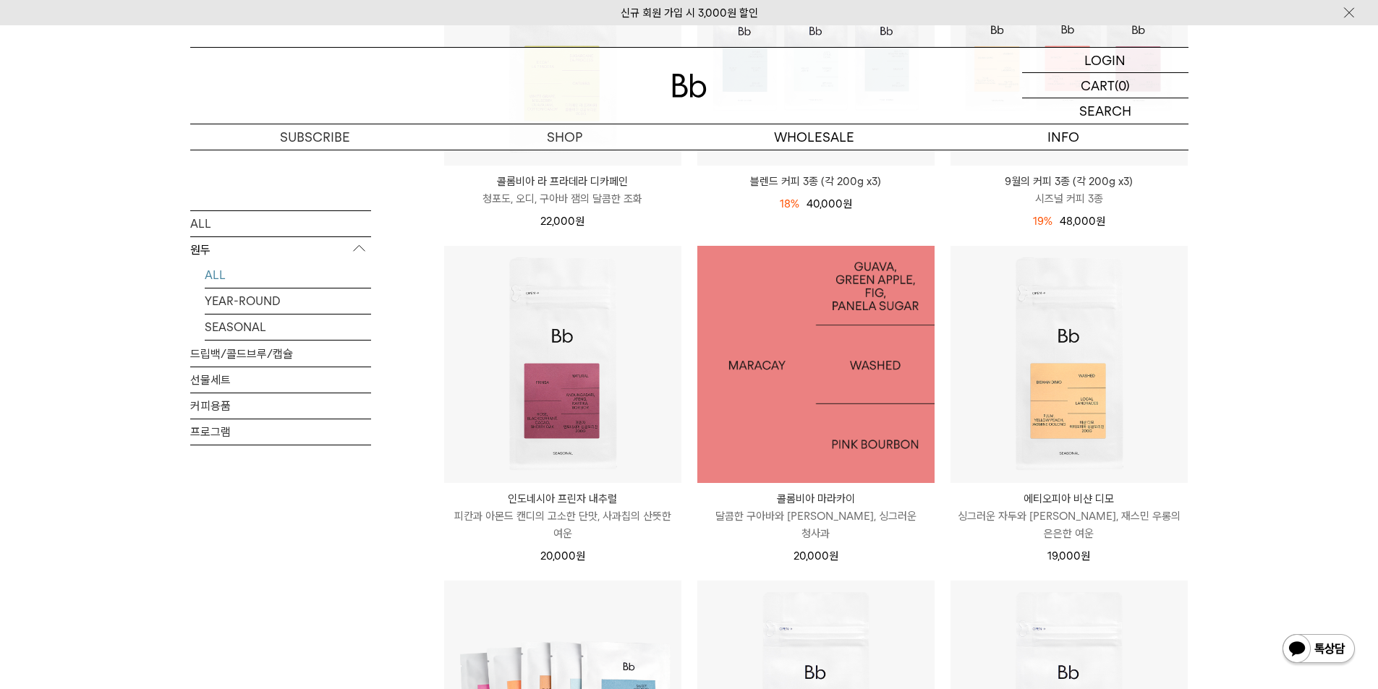
click at [829, 448] on img at bounding box center [815, 364] width 237 height 237
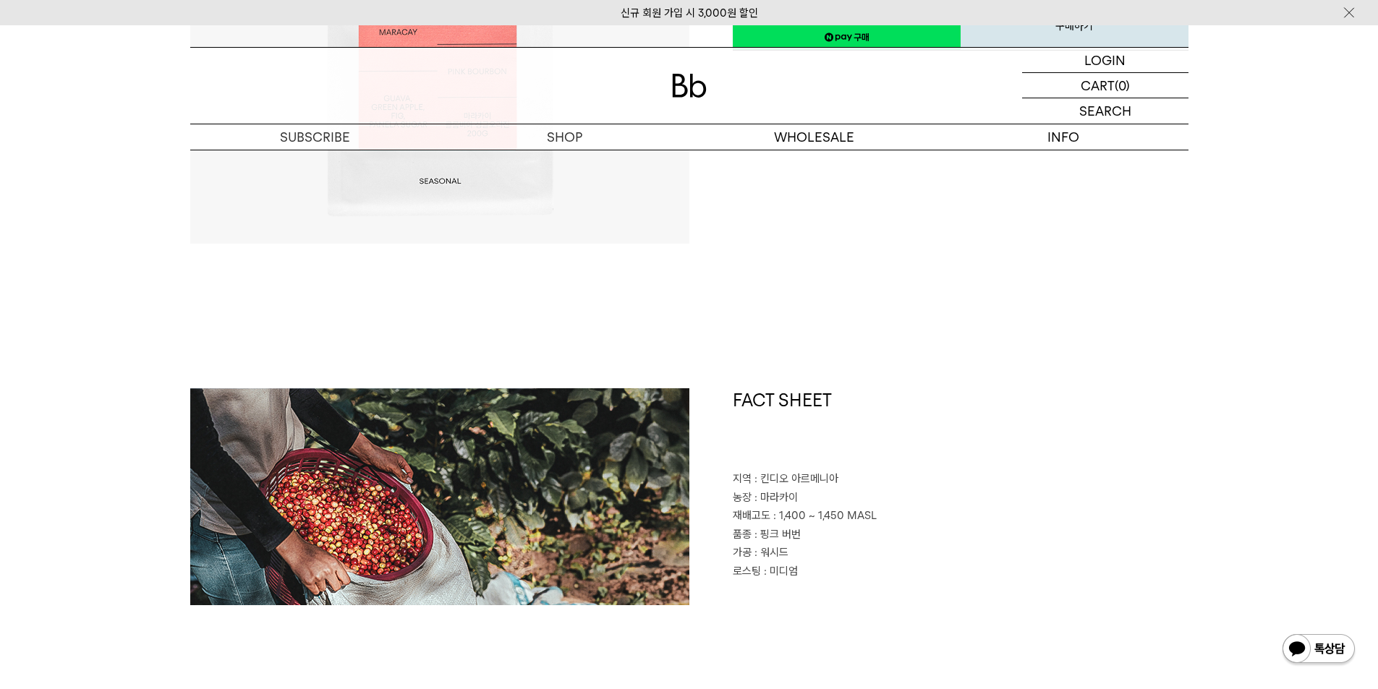
scroll to position [651, 0]
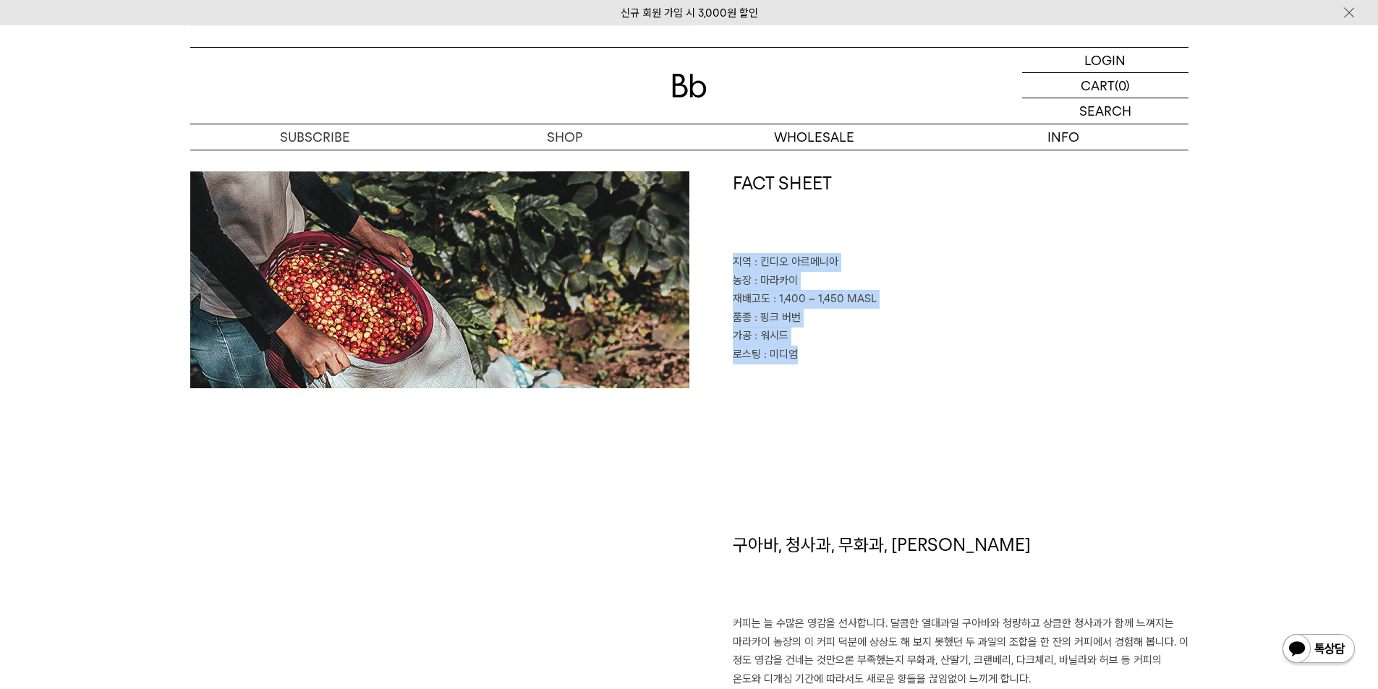
drag, startPoint x: 814, startPoint y: 361, endPoint x: 724, endPoint y: 265, distance: 132.0
click at [724, 265] on div "FACT SHEET 지역 : [GEOGRAPHIC_DATA] 농장 : [GEOGRAPHIC_DATA] 재배고도 : 1,400 ~ 1,450 M…" at bounding box center [938, 279] width 499 height 217
copy div "지역 : 킨디오 아르메니아 농장 : 마라카이 재배고도 : 1,400 ~ 1,450 MASL 품종 : 핑크 버번 가공 : 워시드 로스팅 : 미디엄"
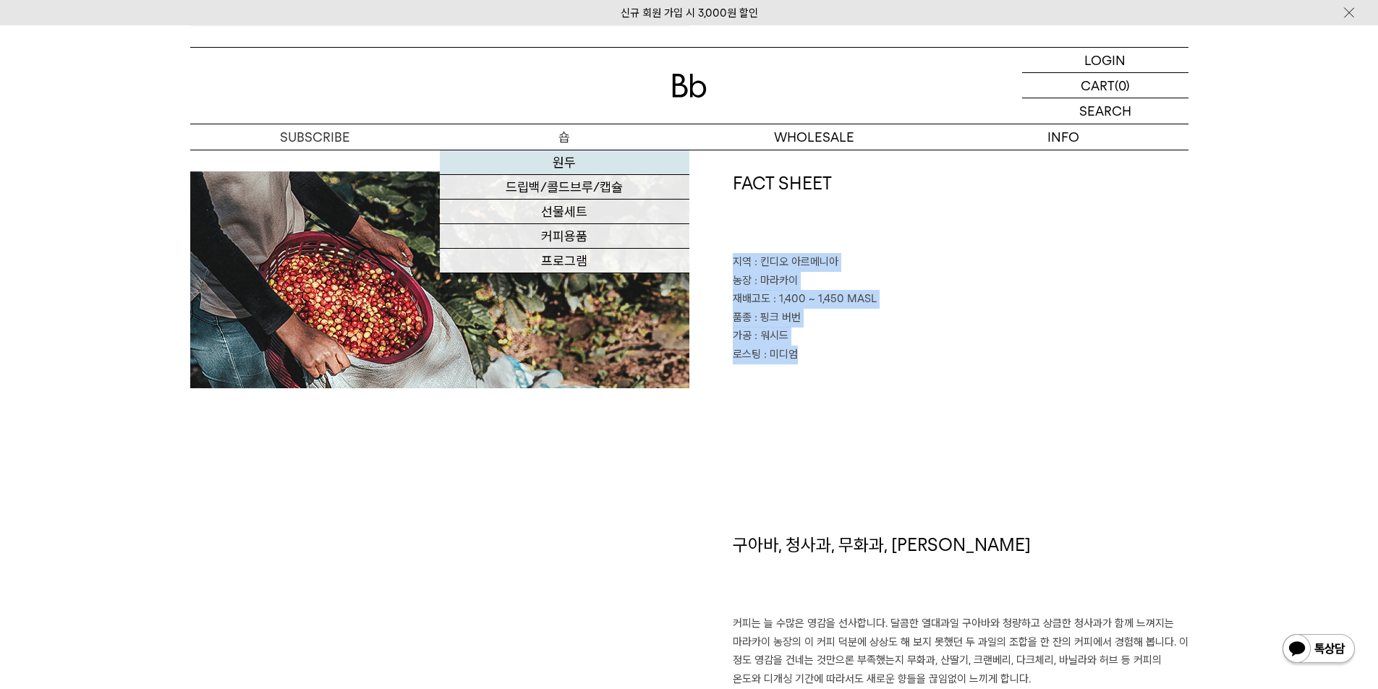
click at [571, 162] on link "원두" at bounding box center [564, 162] width 249 height 25
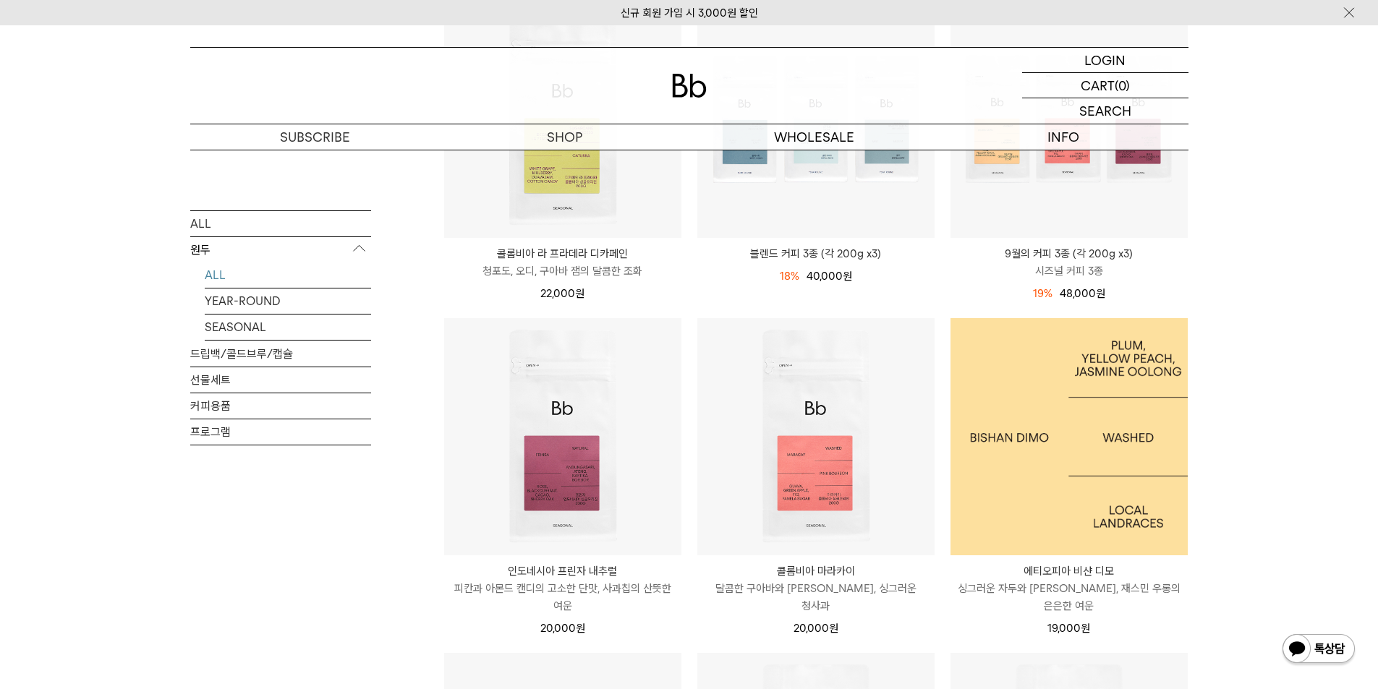
click at [1080, 447] on img at bounding box center [1068, 436] width 237 height 237
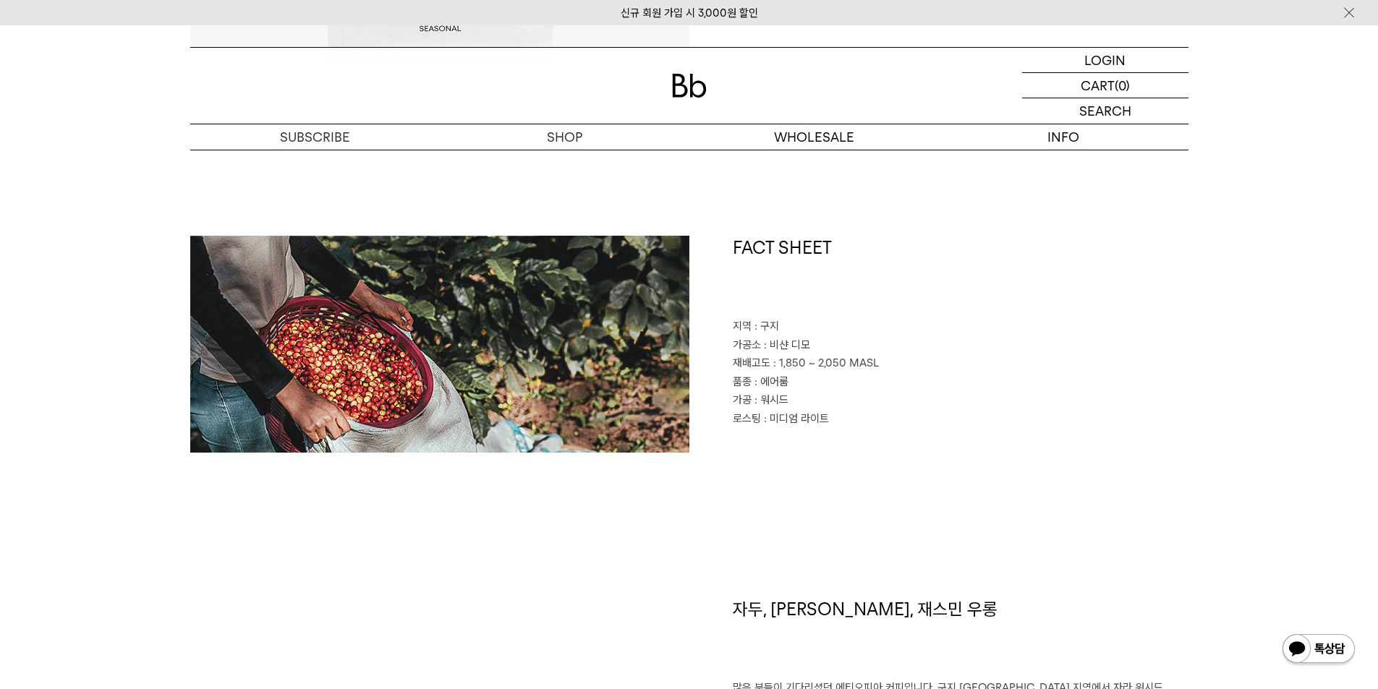
scroll to position [578, 0]
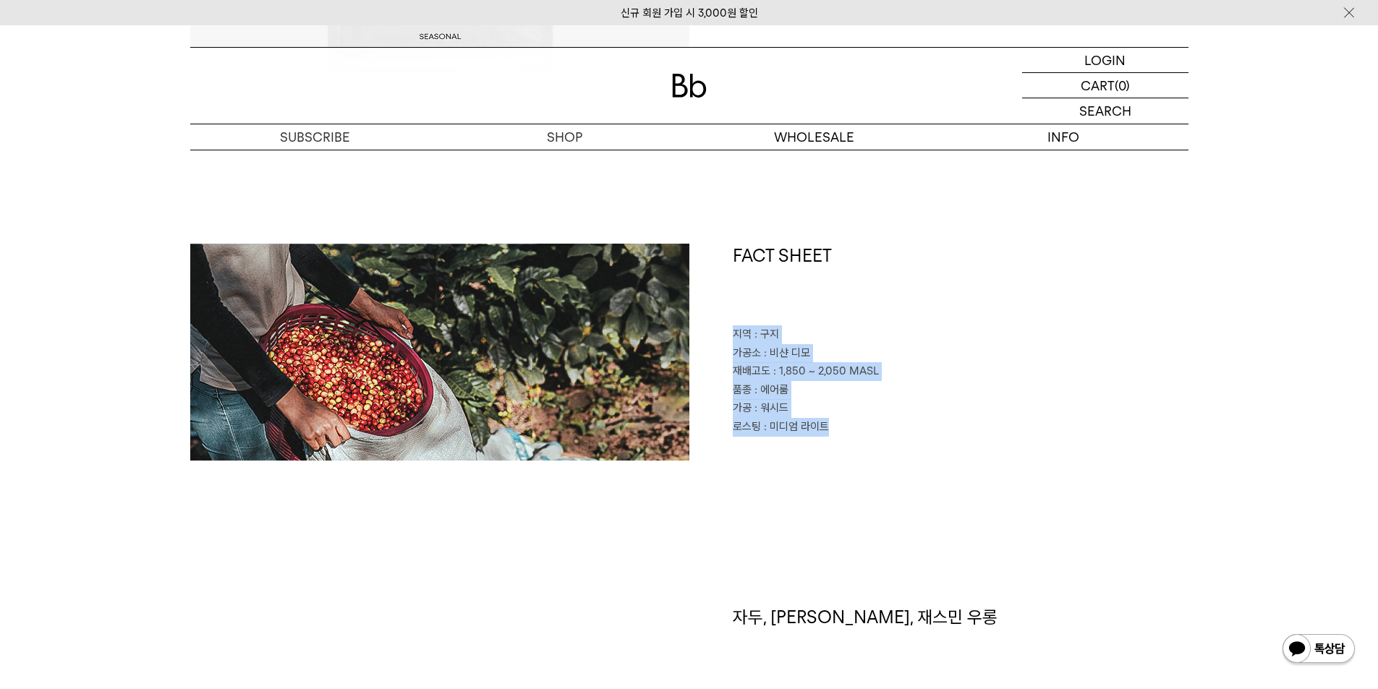
drag, startPoint x: 850, startPoint y: 432, endPoint x: 712, endPoint y: 341, distance: 164.9
click at [717, 341] on div "FACT SHEET 지역 : 구지 가공소 : 비샨 디모 재배고도 : 1,850 ~ 2,050 MASL 품종 : 에어룸 가공 : 워시드 로스팅 …" at bounding box center [938, 352] width 499 height 217
copy div "지역 : 구지 가공소 : 비샨 디모 재배고도 : 1,850 ~ 2,050 MASL 품종 : 에어룸 가공 : 워시드 로스팅 : 미디엄 라이트"
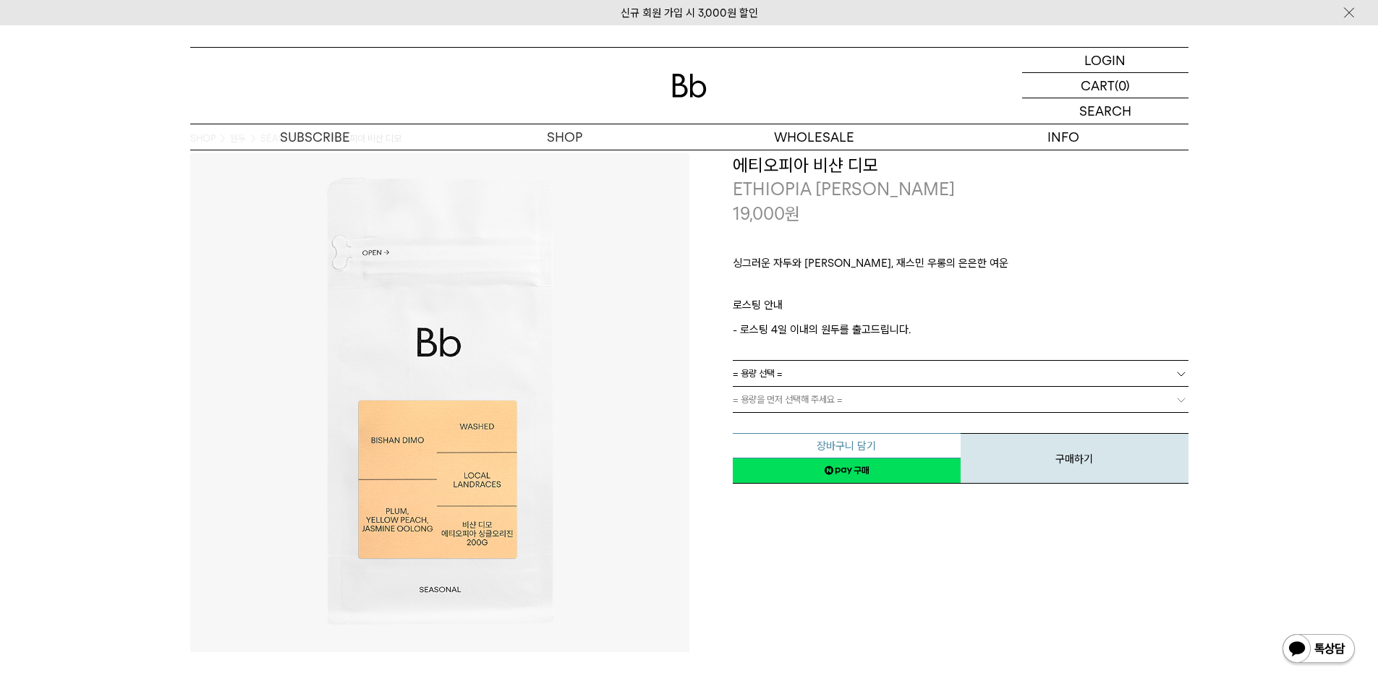
scroll to position [0, 0]
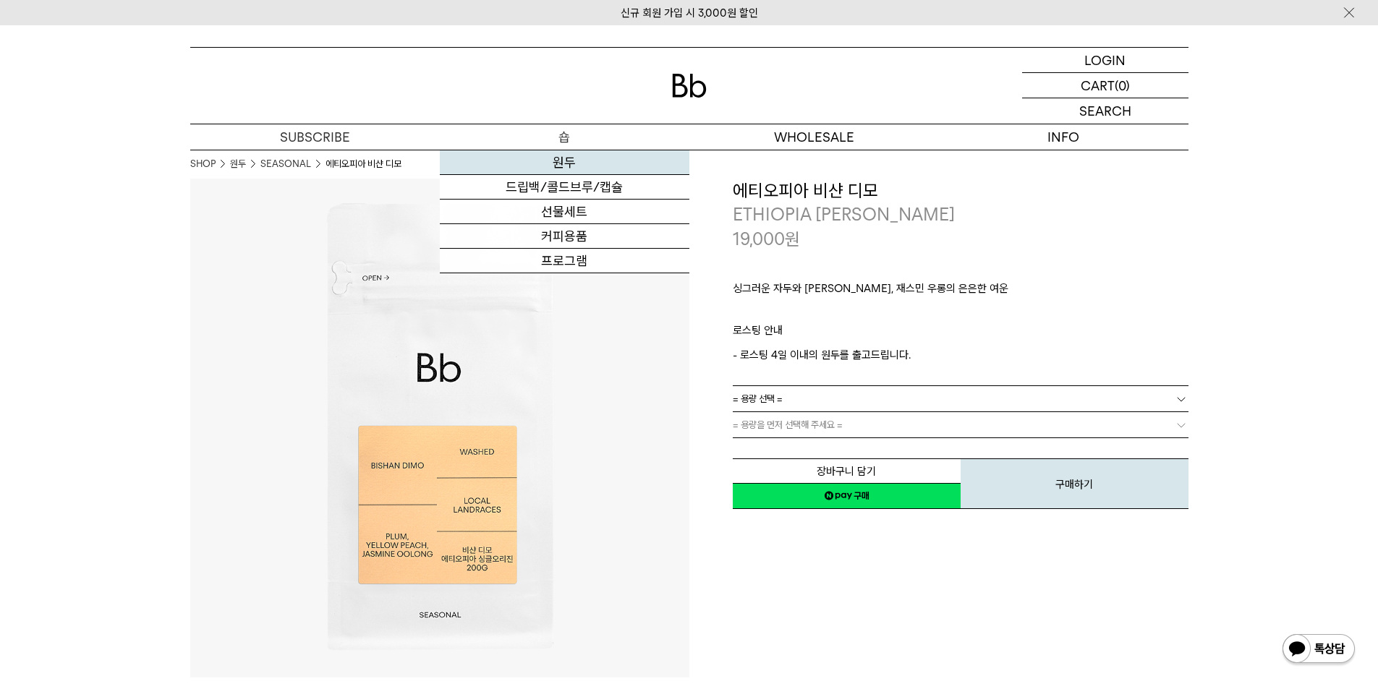
click at [542, 165] on link "원두" at bounding box center [564, 162] width 249 height 25
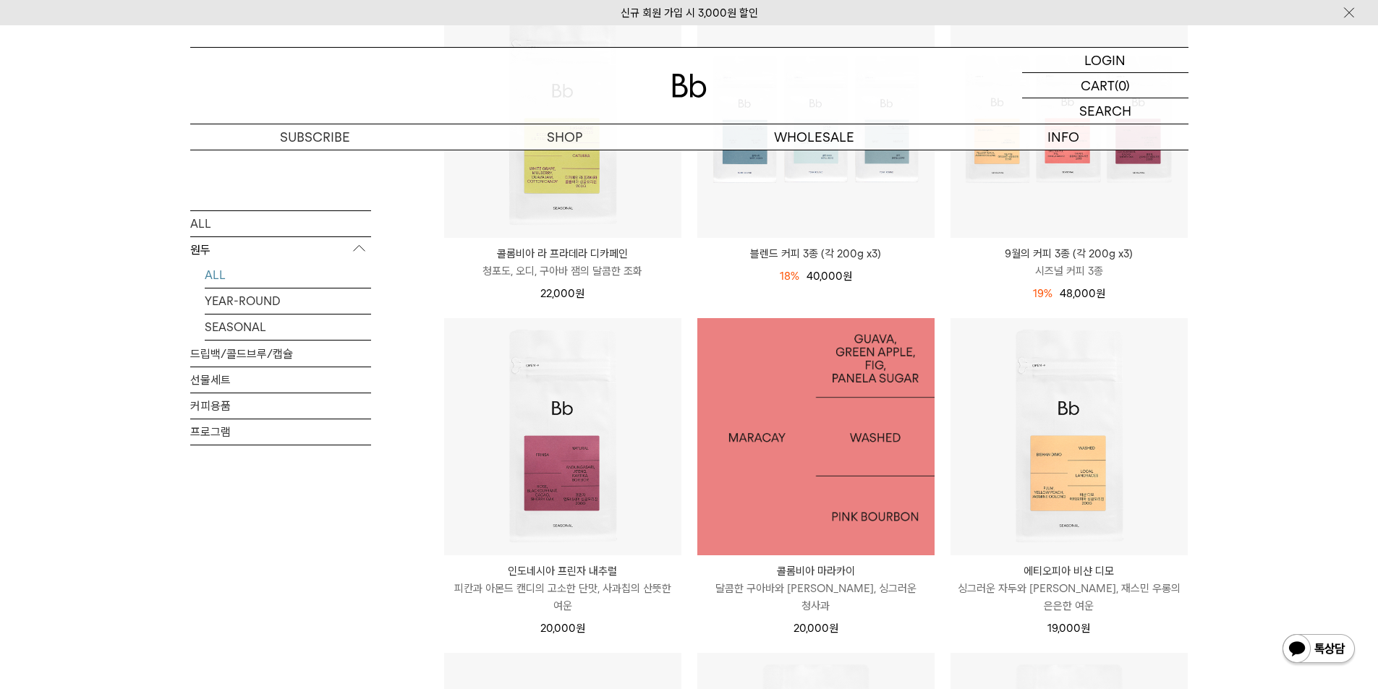
click at [798, 474] on img at bounding box center [815, 436] width 237 height 237
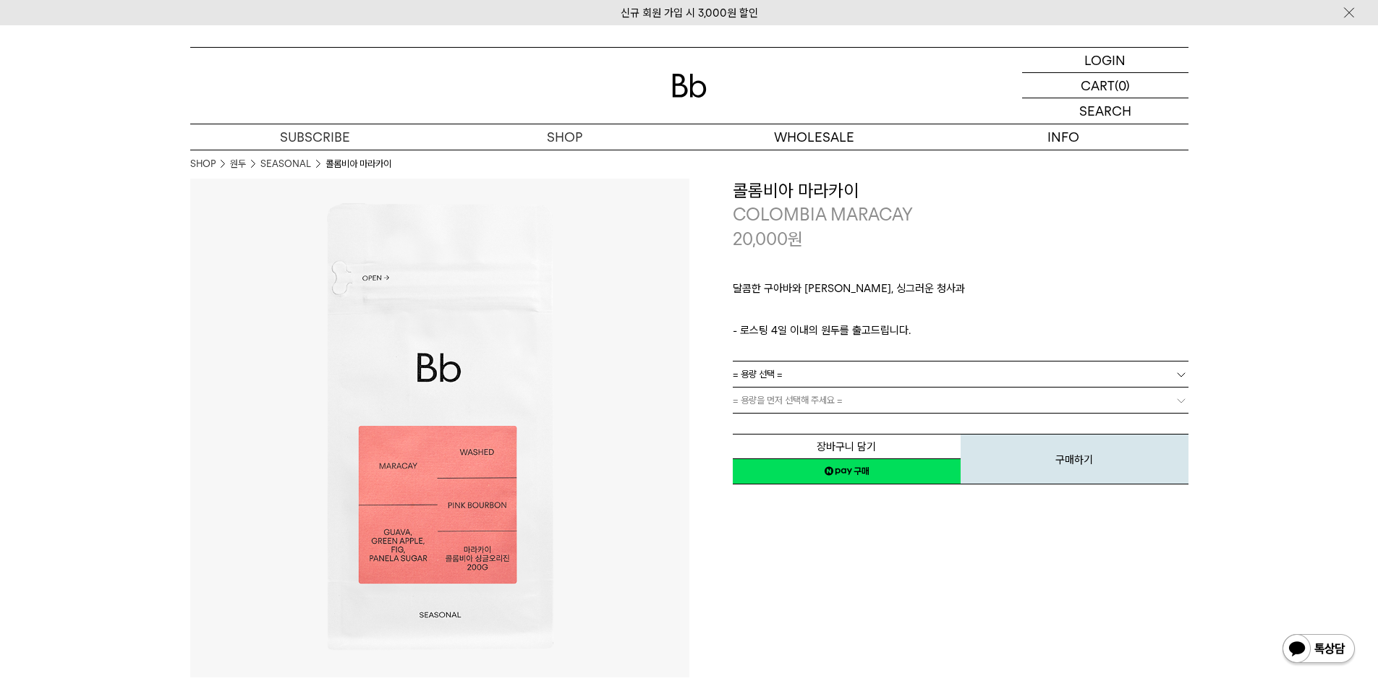
click at [794, 186] on h3 "콜롬비아 마라카이" at bounding box center [961, 191] width 456 height 25
copy div "콜롬비아 마라카이"
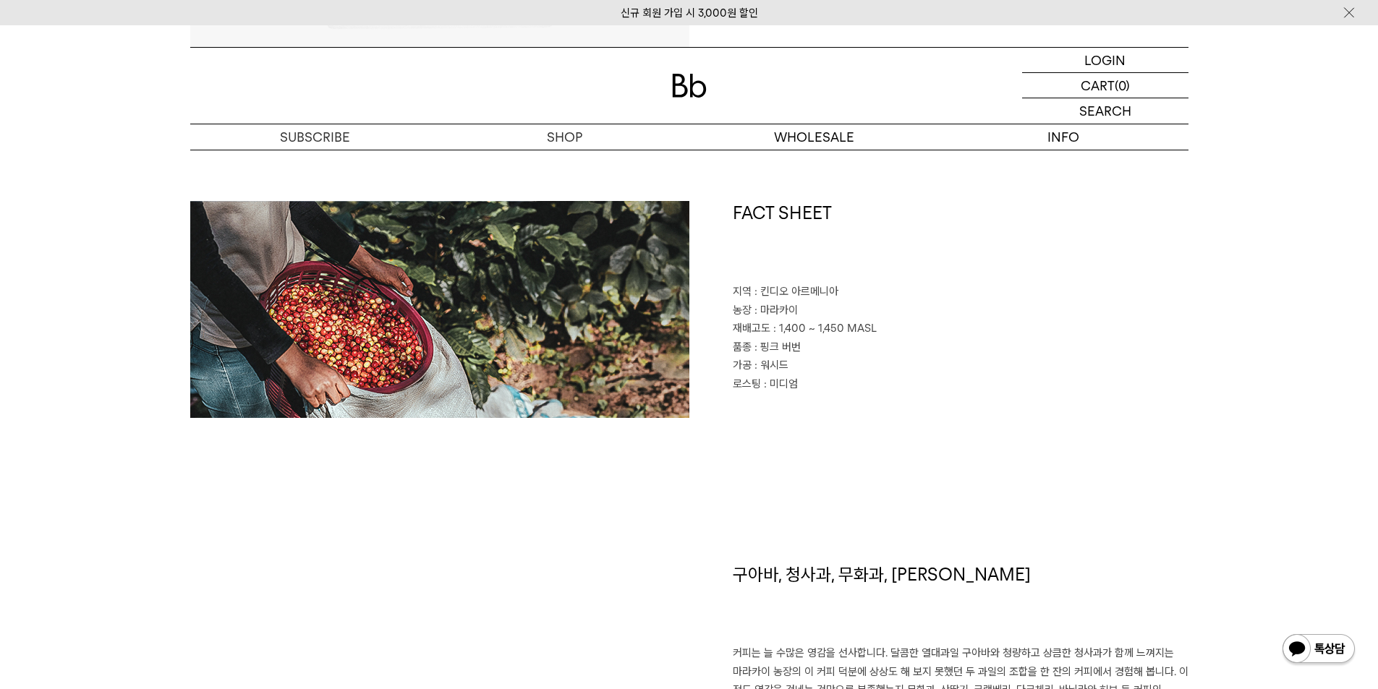
scroll to position [723, 0]
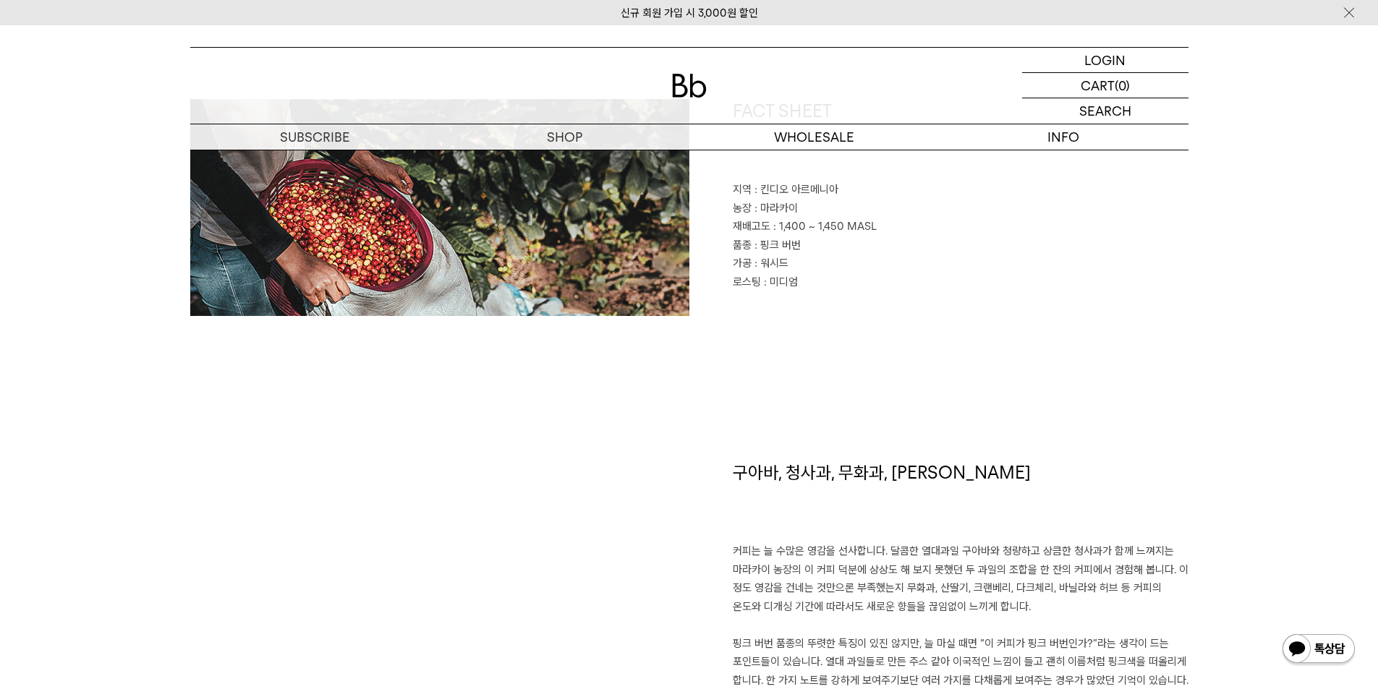
click at [836, 477] on h1 "구아바, 청사과, 무화과, 파넬라 슈거" at bounding box center [961, 502] width 456 height 82
copy div "구아바, 청사과, 무화과, 파넬라 슈거"
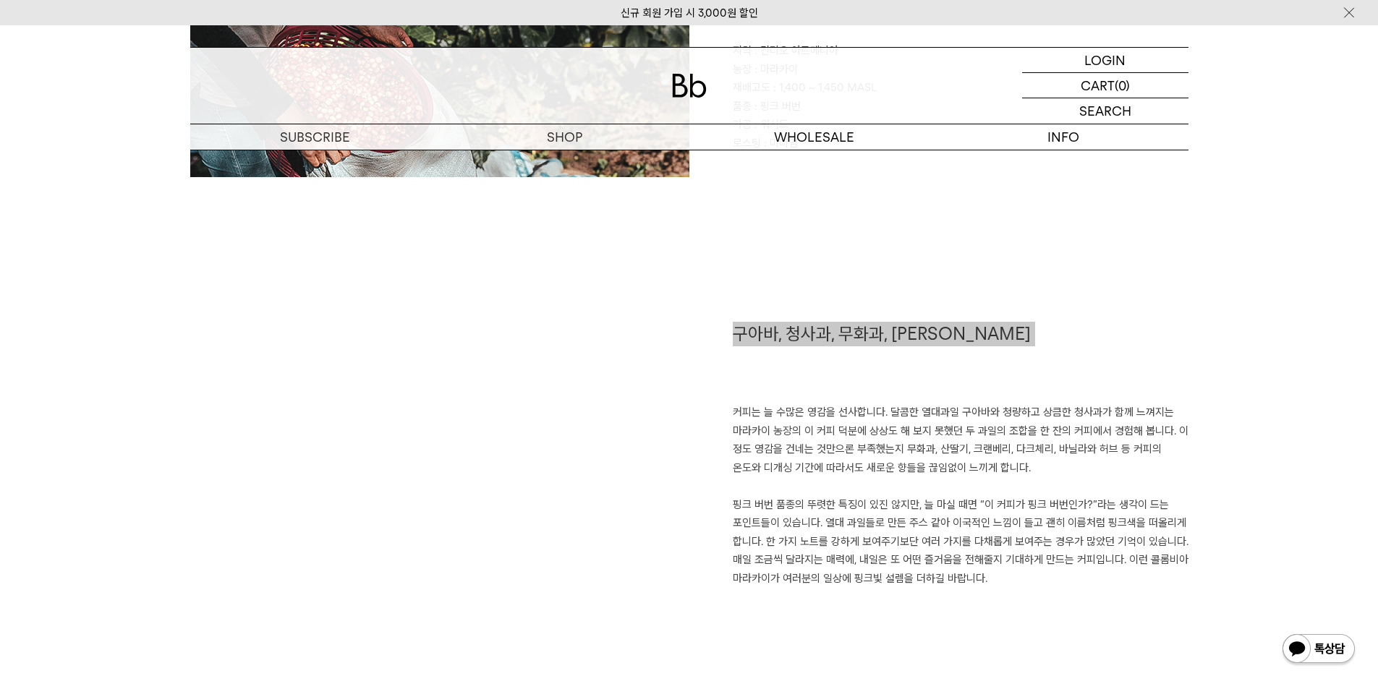
scroll to position [868, 0]
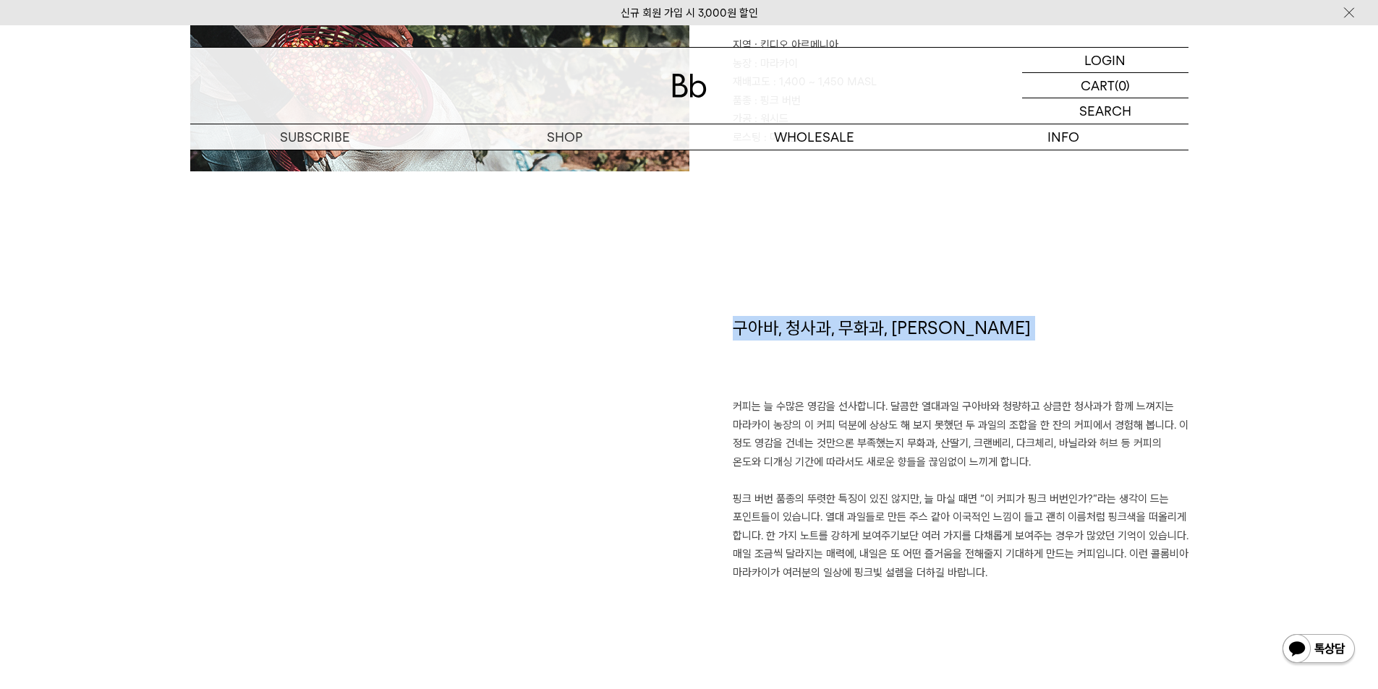
drag, startPoint x: 1005, startPoint y: 582, endPoint x: 718, endPoint y: 411, distance: 334.0
click at [718, 411] on div "구아바, 청사과, 무화과, 파넬라 슈거 커피는 늘 수많은 영감을 선사합니다. 달콤한 열대과일 구아바와 청량하고 상큼한 청사과가 함께 느껴지는 …" at bounding box center [938, 503] width 499 height 374
copy p "커피는 늘 수많은 영감을 선사합니다. 달콤한 열대과일 구아바와 청량하고 상큼한 청사과가 함께 느껴지는 마라카이 농장의 이 커피 덕분에 상상도 …"
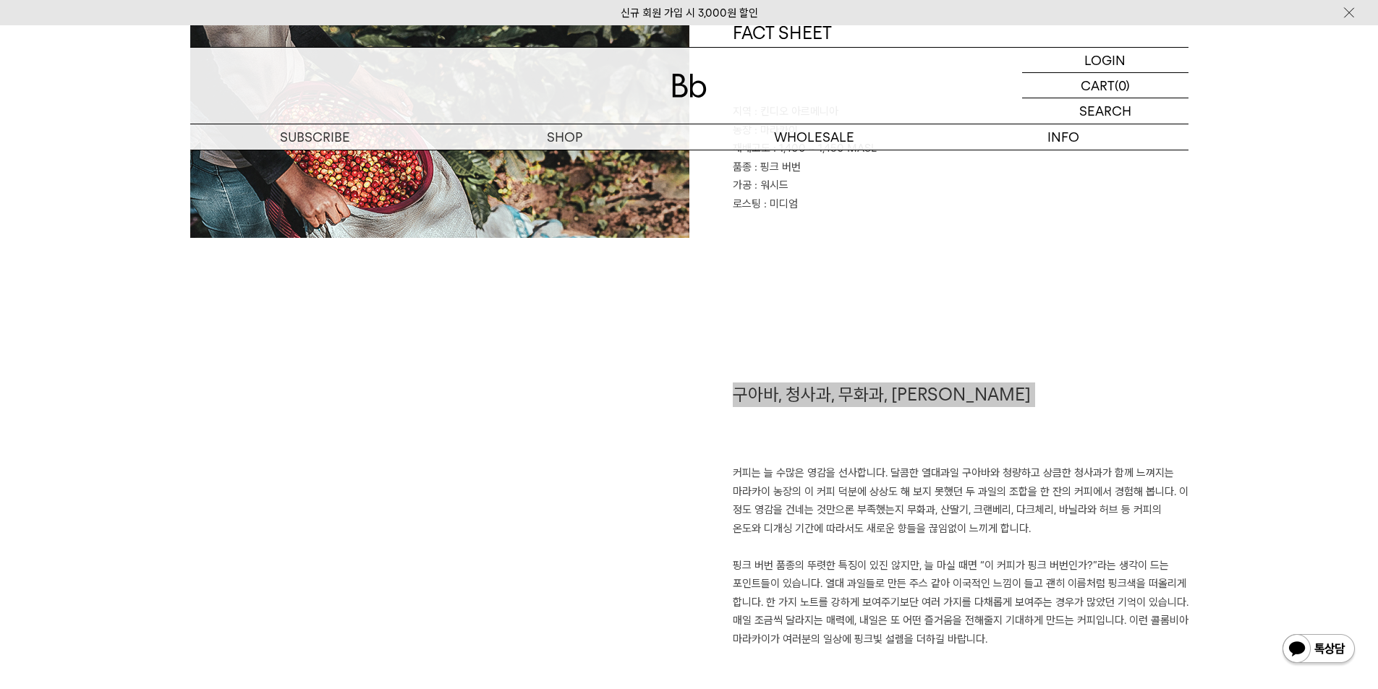
scroll to position [723, 0]
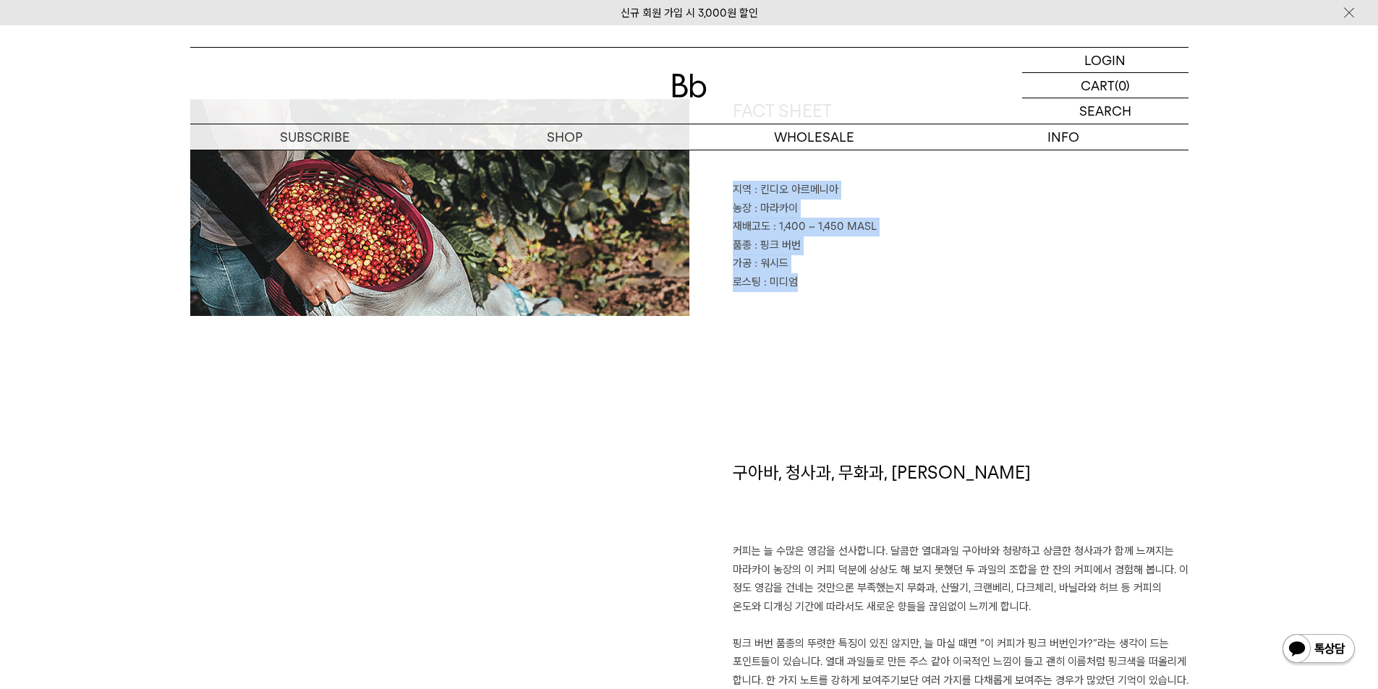
drag, startPoint x: 832, startPoint y: 294, endPoint x: 730, endPoint y: 194, distance: 142.7
click at [729, 193] on div "FACT SHEET 지역 : 킨디오 아르메니아 농장 : 마라카이 재배고도 : 1,400 ~ 1,450 MASL 품종 : 핑크 버번 가공 : 워…" at bounding box center [938, 207] width 499 height 217
copy div "지역 : 킨디오 아르메니아 농장 : 마라카이 재배고도 : 1,400 ~ 1,450 MASL 품종 : 핑크 버번 가공 : 워시드 로스팅 : 미디엄"
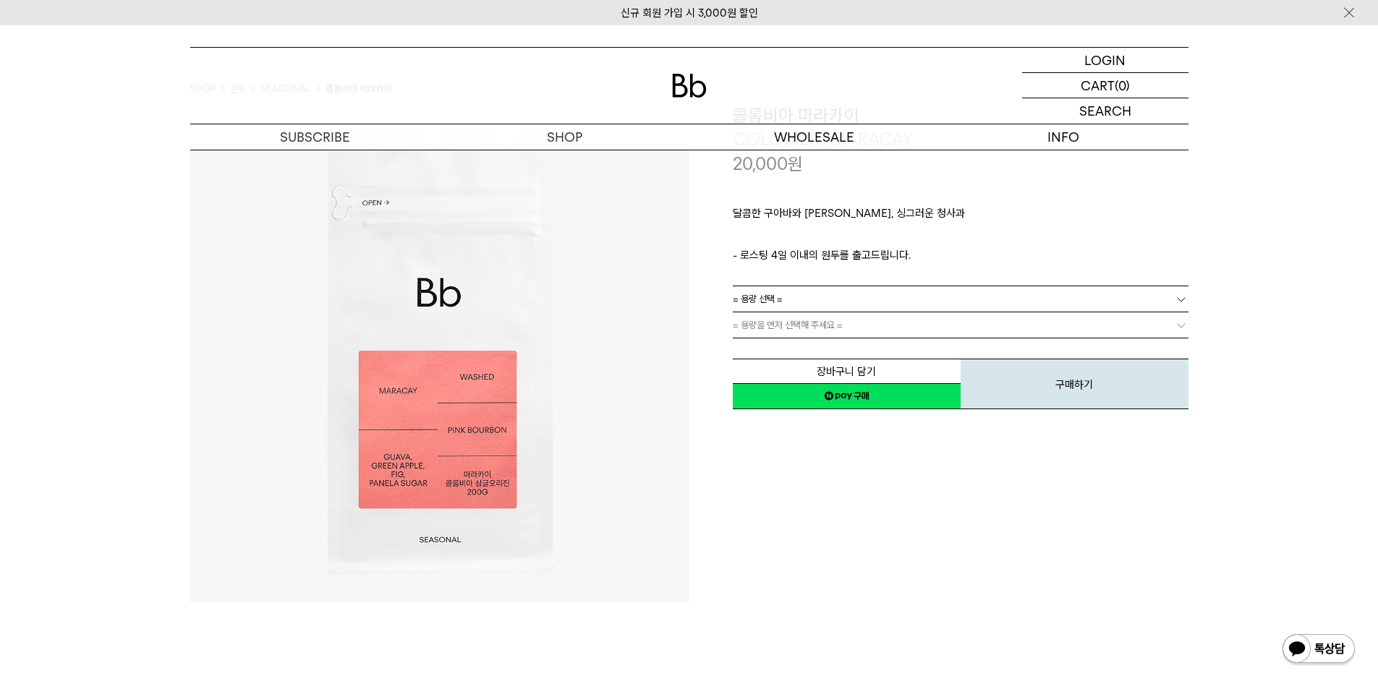
scroll to position [0, 0]
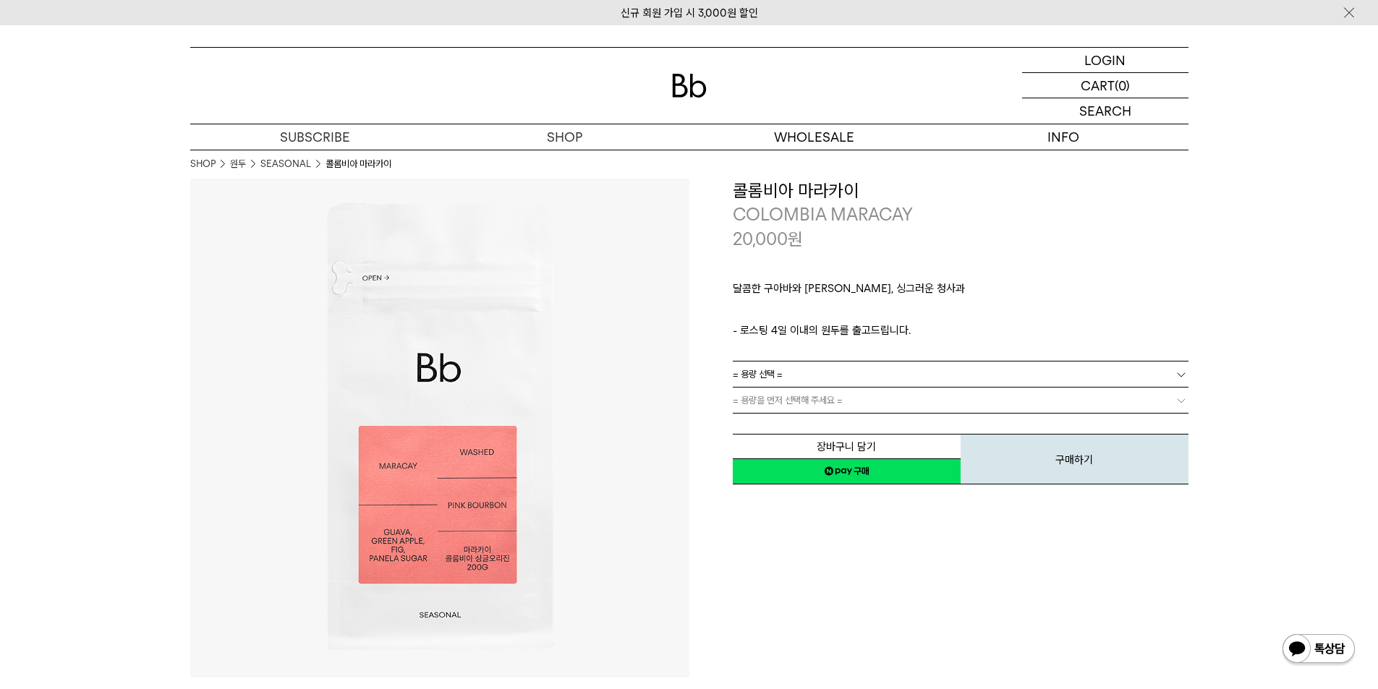
click at [792, 195] on h3 "콜롬비아 마라카이" at bounding box center [961, 191] width 456 height 25
click at [790, 196] on h3 "콜롬비아 마라카이" at bounding box center [961, 191] width 456 height 25
click at [789, 197] on h3 "콜롬비아 마라카이" at bounding box center [961, 191] width 456 height 25
copy div "콜롬비아 마라카이"
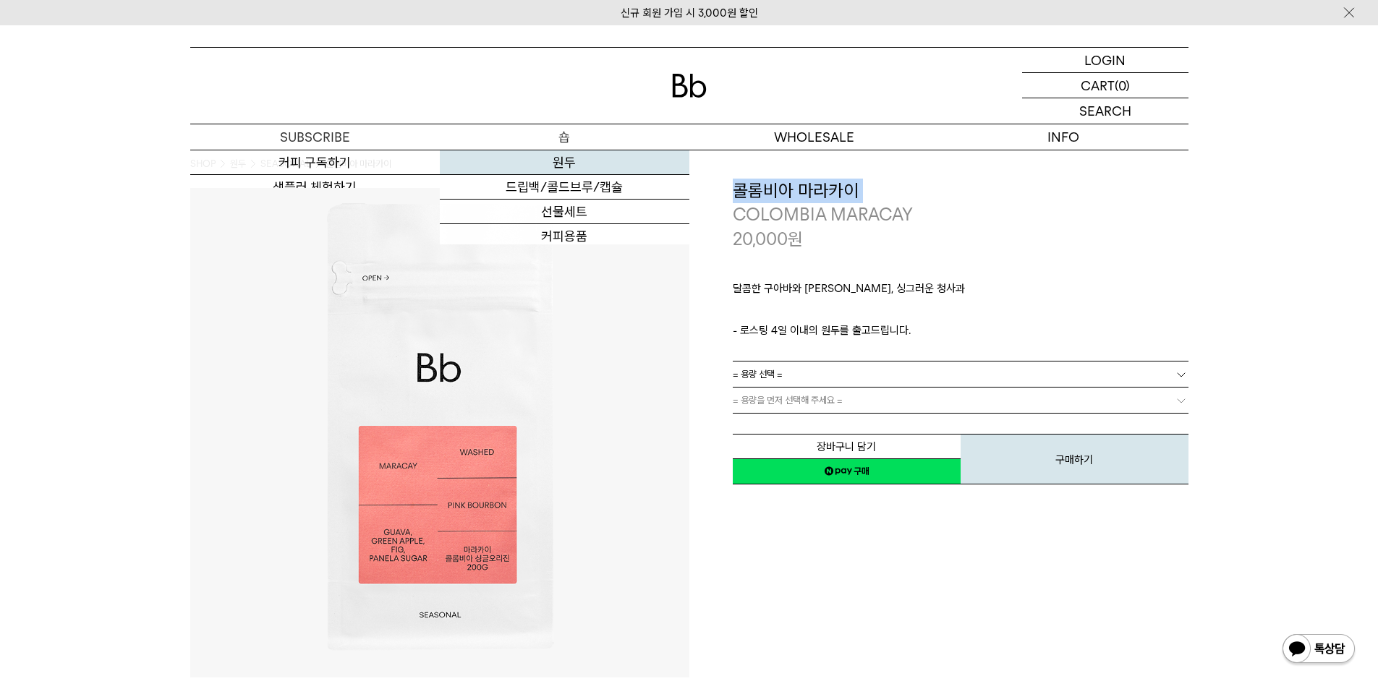
click at [545, 161] on link "원두" at bounding box center [564, 162] width 249 height 25
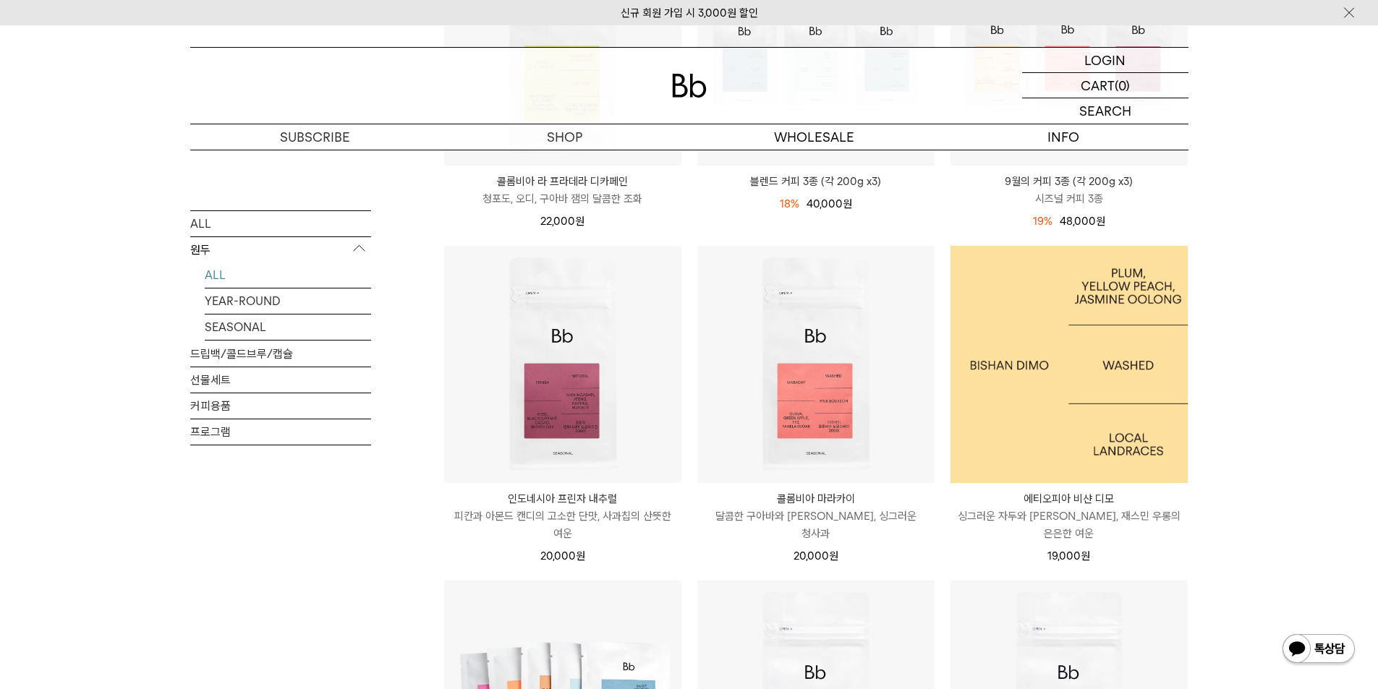
click at [1094, 456] on img at bounding box center [1068, 364] width 237 height 237
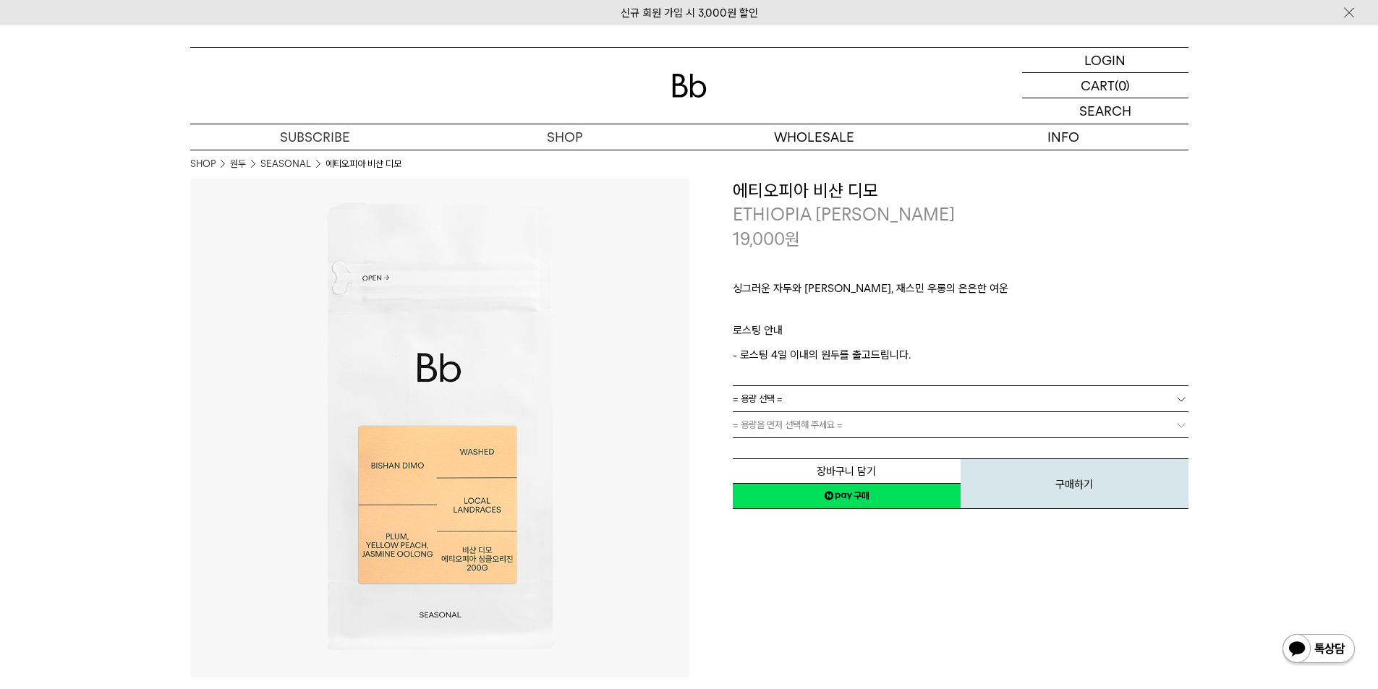
click at [823, 195] on h3 "에티오피아 비샨 디모" at bounding box center [961, 191] width 456 height 25
copy div "에티오피아 비샨 디모"
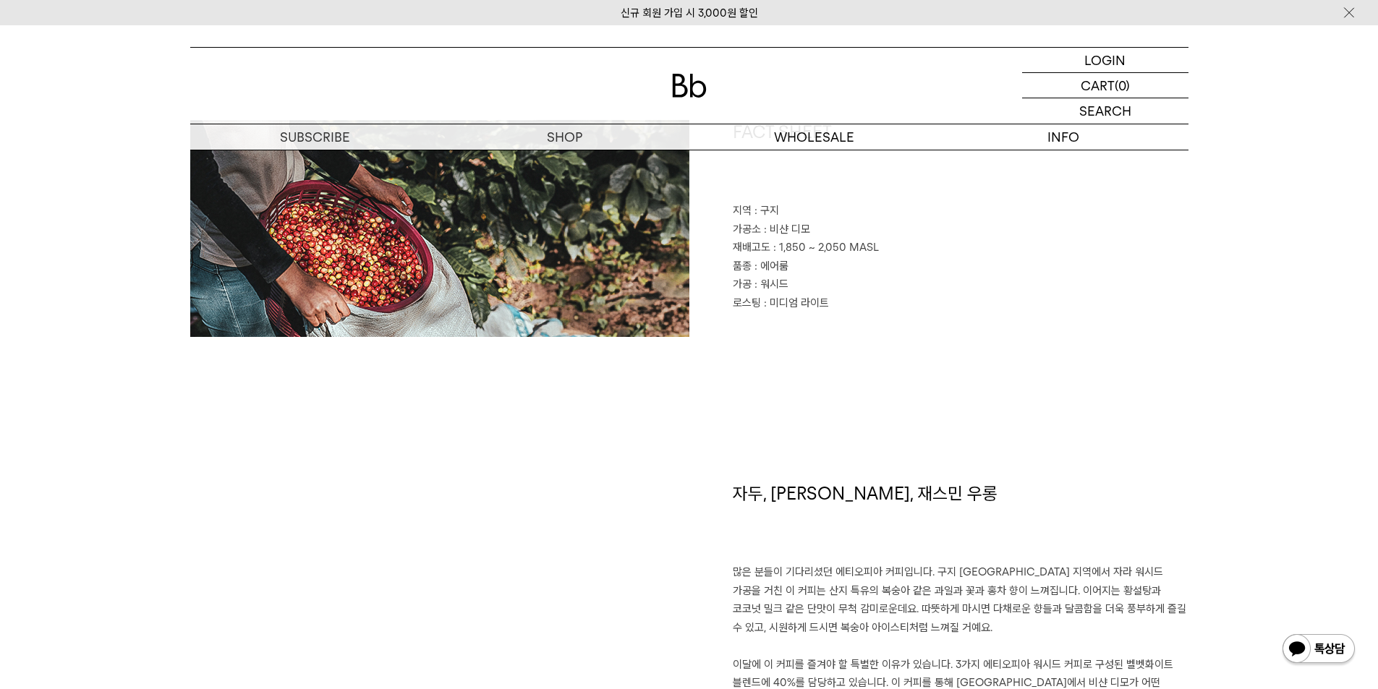
scroll to position [795, 0]
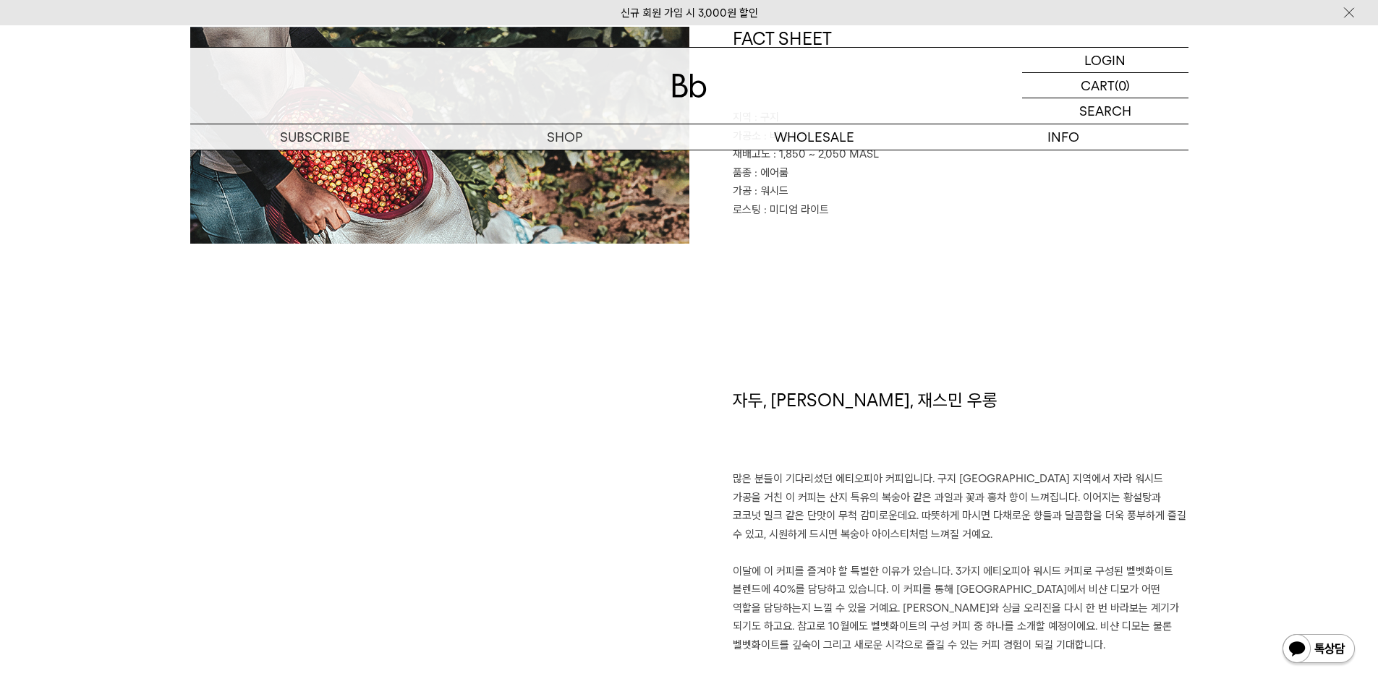
click at [794, 404] on h1 "자두, 황도, 재스민 우롱" at bounding box center [961, 429] width 456 height 82
copy div "자두, 황도, 재스민 우롱"
drag, startPoint x: 885, startPoint y: 576, endPoint x: 936, endPoint y: 630, distance: 74.2
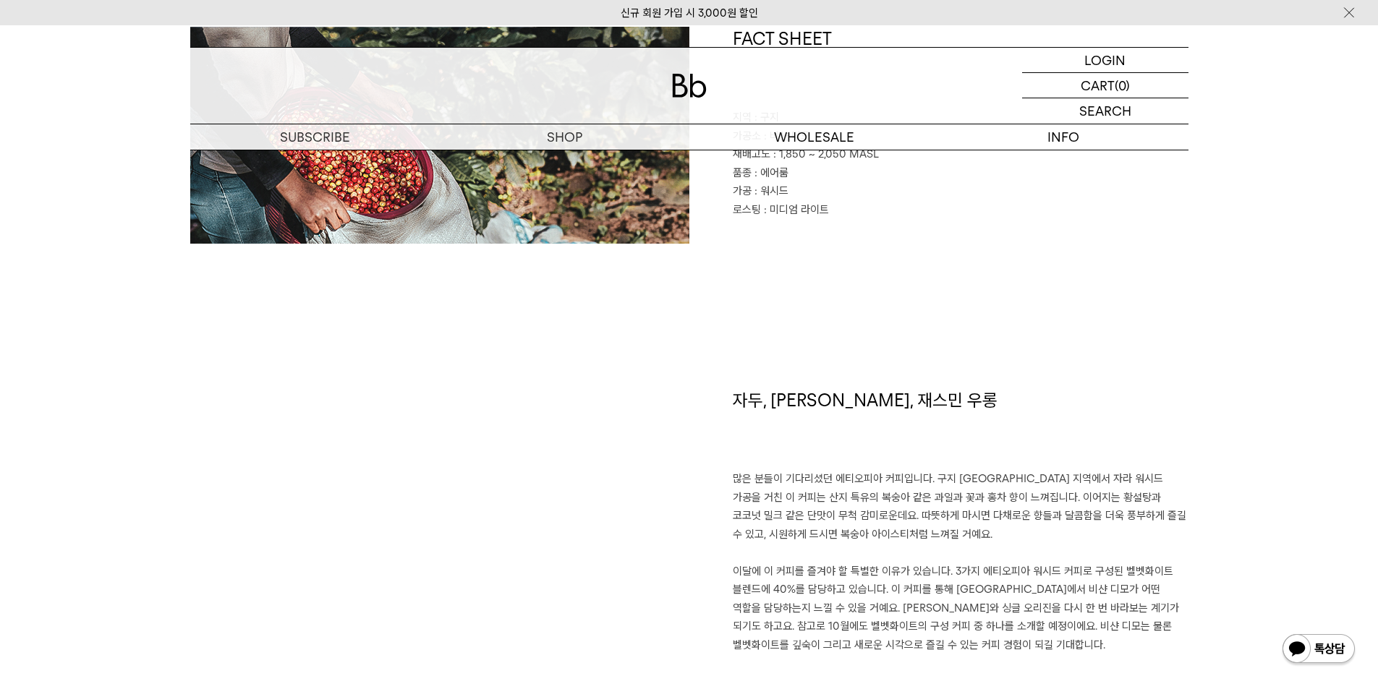
click at [886, 575] on p "많은 분들이 기다리셨던 에티오피아 커피입니다. 구지 샤키소 지역에서 자라 워시드 가공을 거친 이 커피는 산지 특유의 복숭아 같은 과일과 꽃과 …" at bounding box center [961, 562] width 456 height 184
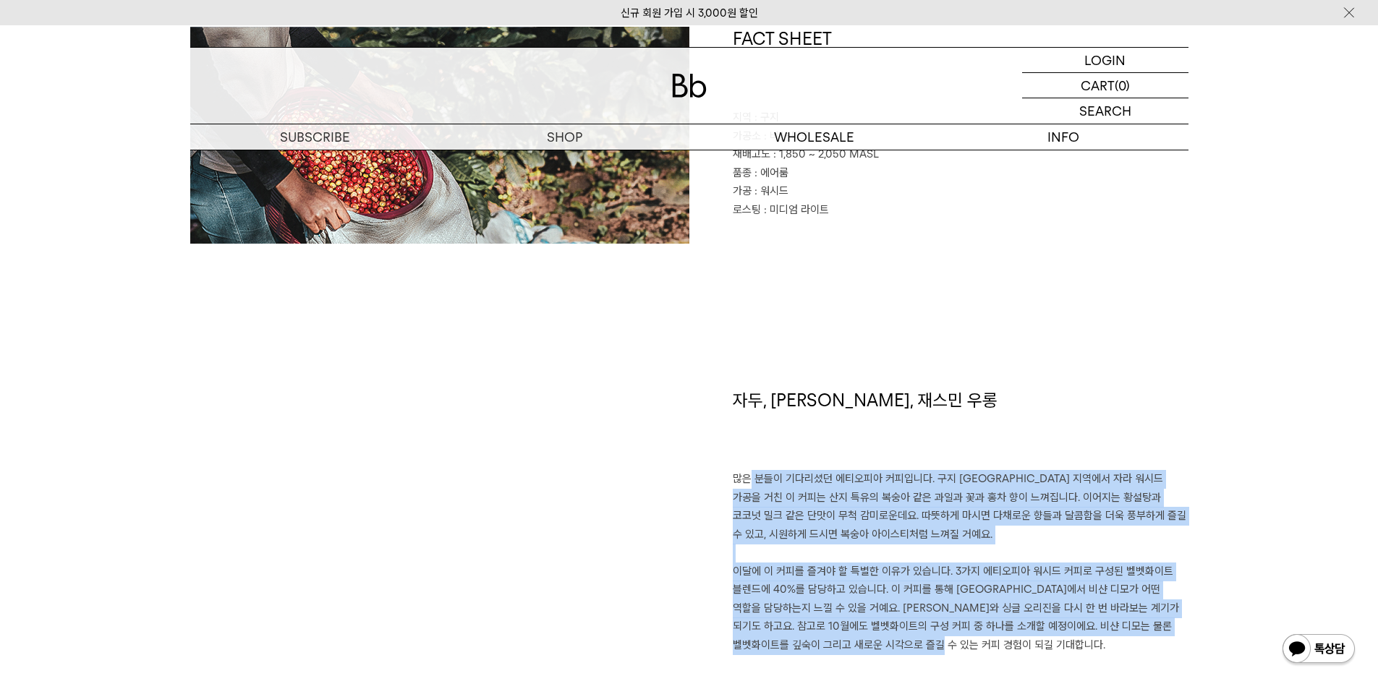
drag, startPoint x: 964, startPoint y: 651, endPoint x: 733, endPoint y: 482, distance: 286.1
click at [733, 482] on p "많은 분들이 기다리셨던 에티오피아 커피입니다. 구지 샤키소 지역에서 자라 워시드 가공을 거친 이 커피는 산지 특유의 복숭아 같은 과일과 꽃과 …" at bounding box center [961, 562] width 456 height 184
copy p "많은 분들이 기다리셨던 에티오피아 커피입니다. 구지 샤키소 지역에서 자라 워시드 가공을 거친 이 커피는 산지 특유의 복숭아 같은 과일과 꽃과 …"
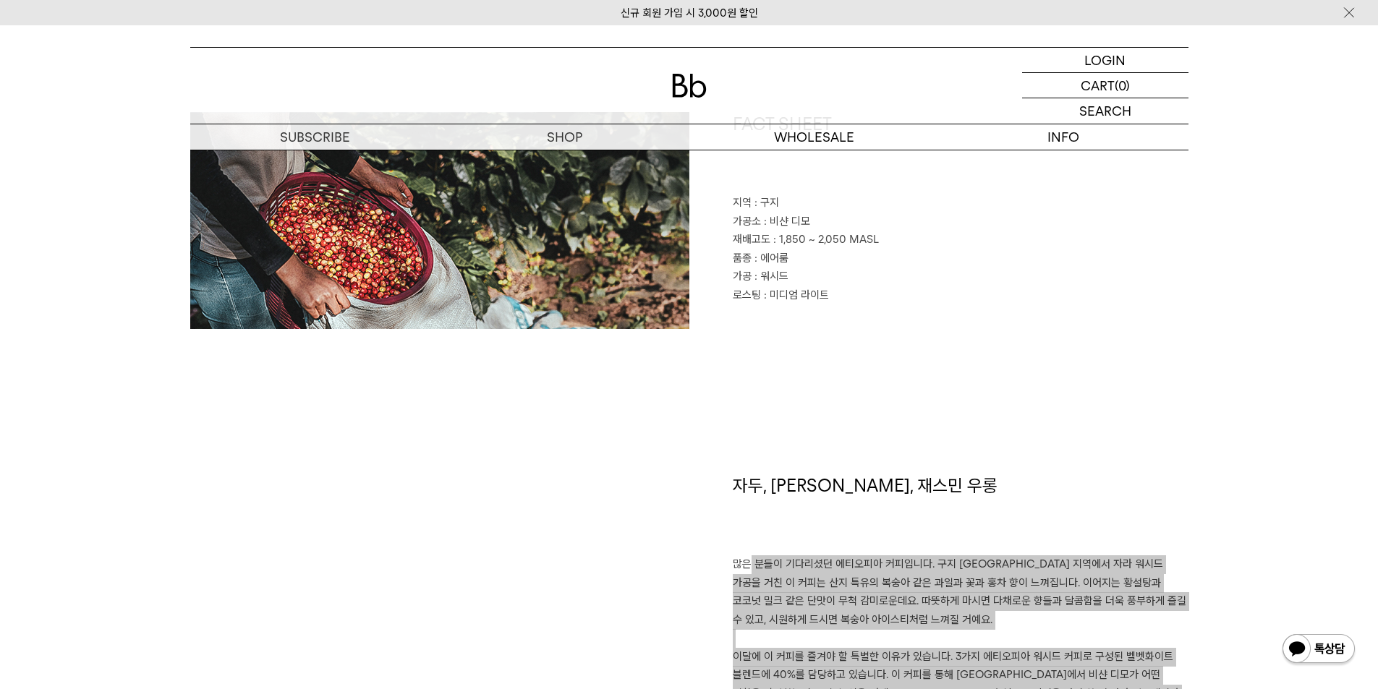
scroll to position [578, 0]
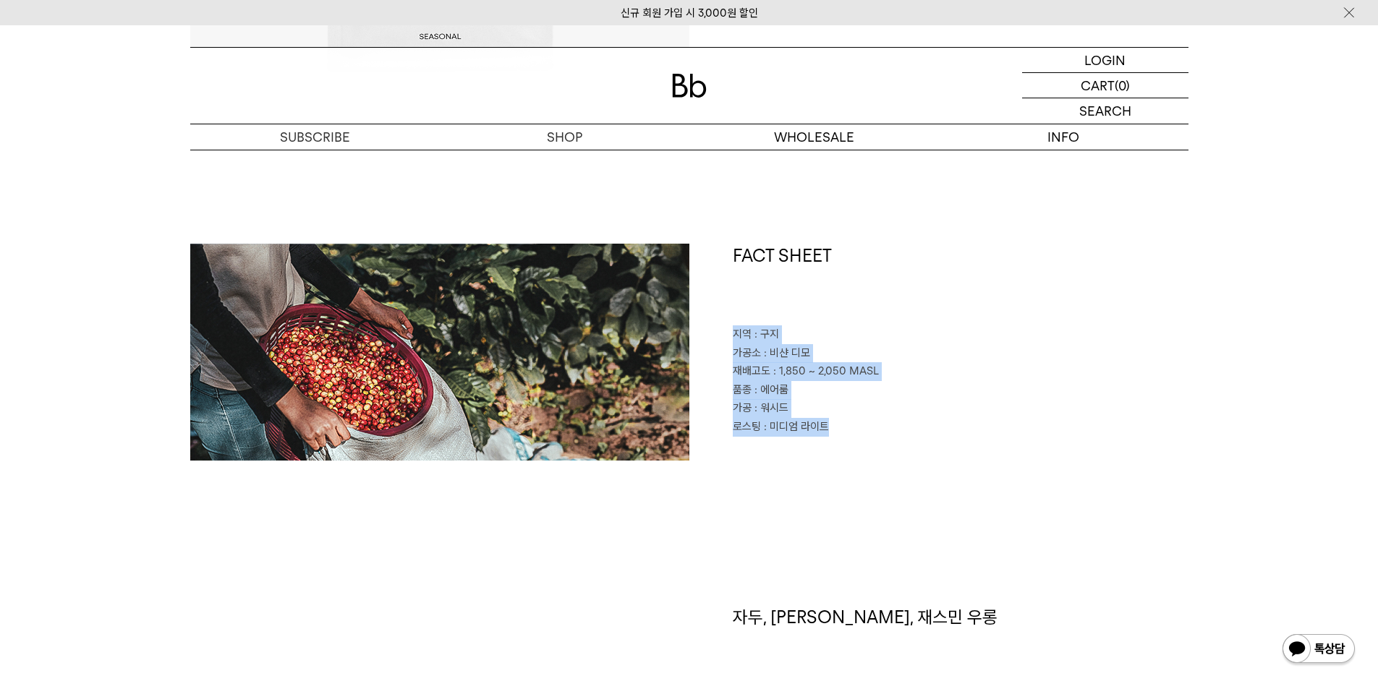
drag, startPoint x: 846, startPoint y: 439, endPoint x: 730, endPoint y: 341, distance: 151.9
click at [729, 341] on div "FACT SHEET 지역 : 구지 가공소 : 비샨 디모 재배고도 : 1,850 ~ 2,050 MASL 품종 : 에어룸 가공 : 워시드 로스팅 …" at bounding box center [938, 352] width 499 height 217
copy div "지역 : 구지 가공소 : 비샨 디모 재배고도 : 1,850 ~ 2,050 MASL 품종 : 에어룸 가공 : 워시드 로스팅 : 미디엄 라이트"
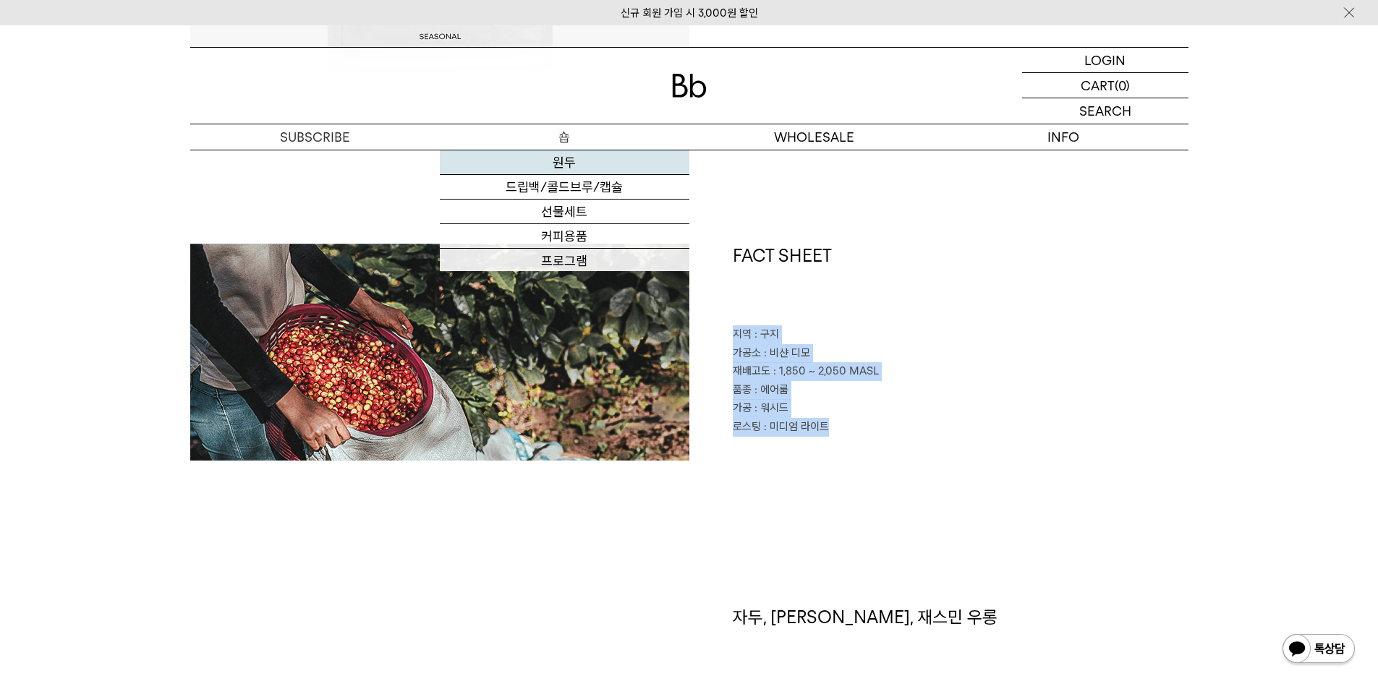
click at [570, 162] on link "원두" at bounding box center [564, 162] width 249 height 25
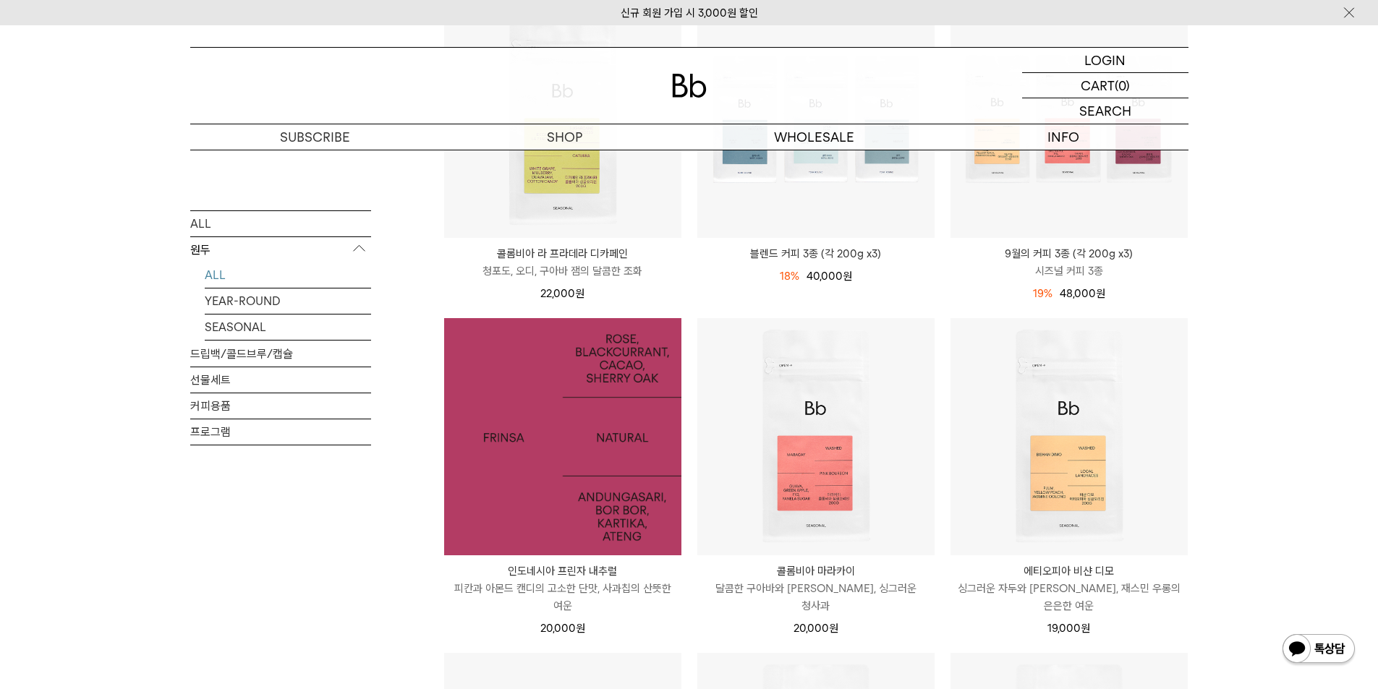
click at [542, 458] on img at bounding box center [562, 436] width 237 height 237
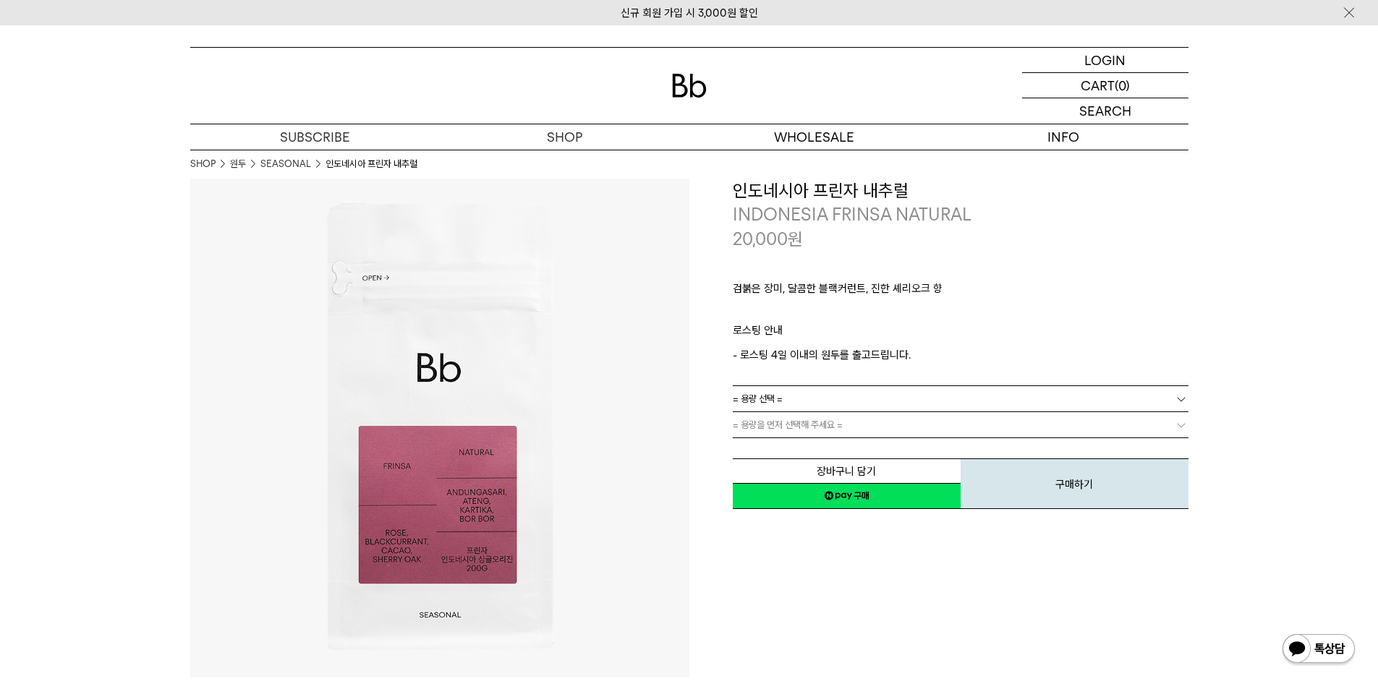
click at [849, 185] on h3 "인도네시아 프린자 내추럴" at bounding box center [961, 191] width 456 height 25
copy div "인도네시아 프린자 내추럴"
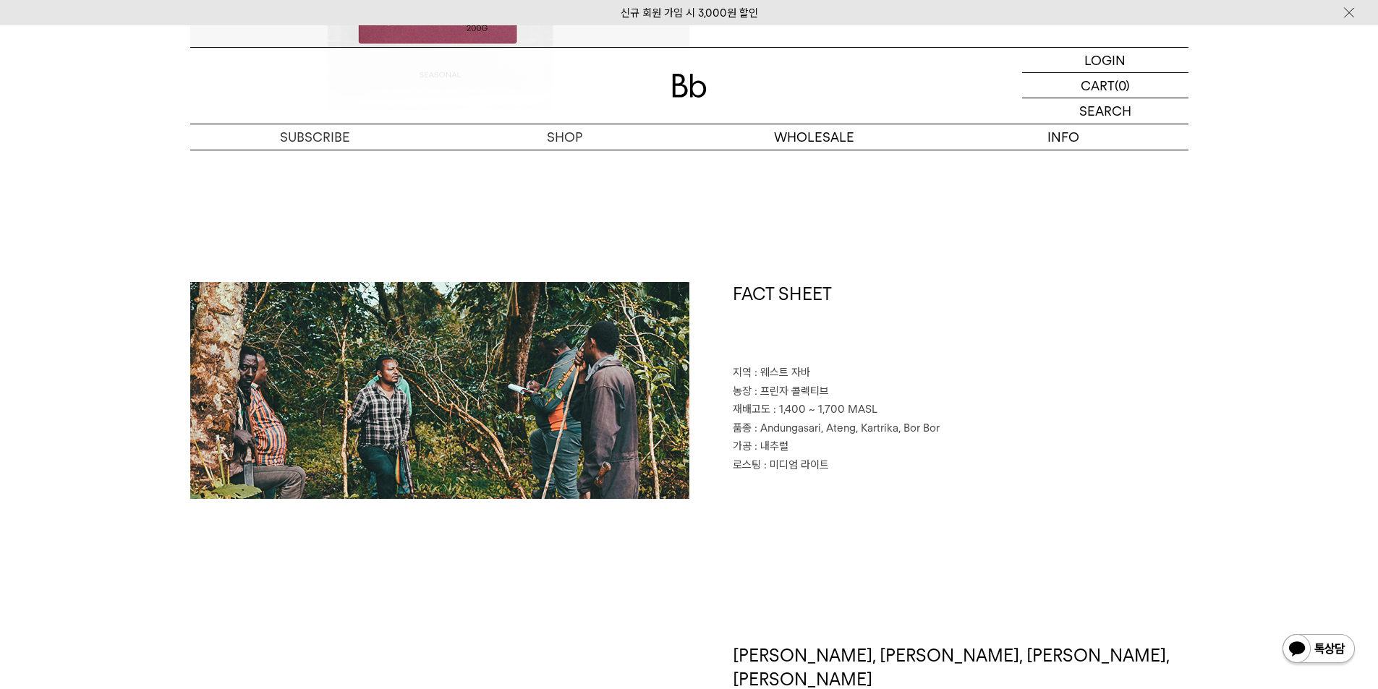
scroll to position [723, 0]
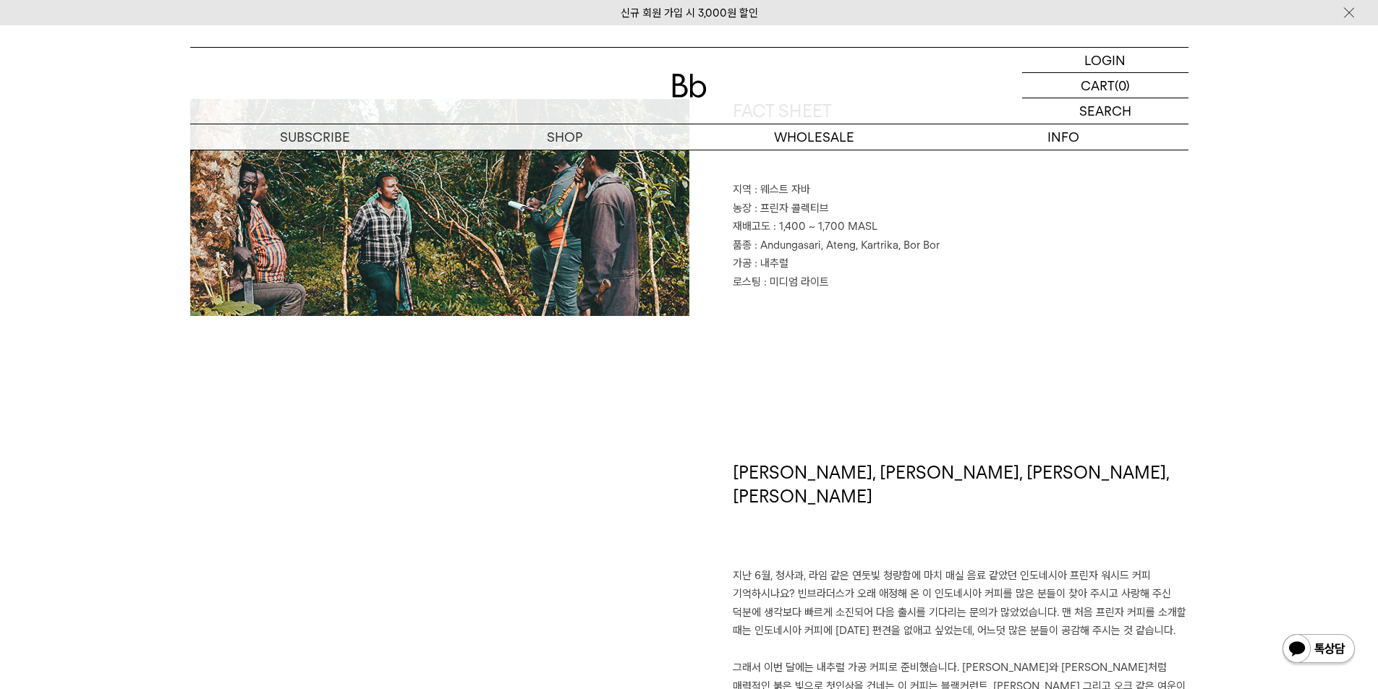
click at [829, 471] on h1 "장미, 블랙커런트, 카카오, 셰리오크" at bounding box center [961, 514] width 456 height 106
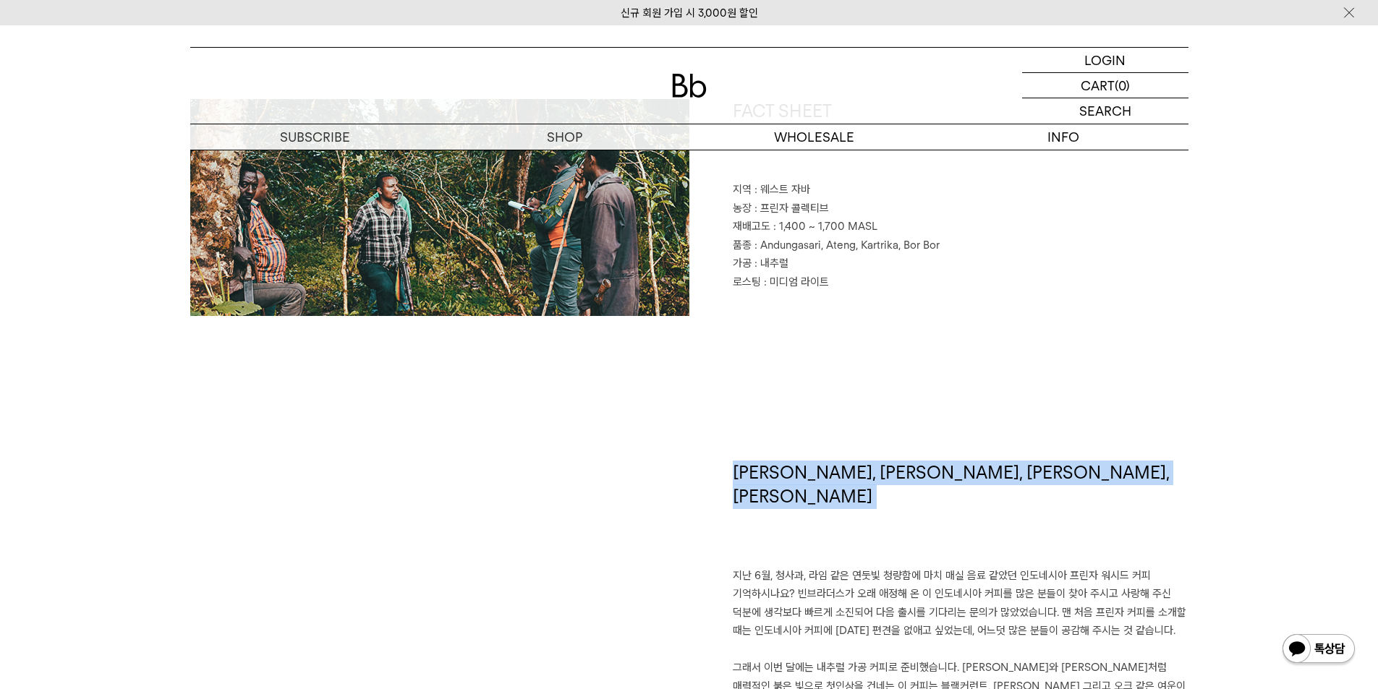
click at [829, 471] on h1 "장미, 블랙커런트, 카카오, 셰리오크" at bounding box center [961, 514] width 456 height 106
copy div "장미, 블랙커런트, 카카오, 셰리오크"
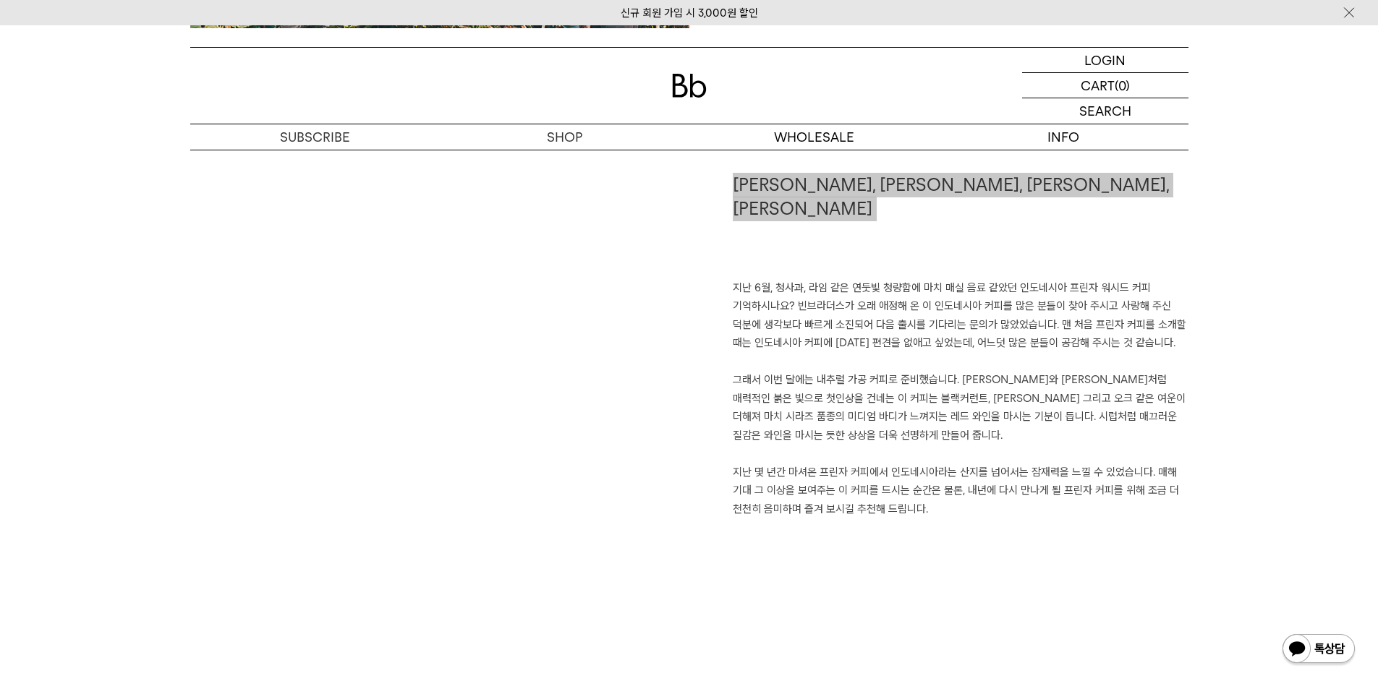
scroll to position [1012, 0]
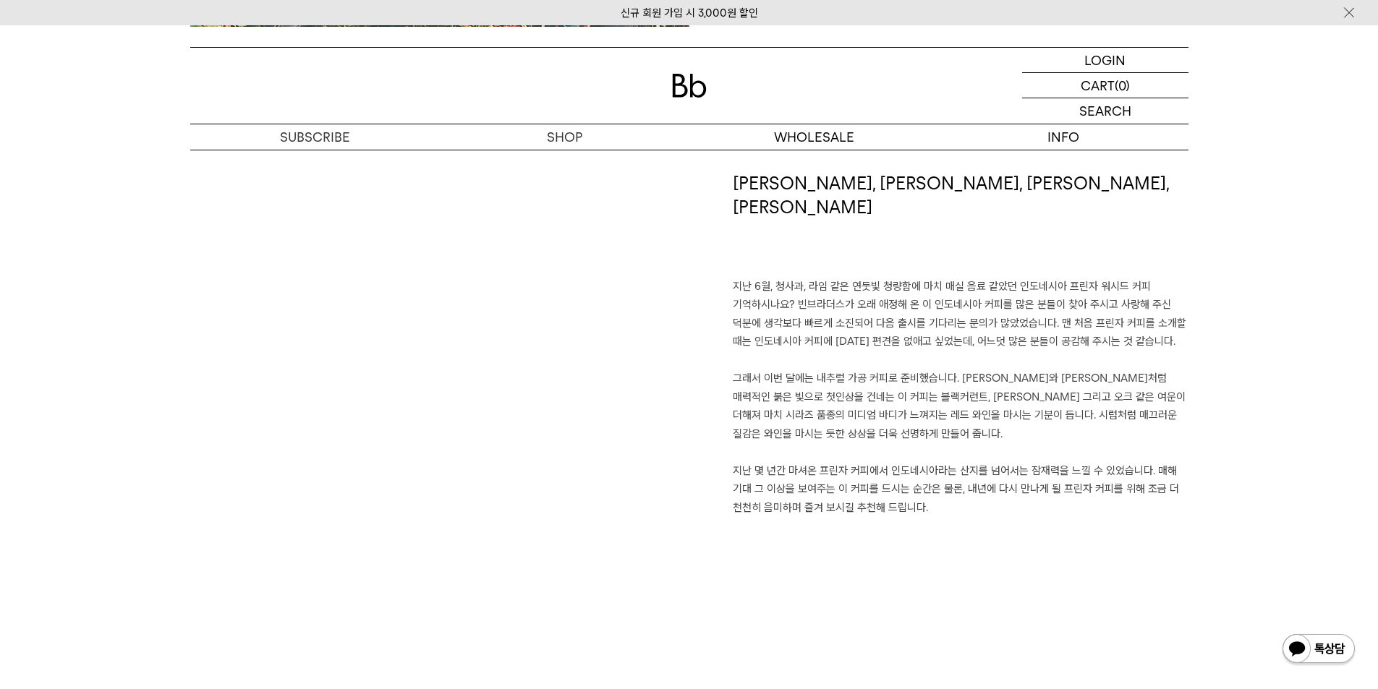
click at [752, 278] on p "지난 6월, 청사과, 라임 같은 연둣빛 청량함에 마치 매실 음료 같았던 인도네시아 프린자 워시드 커피 기억하시나요? 빈브라더스가 오래 애정해 …" at bounding box center [961, 398] width 456 height 240
drag, startPoint x: 733, startPoint y: 261, endPoint x: 1017, endPoint y: 497, distance: 369.1
click at [1017, 497] on div "장미, 블랙커런트, 카카오, 셰리오크 지난 6월, 청사과, 라임 같은 연둣빛 청량함에 마치 매실 음료 같았던 인도네시아 프린자 워시드 커피 기…" at bounding box center [938, 358] width 499 height 374
copy p "지난 6월, 청사과, 라임 같은 연둣빛 청량함에 마치 매실 음료 같았던 인도네시아 프린자 워시드 커피 기억하시나요? 빈브라더스가 오래 애정해 …"
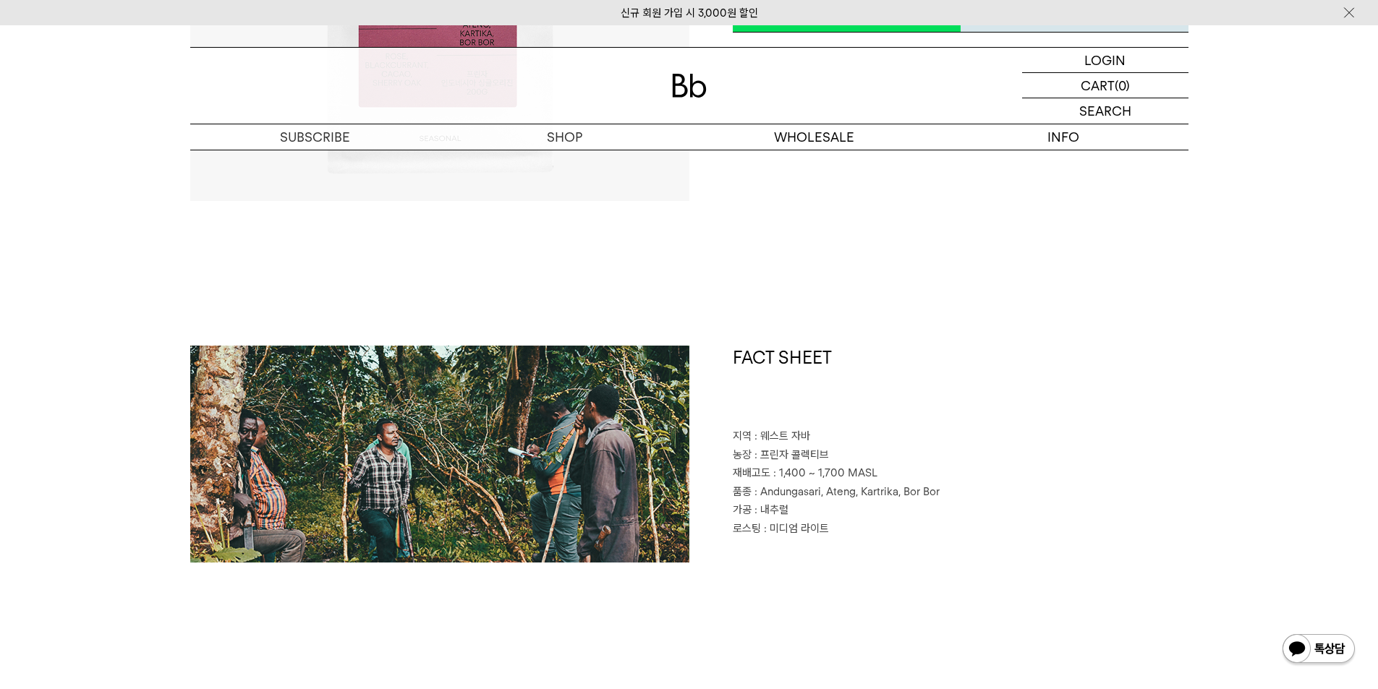
scroll to position [434, 0]
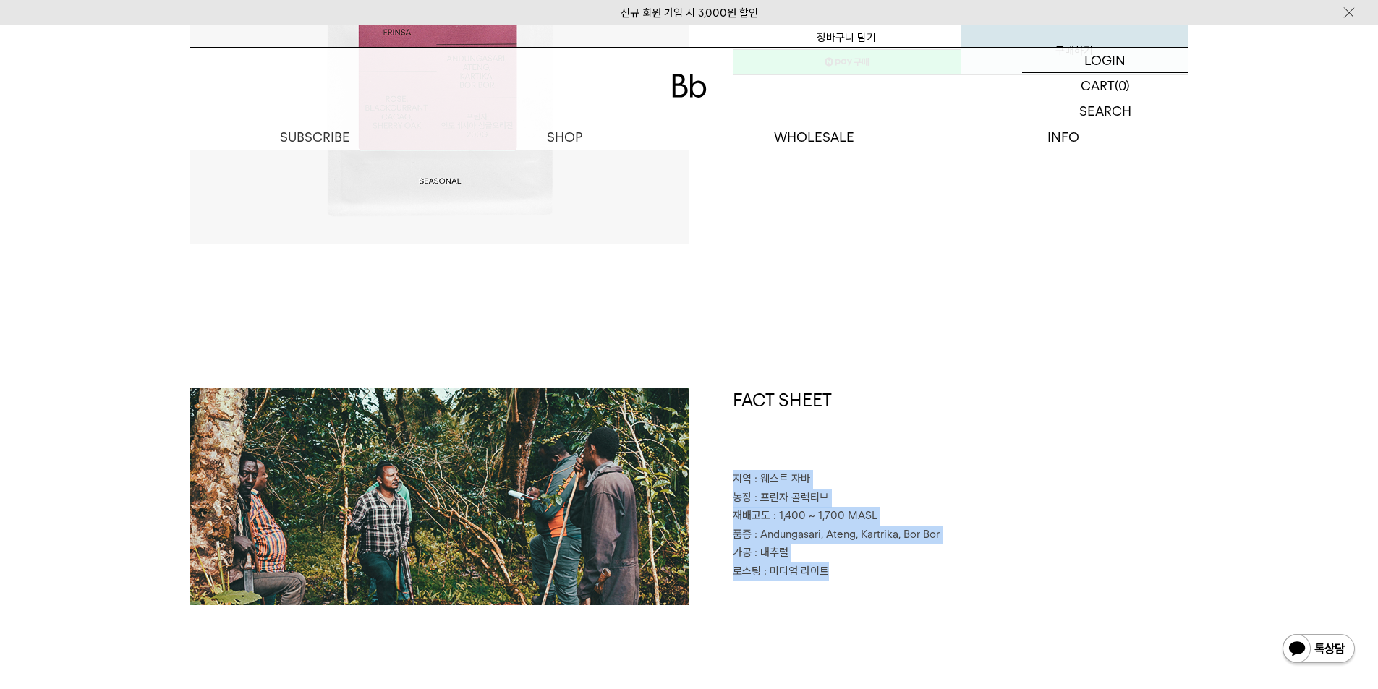
drag, startPoint x: 730, startPoint y: 563, endPoint x: 712, endPoint y: 471, distance: 93.5
click at [712, 471] on div "FACT SHEET 지역 : 웨스트 자바 농장 : 프린자 콜렉티브 재배고도 : 1,400 ~ 1,700 MASL 품종 : Andungasari…" at bounding box center [938, 496] width 499 height 217
copy div "지역 : 웨스트 자바 농장 : 프린자 콜렉티브 재배고도 : 1,400 ~ 1,700 MASL 품종 : Andungasari, Ateng, Ka…"
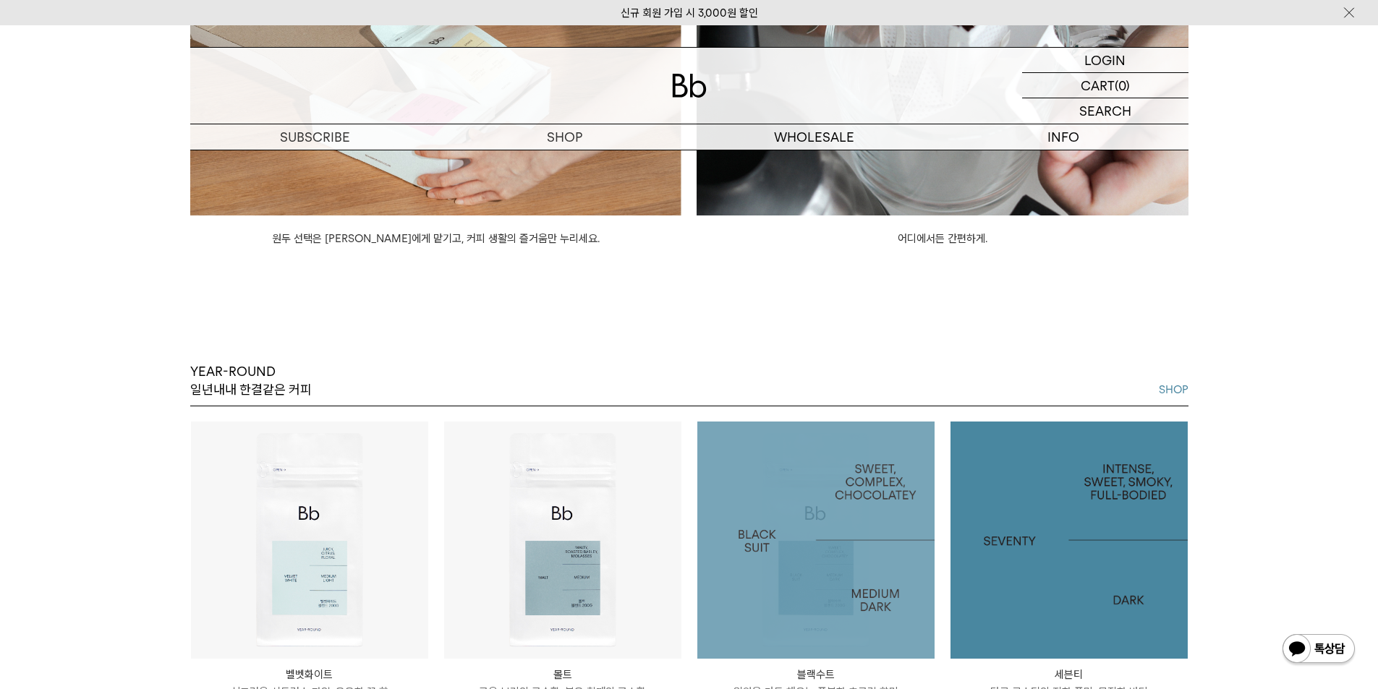
scroll to position [1663, 0]
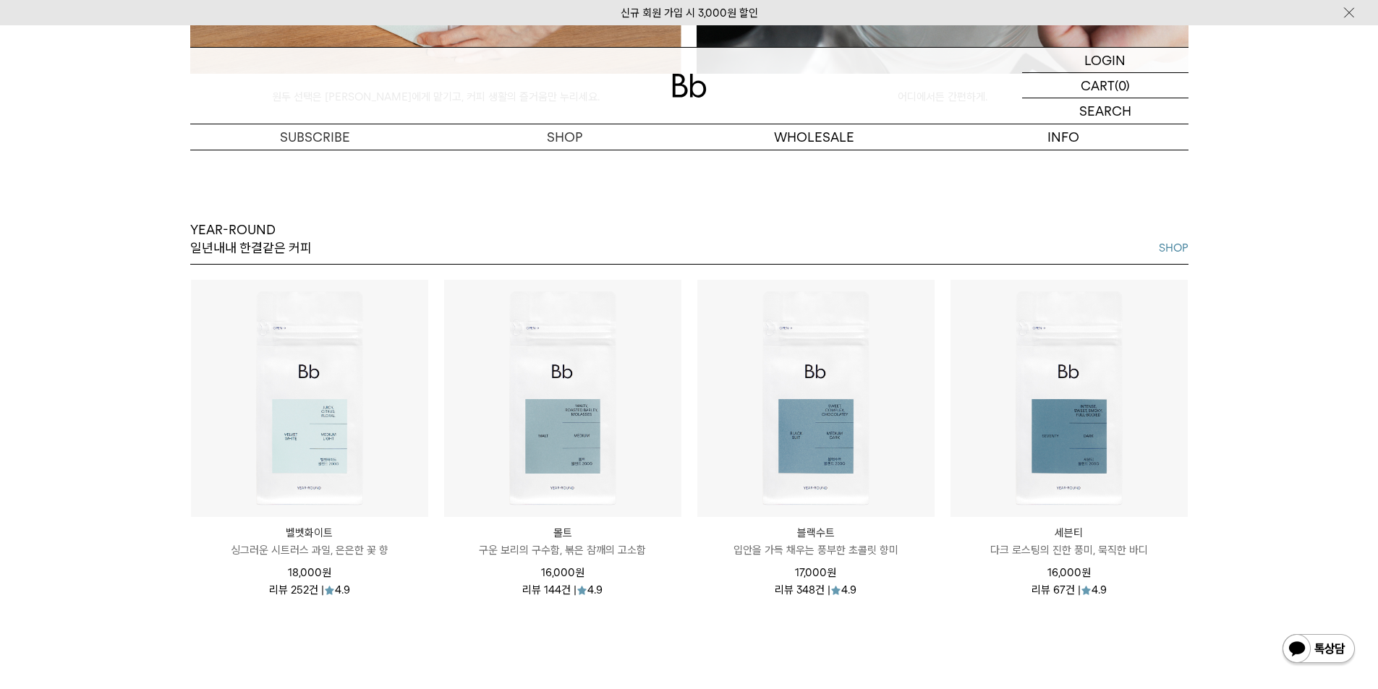
click at [1224, 309] on div "YEAR-ROUND 일년내내 한결같은 커피 SHOP 벨벳화이트 Velvet White 싱그러운 시트러스 과일, 은은한 꽃 향 18,000 원 …" at bounding box center [689, 371] width 1378 height 530
click at [136, 612] on div "YEAR-ROUND 일년내내 한결같은 커피 SHOP 벨벳화이트 Velvet White 싱그러운 시트러스 과일, 은은한 꽃 향 18,000 원 …" at bounding box center [689, 371] width 1378 height 530
click at [764, 252] on div "YEAR-ROUND 일년내내 한결같은 커피 SHOP" at bounding box center [689, 242] width 998 height 43
click at [1277, 325] on div "YEAR-ROUND 일년내내 한결같은 커피 SHOP 벨벳화이트 Velvet White 싱그러운 시트러스 과일, 은은한 꽃 향 18,000 원 …" at bounding box center [689, 371] width 1378 height 530
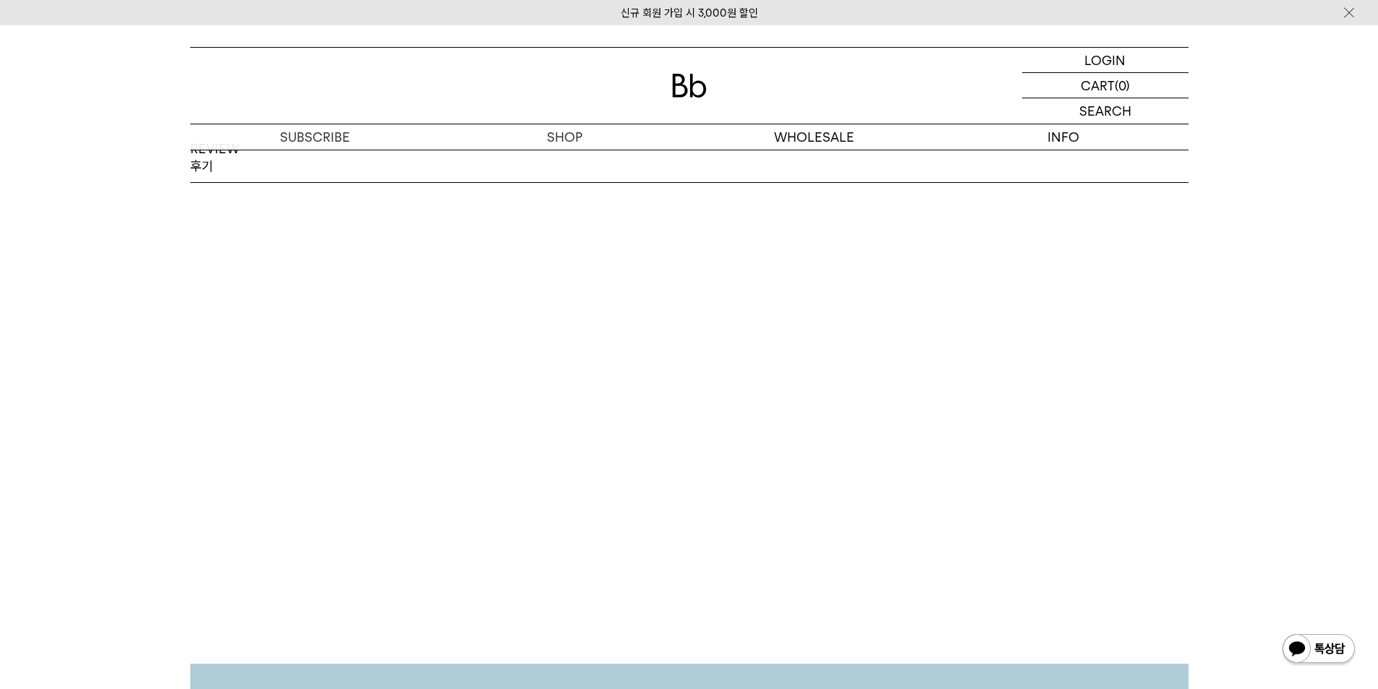
scroll to position [2242, 0]
